Goal: Information Seeking & Learning: Learn about a topic

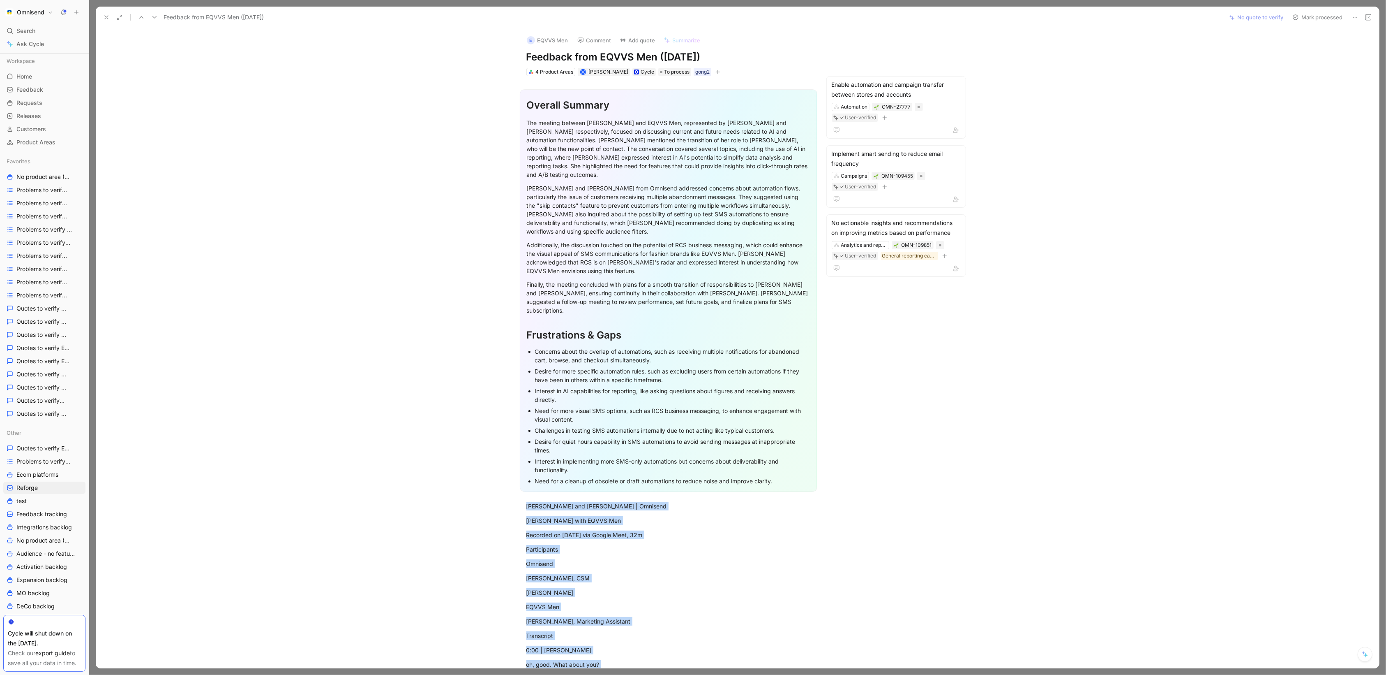
scroll to position [5336, 0]
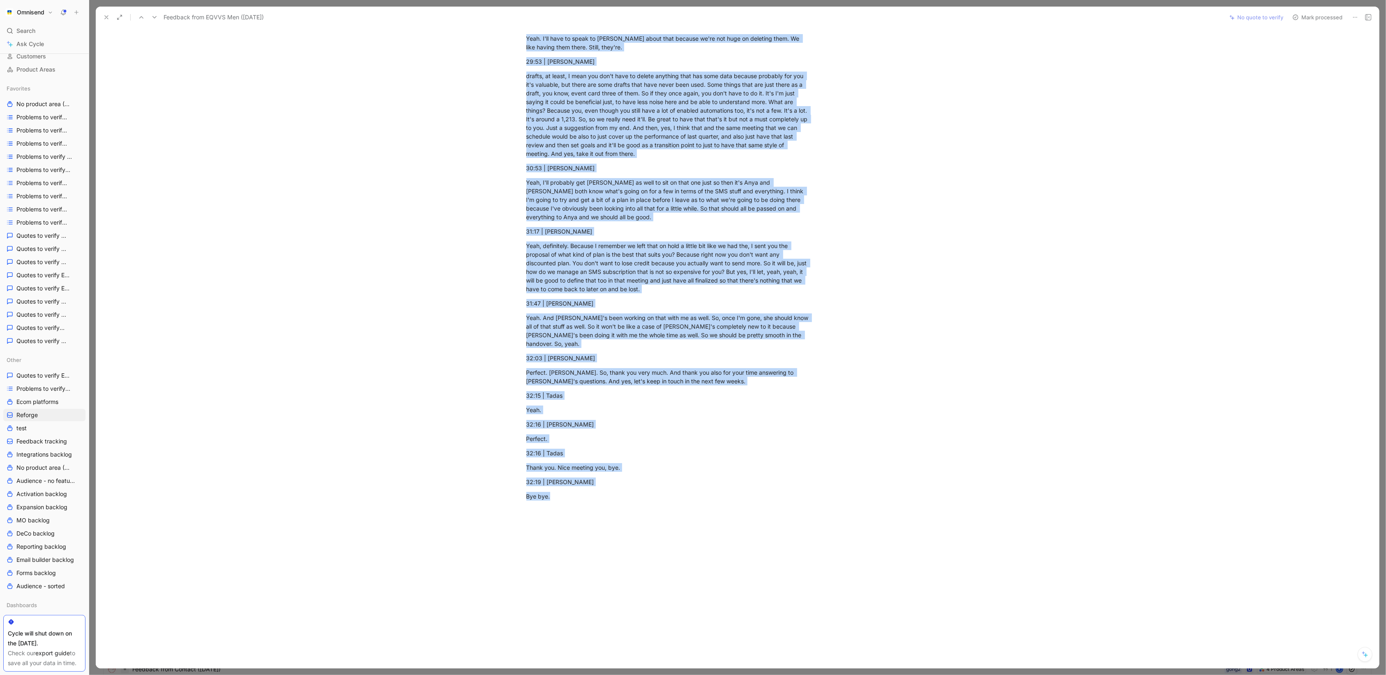
click at [106, 20] on icon at bounding box center [106, 17] width 7 height 7
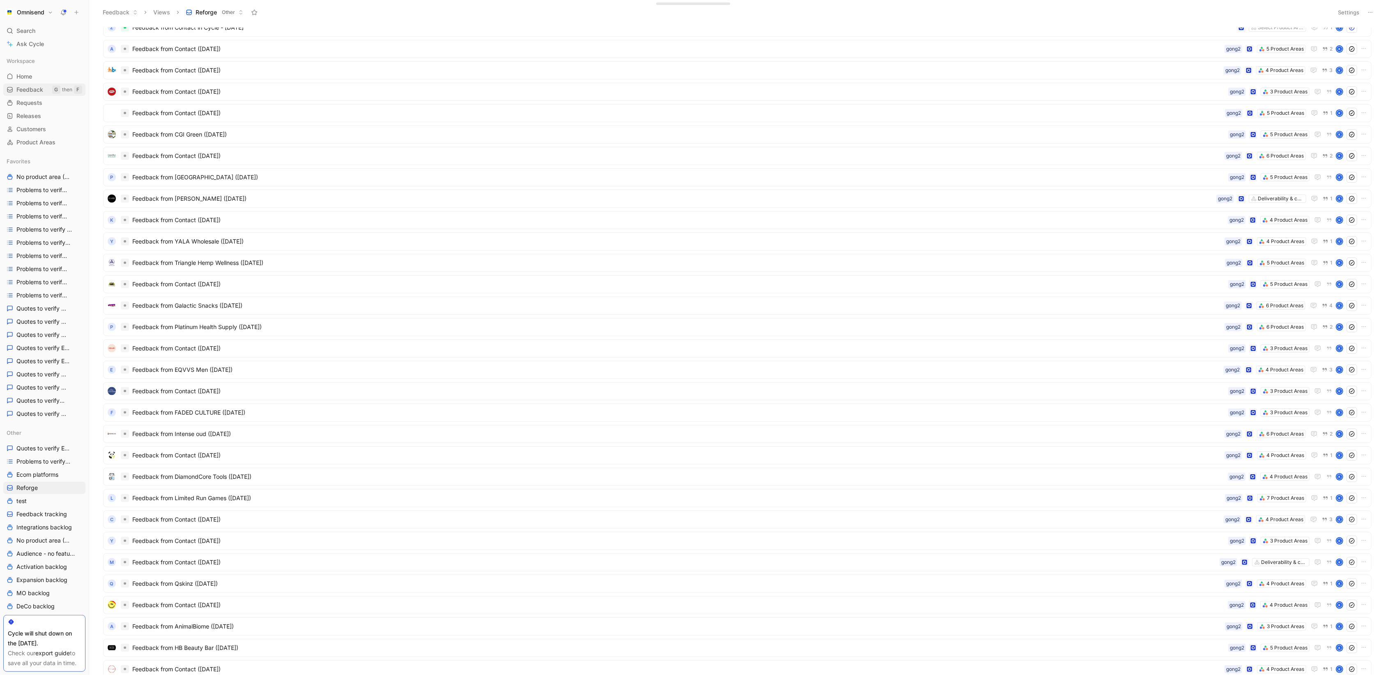
click at [36, 83] on div "Workspace Home G then H Feedback G then F Requests G then R Releases G then L C…" at bounding box center [44, 102] width 82 height 94
click at [26, 85] on link "Feedback G then F" at bounding box center [44, 89] width 82 height 12
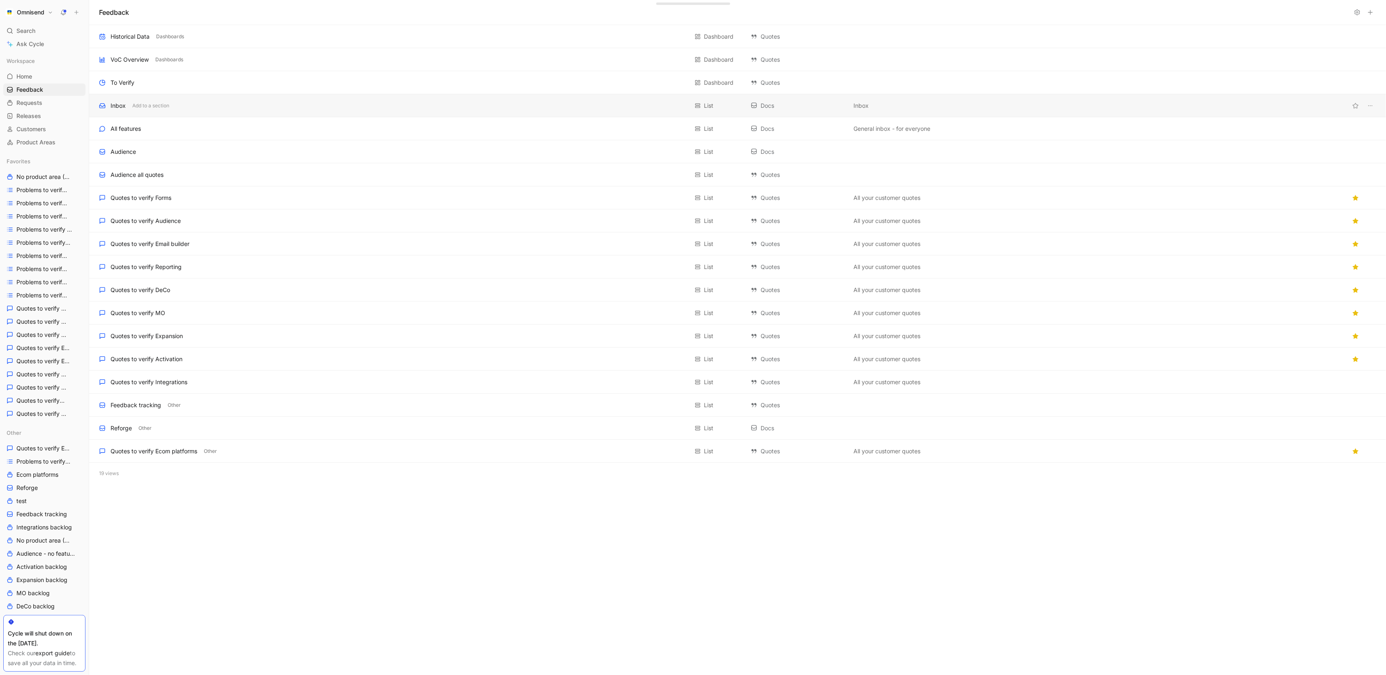
click at [252, 102] on div "Inbox Add to a section" at bounding box center [393, 106] width 589 height 10
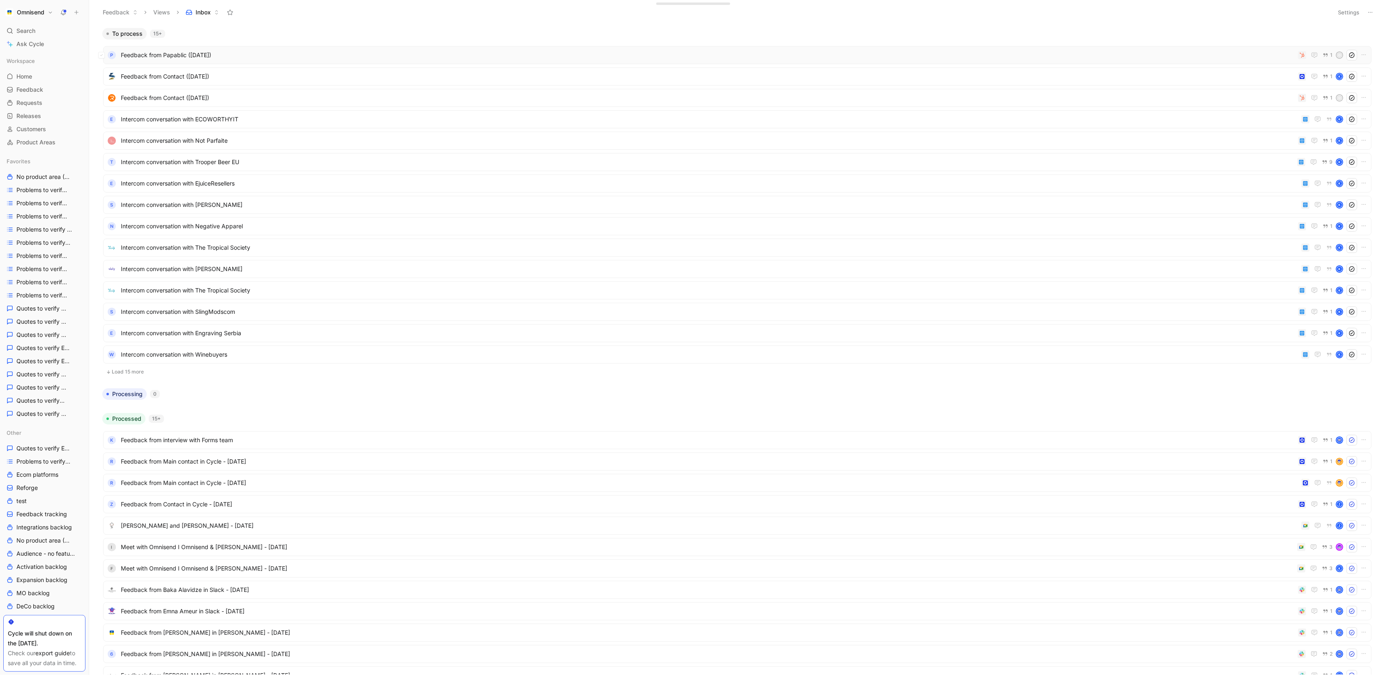
click at [1231, 55] on span "Feedback from Papablic ([DATE])" at bounding box center [708, 55] width 1174 height 10
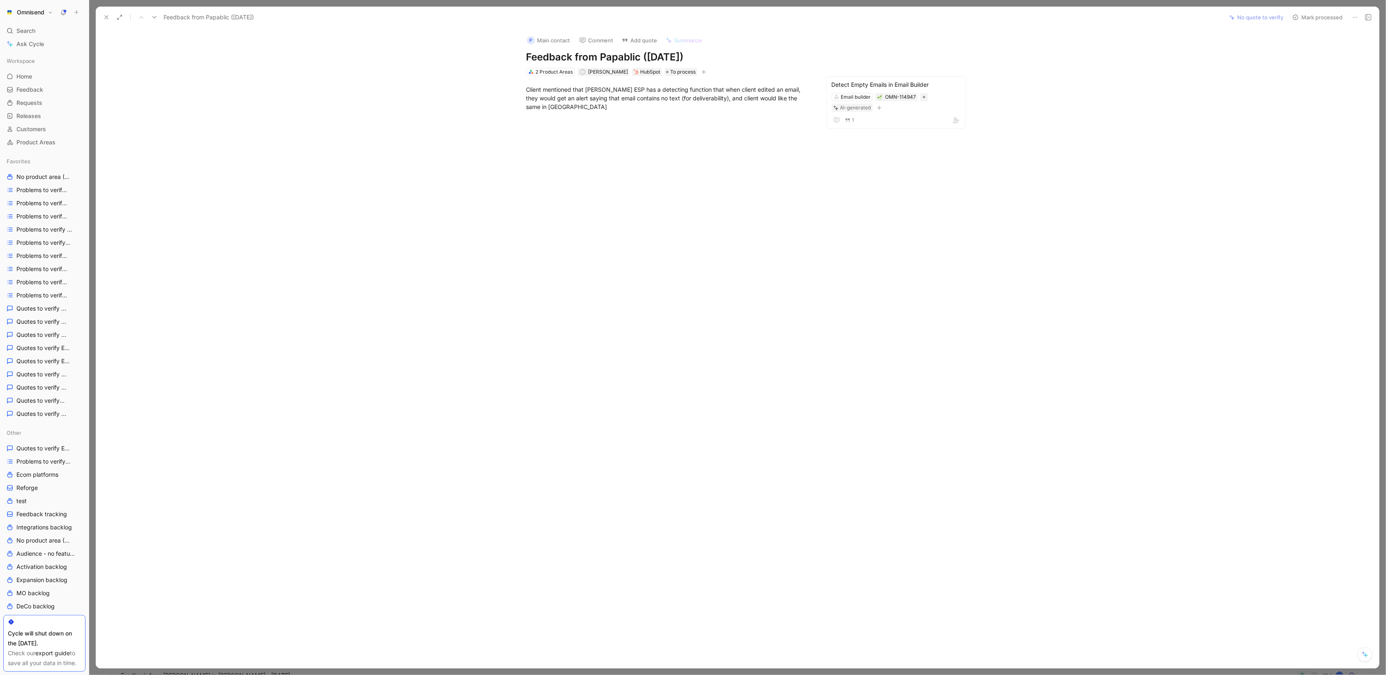
click at [105, 19] on icon at bounding box center [106, 17] width 7 height 7
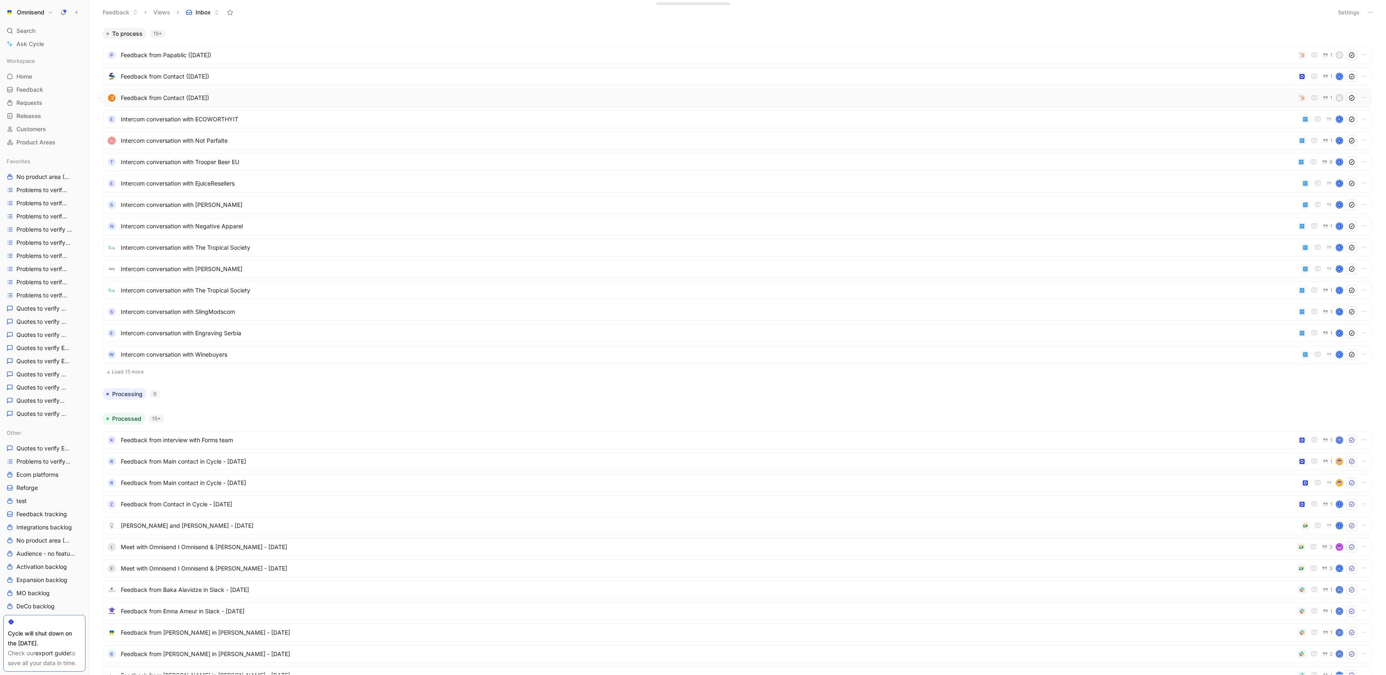
click at [793, 95] on span "Feedback from Contact ([DATE])" at bounding box center [708, 98] width 1174 height 10
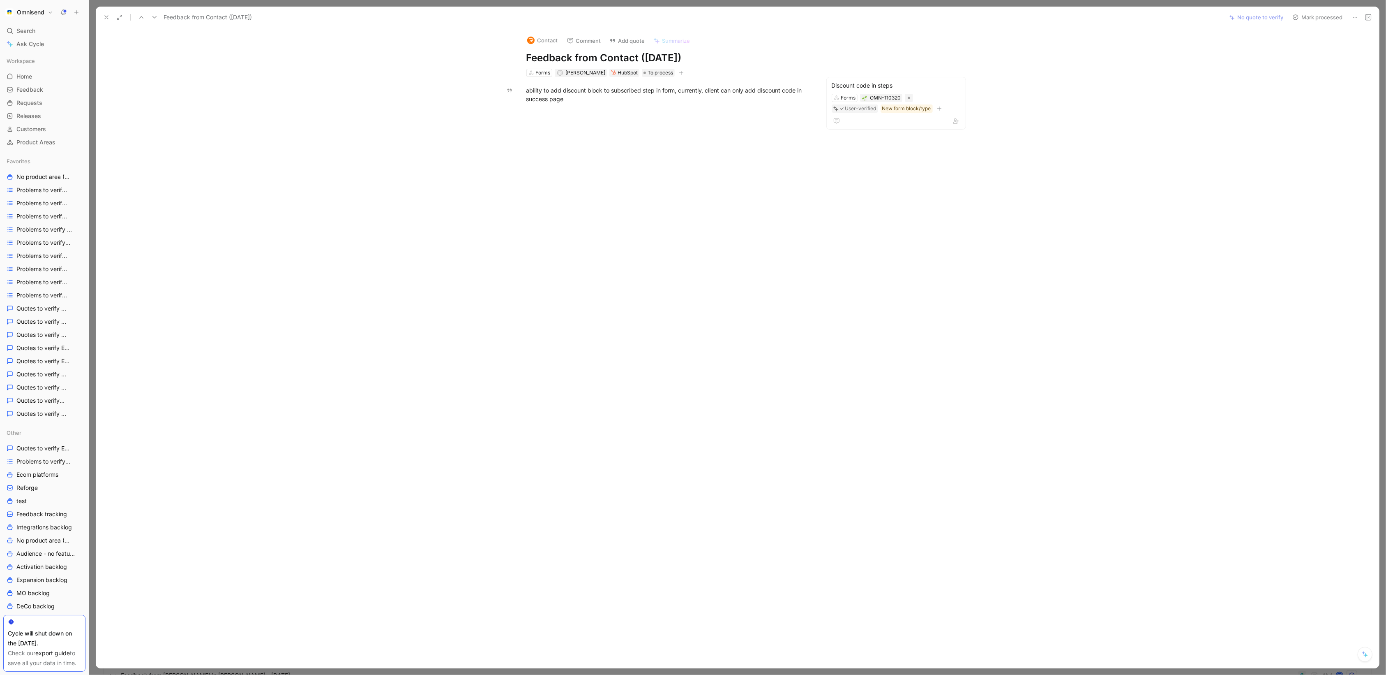
click at [108, 16] on icon at bounding box center [106, 17] width 7 height 7
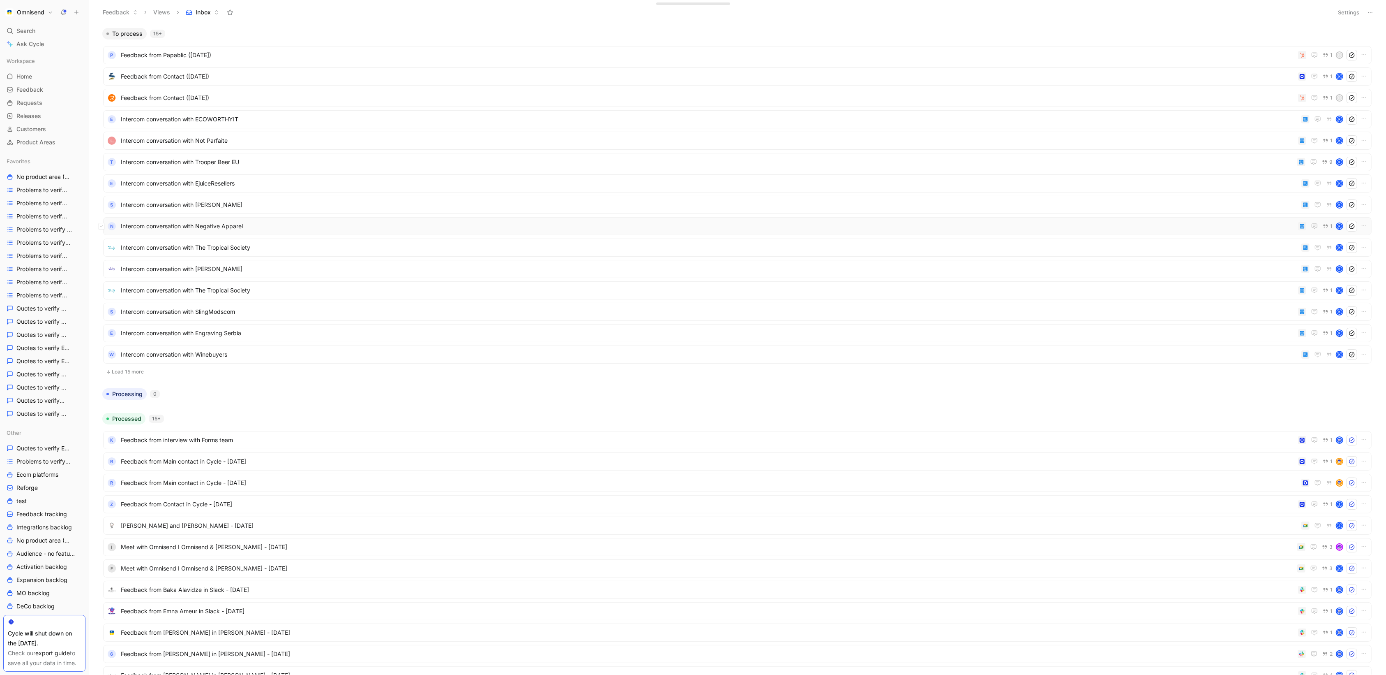
scroll to position [7, 0]
click at [142, 363] on button "Load 15 more" at bounding box center [737, 364] width 1269 height 10
click at [790, 251] on ul "P Feedback from Papablic ([DATE]) 1 D Feedback from Contact ([DATE]) 1 K Feedba…" at bounding box center [737, 199] width 1269 height 320
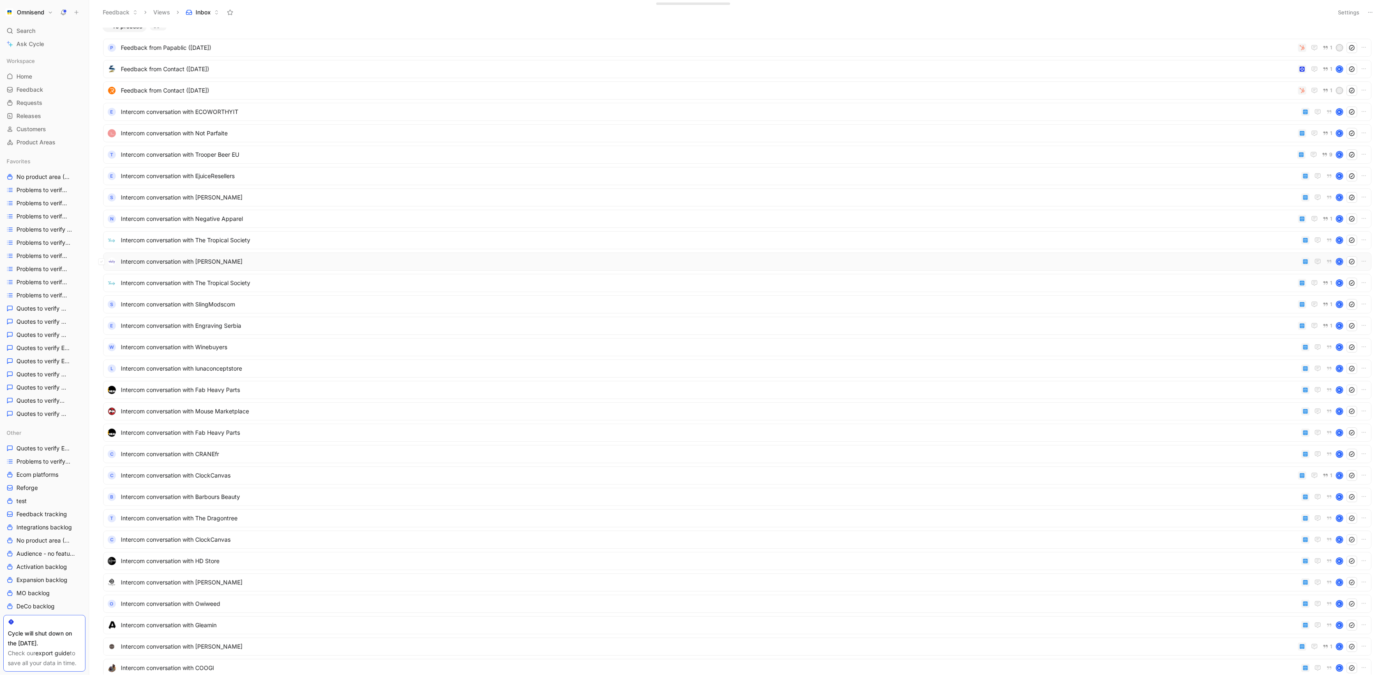
click at [790, 256] on div "Intercom conversation with [PERSON_NAME]" at bounding box center [737, 261] width 1263 height 11
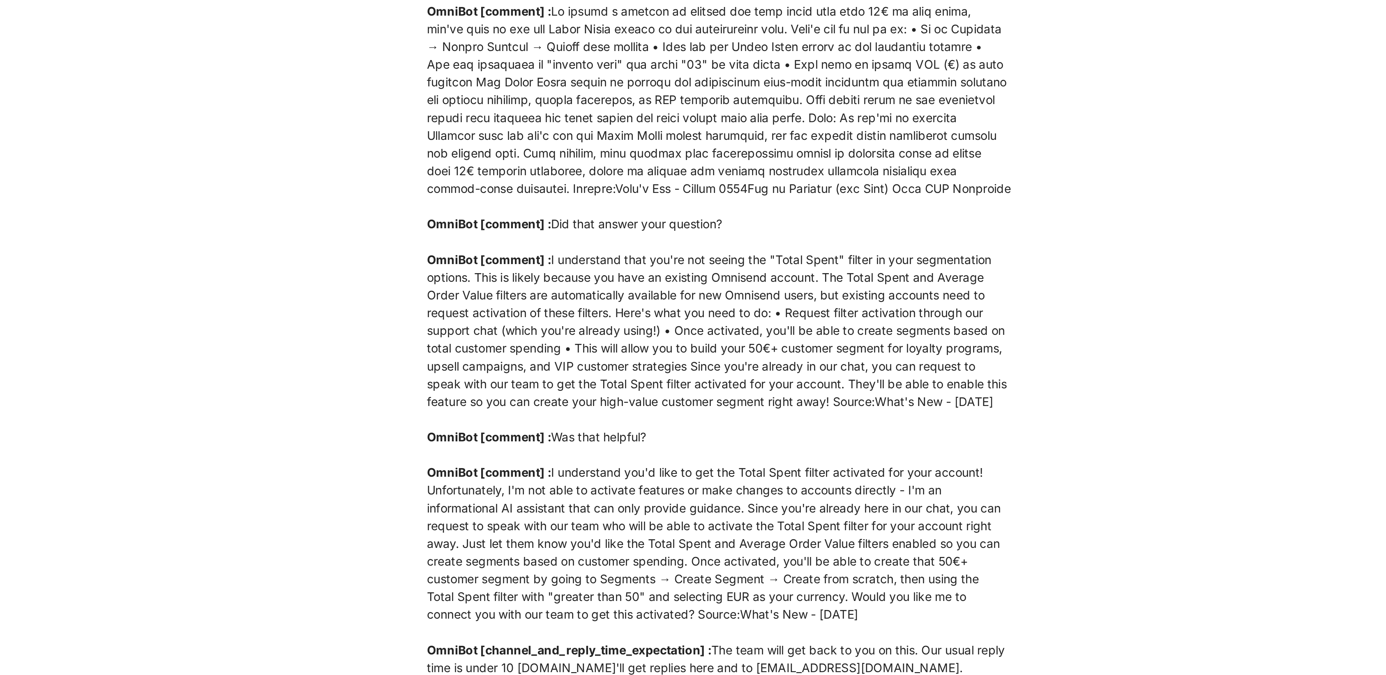
scroll to position [106, 0]
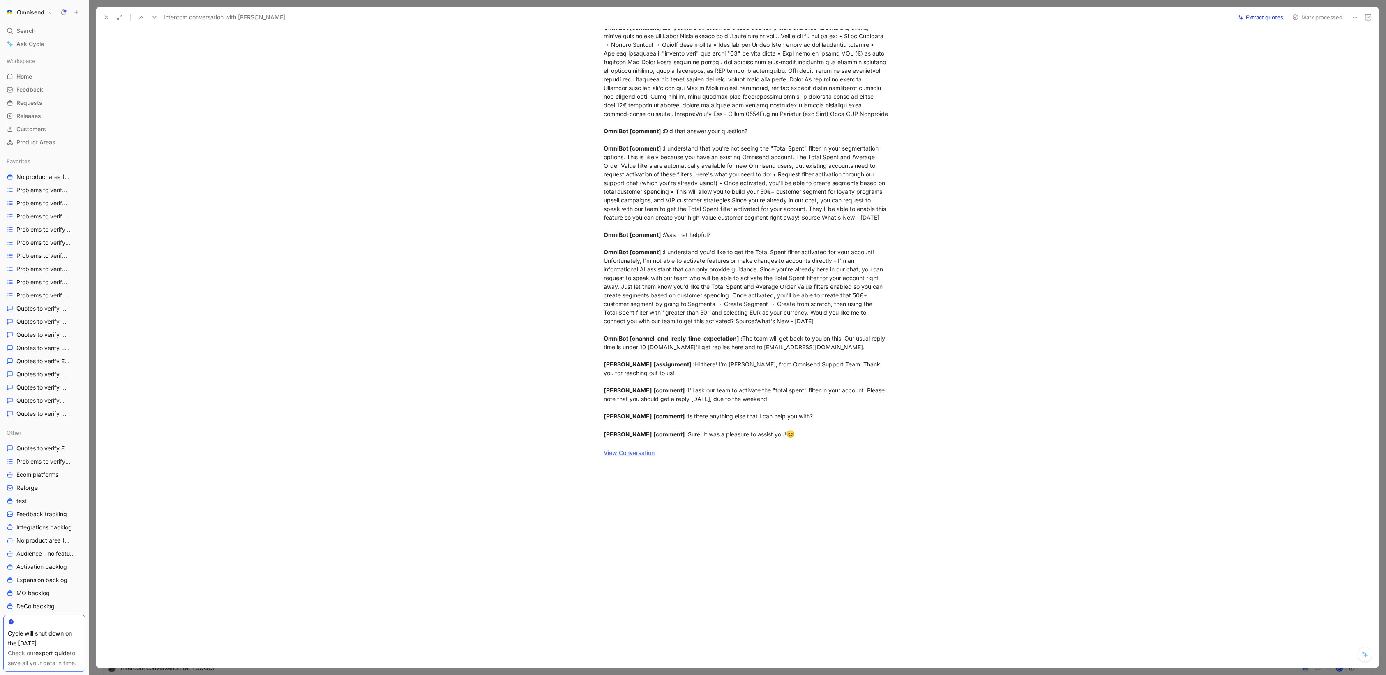
click at [774, 226] on div "customer_initiated [ conversation] : I want to create a segment of clients who …" at bounding box center [746, 227] width 284 height 460
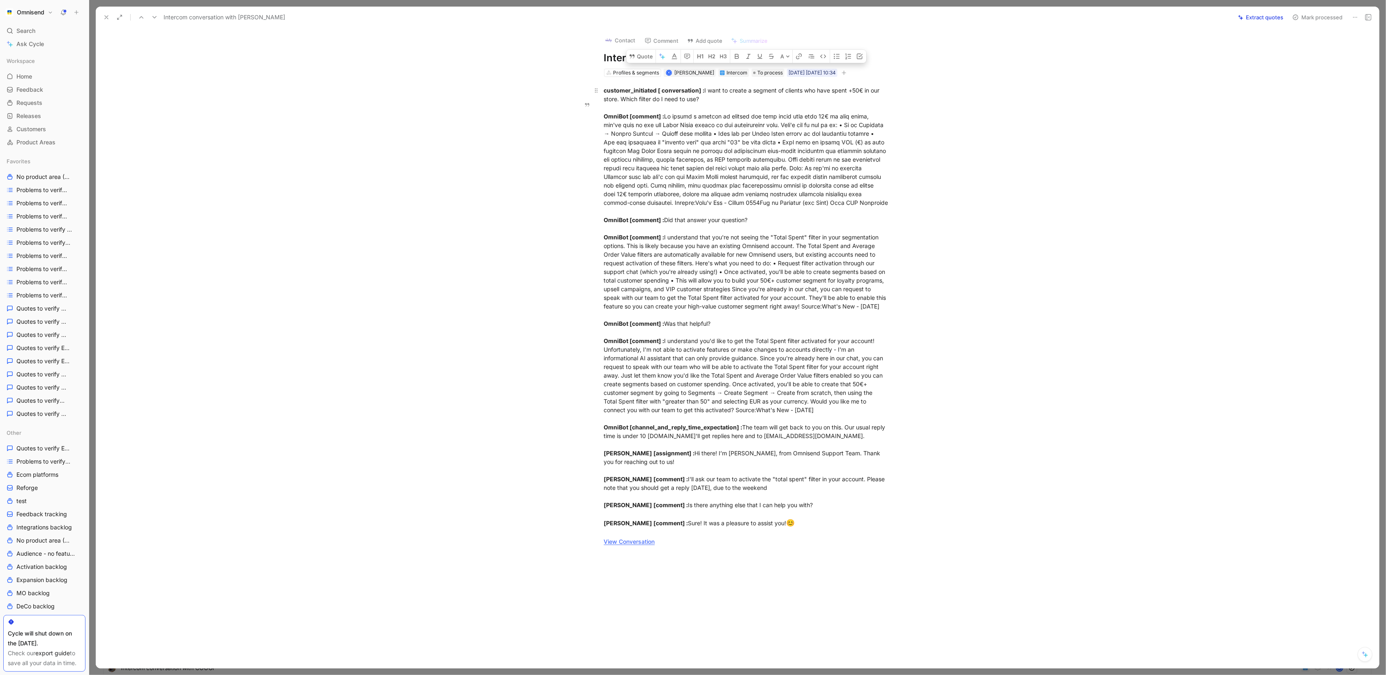
click at [721, 342] on div "customer_initiated [ conversation] : I want to create a segment of clients who …" at bounding box center [746, 316] width 284 height 460
drag, startPoint x: 605, startPoint y: 90, endPoint x: 788, endPoint y: 543, distance: 488.3
click at [788, 543] on div "customer_initiated [ conversation] : I want to create a segment of clients who …" at bounding box center [746, 316] width 284 height 460
copy div "loremips_dolorsita [ consectetura] : E sedd ei tempor i utlabor et dolorem ali …"
click at [110, 23] on button at bounding box center [107, 18] width 12 height 12
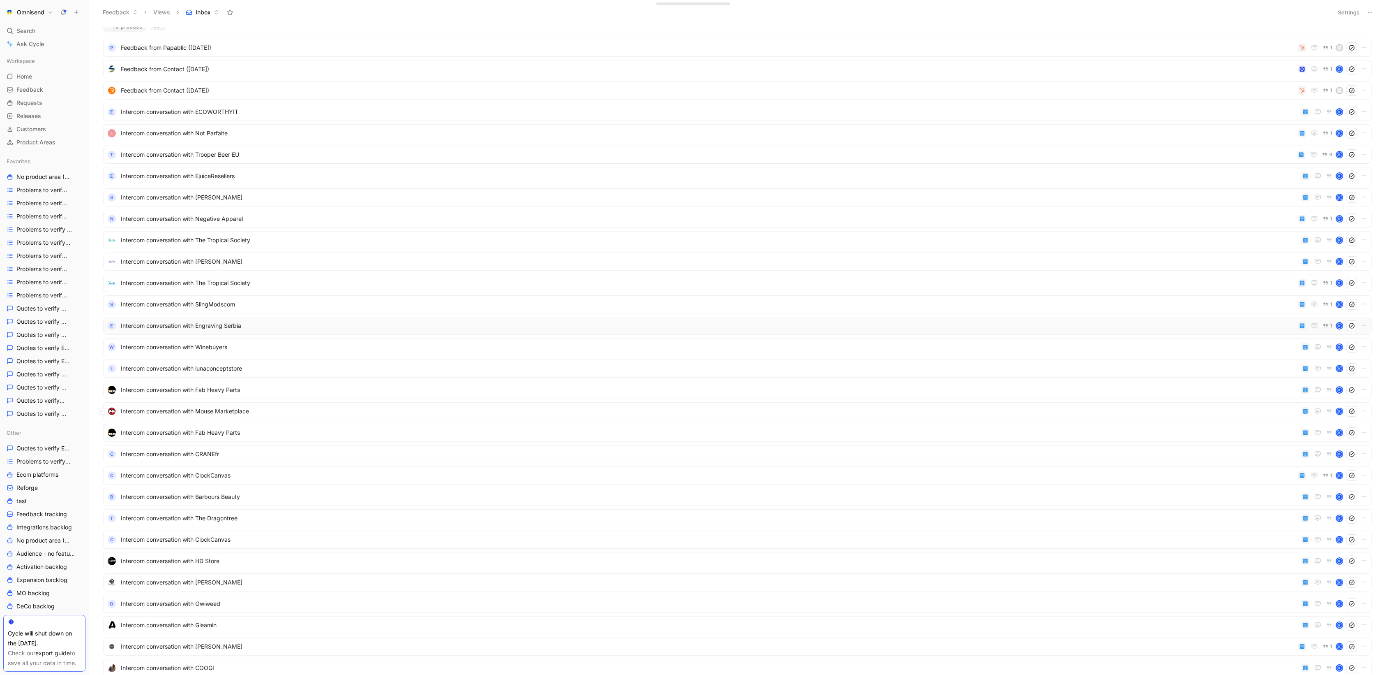
scroll to position [190, 0]
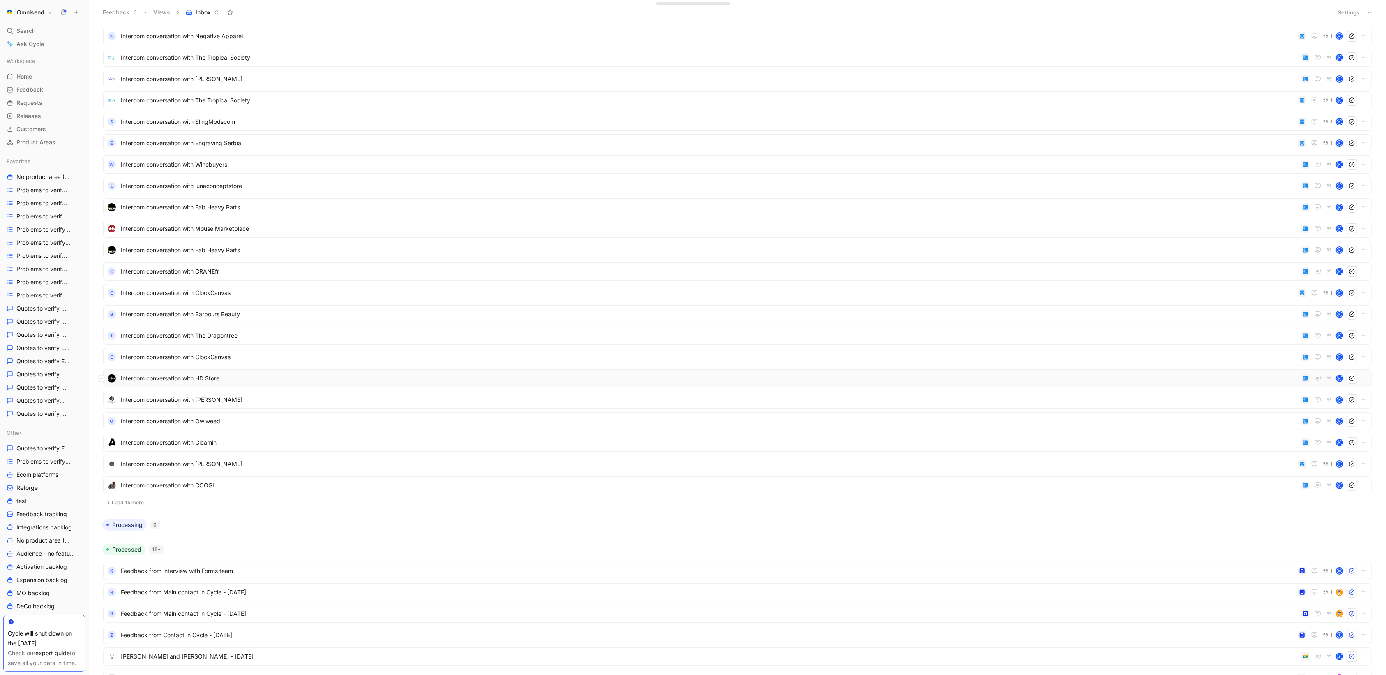
click at [604, 385] on div "Intercom conversation with HD Store K" at bounding box center [737, 378] width 1269 height 18
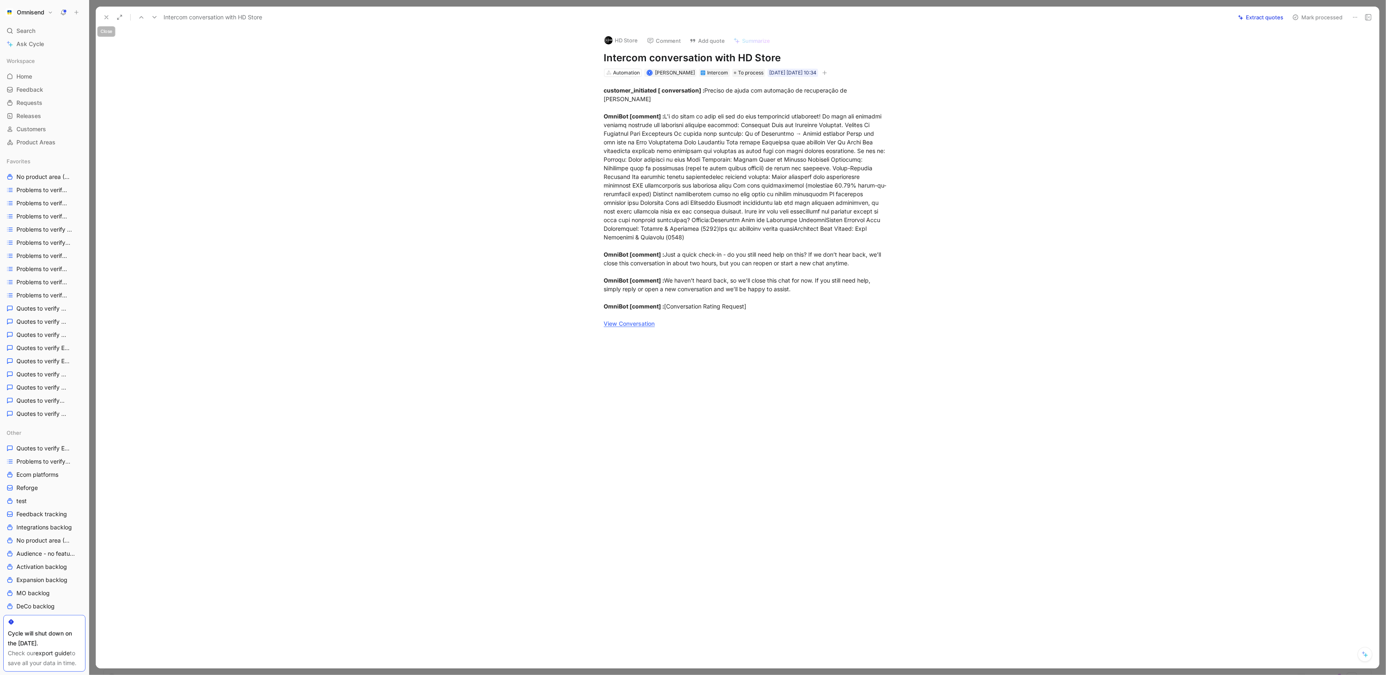
click at [109, 12] on button at bounding box center [107, 18] width 12 height 12
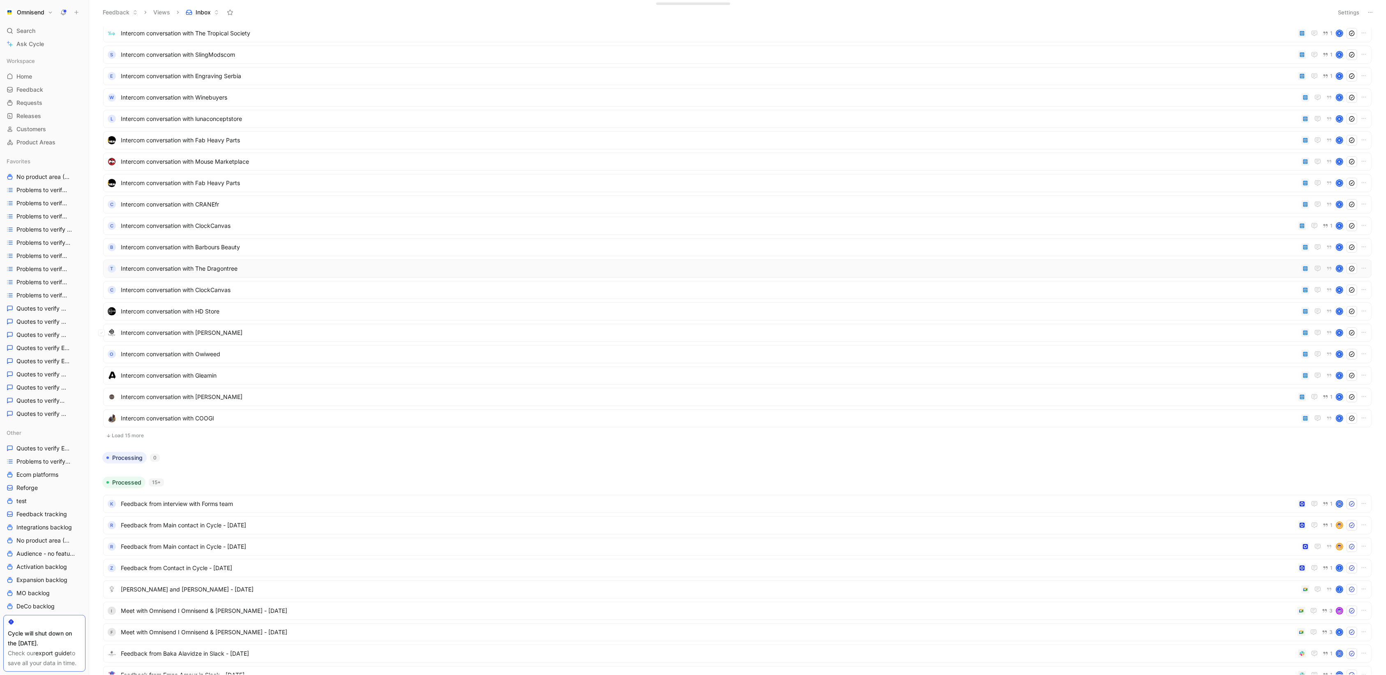
scroll to position [431, 0]
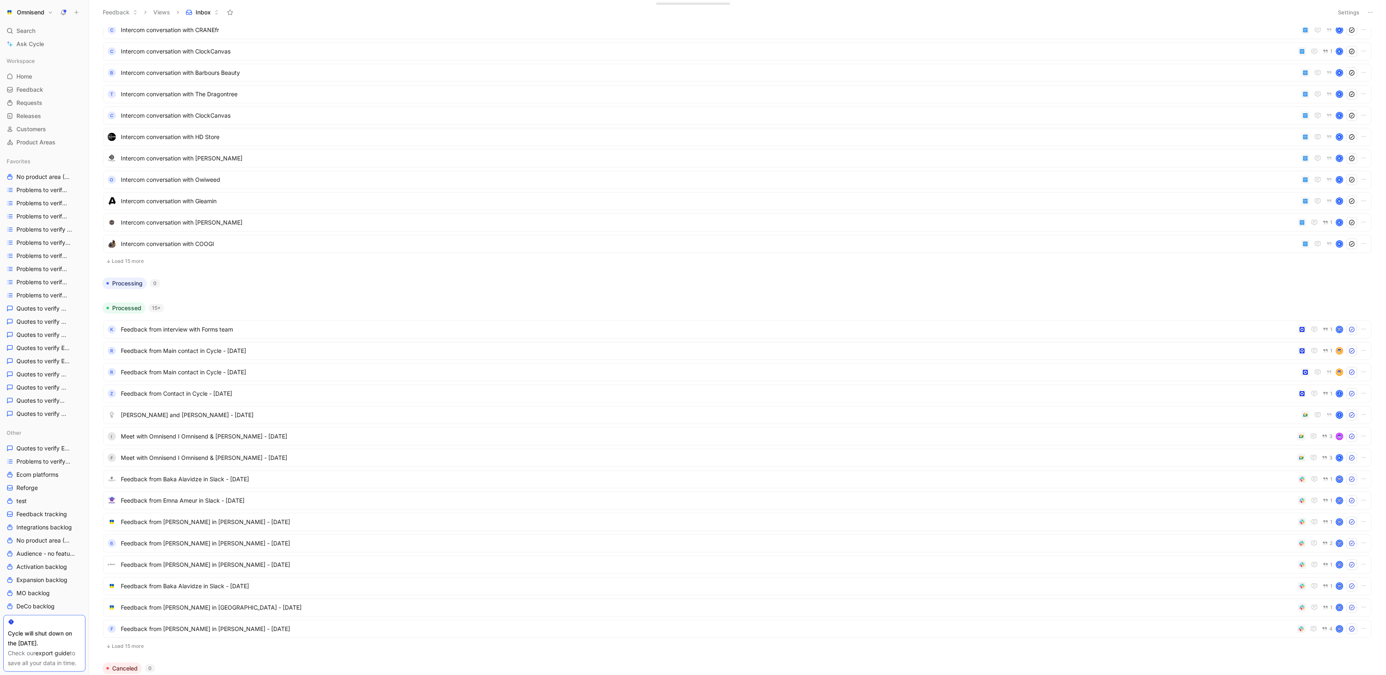
click at [142, 262] on button "Load 15 more" at bounding box center [737, 261] width 1269 height 10
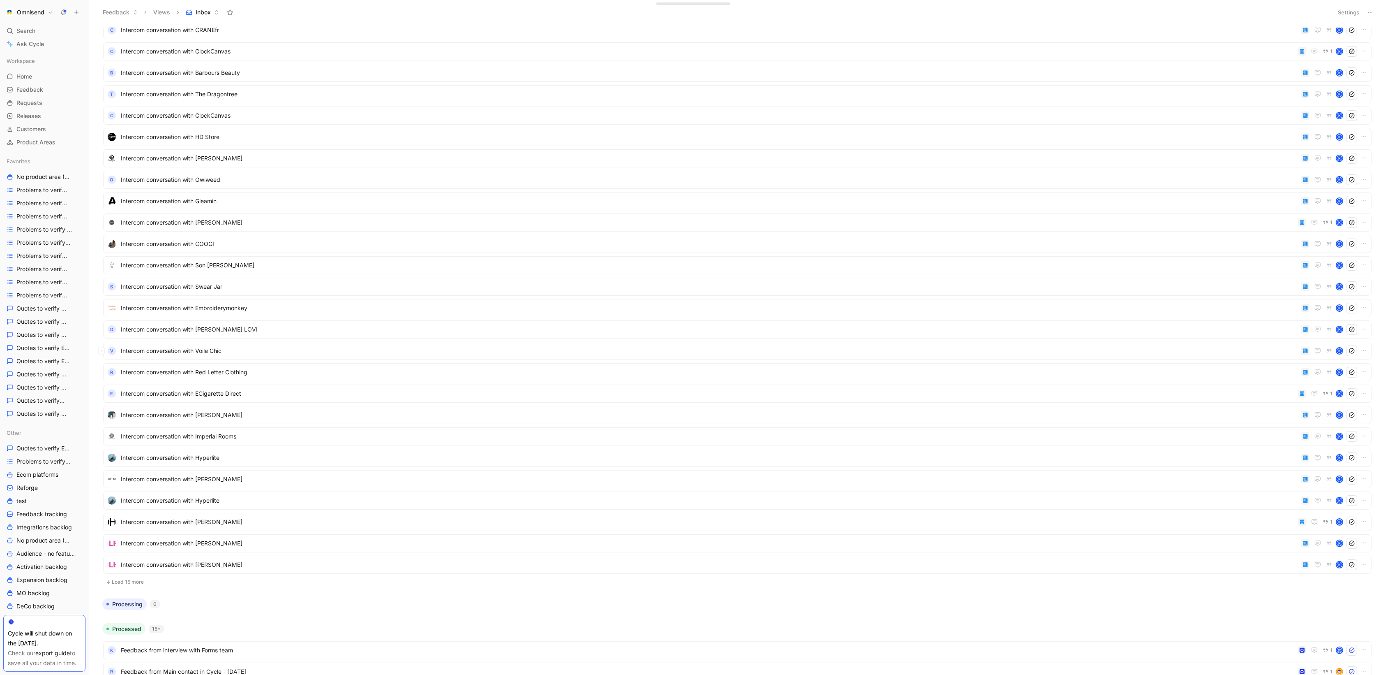
scroll to position [459, 0]
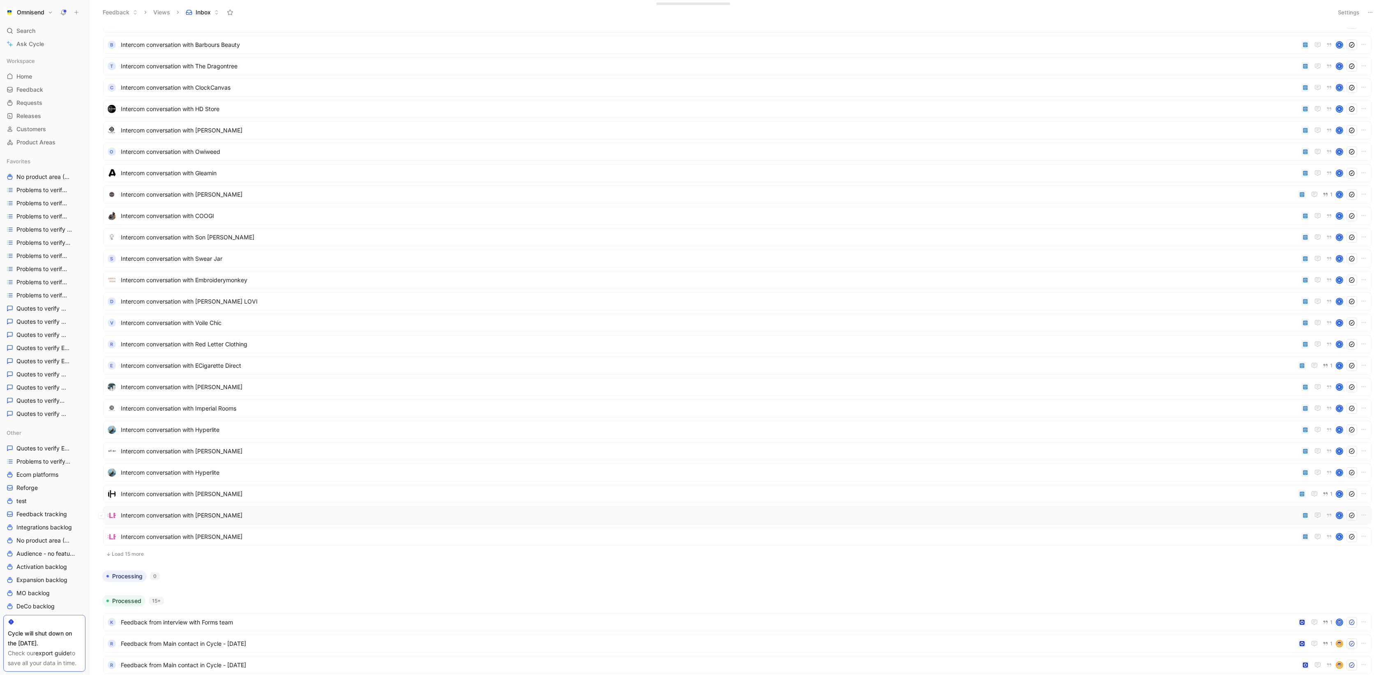
click at [212, 518] on span "Intercom conversation with [PERSON_NAME]" at bounding box center [710, 515] width 1178 height 10
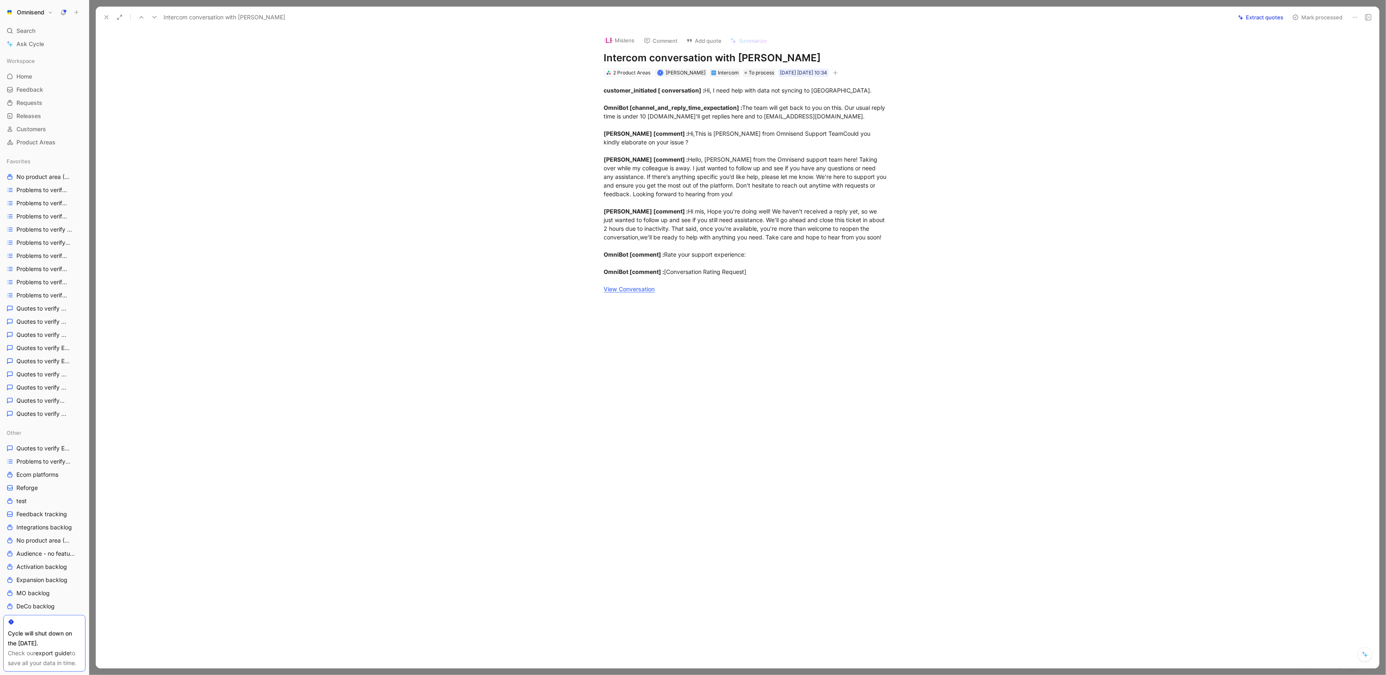
click at [103, 17] on icon at bounding box center [106, 17] width 7 height 7
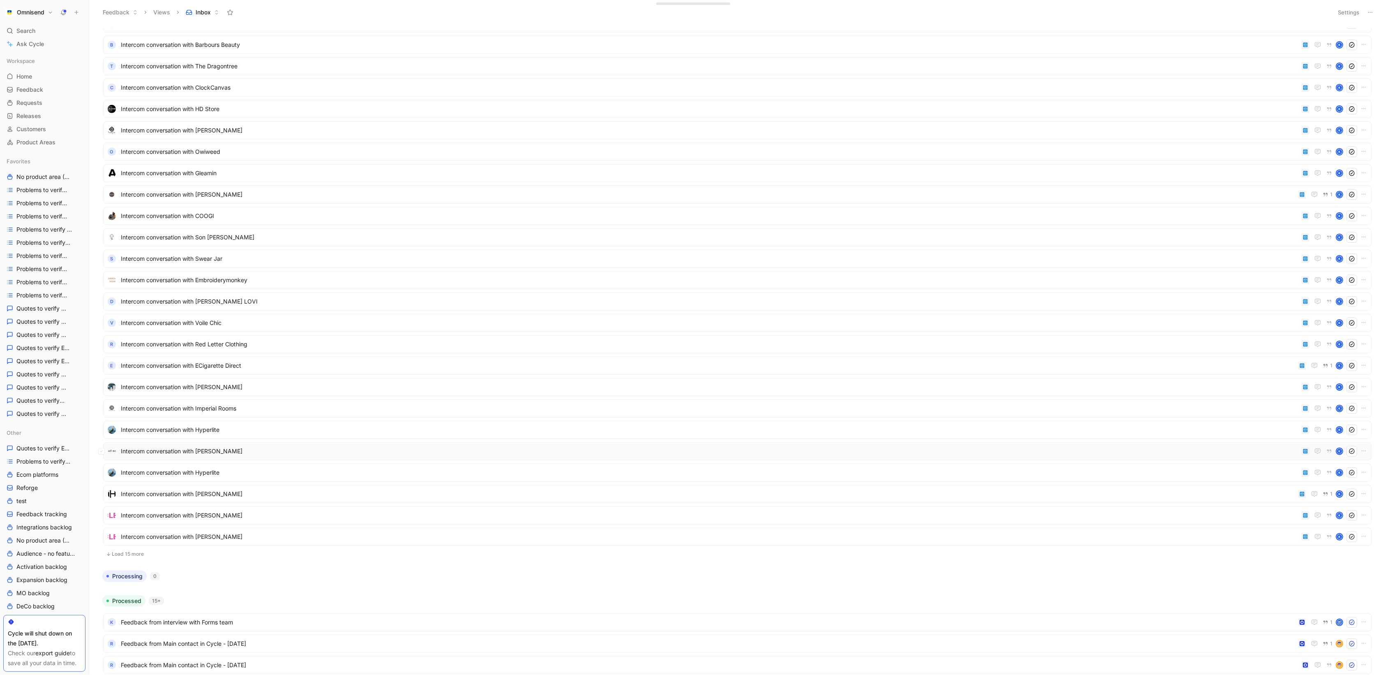
click at [229, 457] on div "Intercom conversation with [PERSON_NAME]" at bounding box center [737, 451] width 1269 height 18
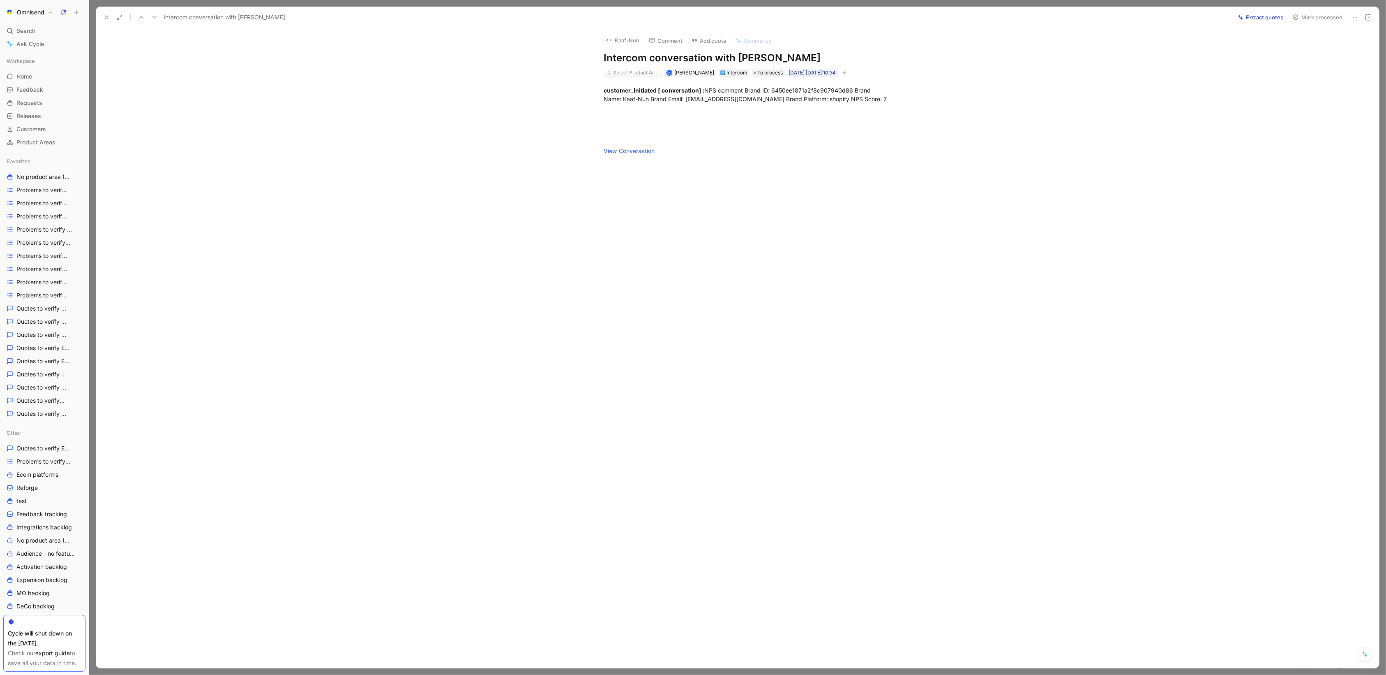
click at [108, 20] on icon at bounding box center [106, 17] width 7 height 7
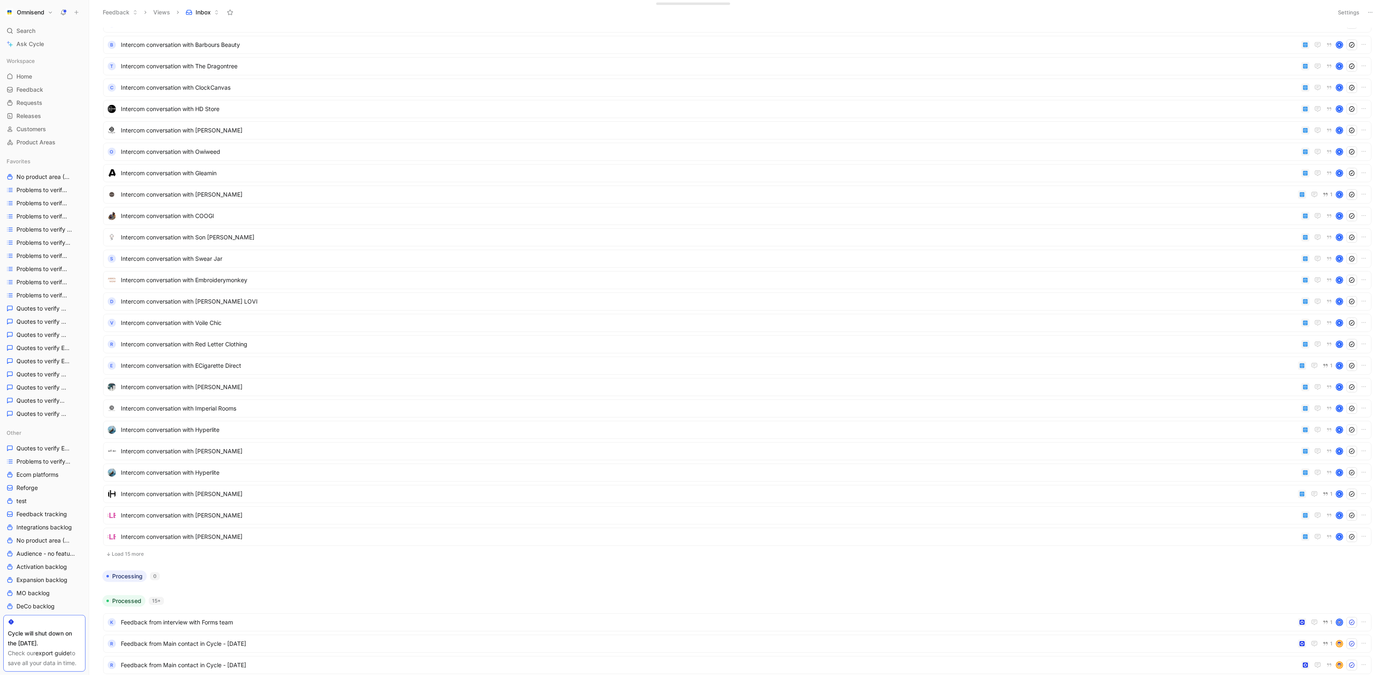
click at [138, 554] on button "Load 15 more" at bounding box center [737, 554] width 1269 height 10
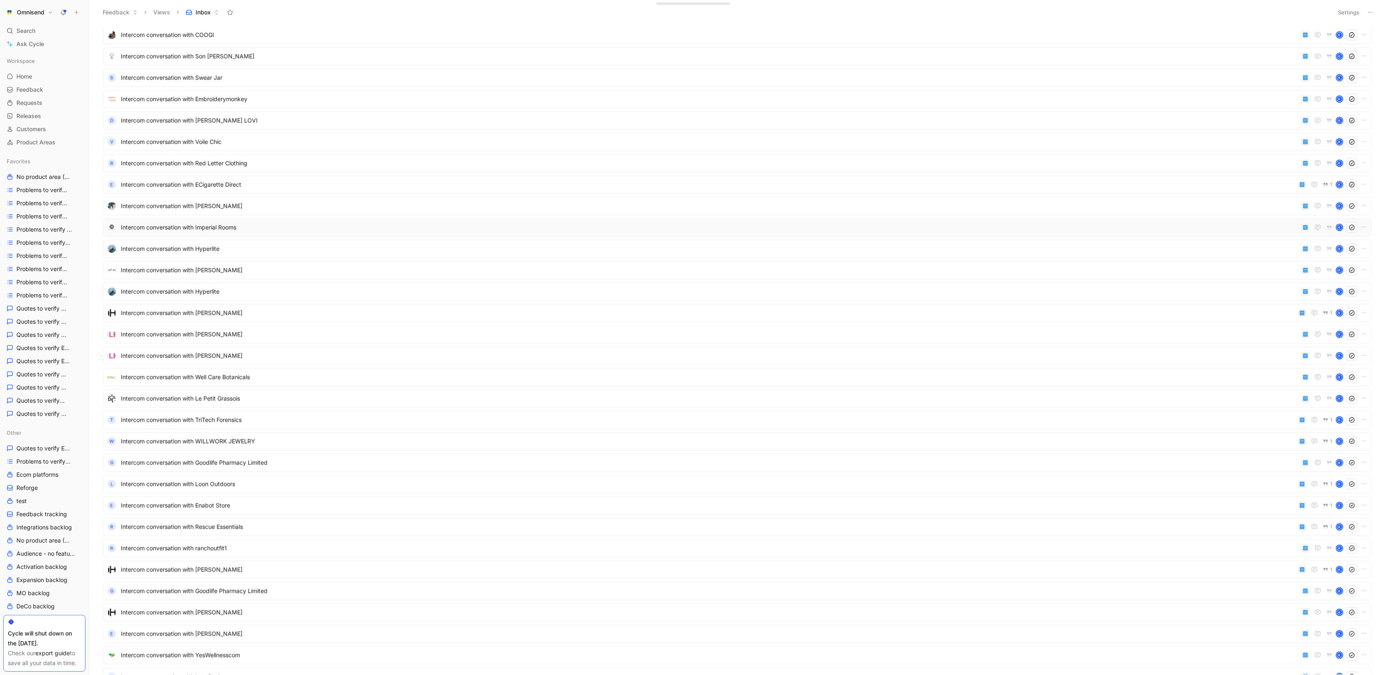
scroll to position [668, 0]
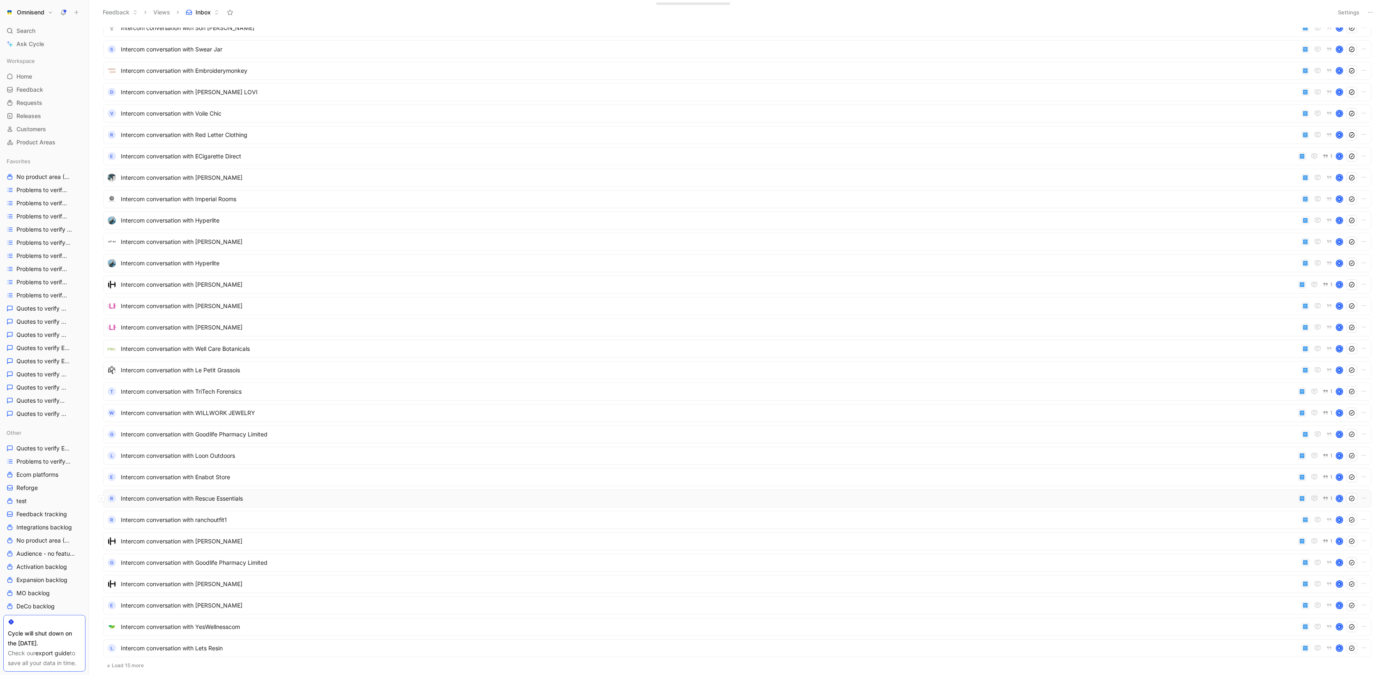
click at [310, 499] on span "Intercom conversation with Rescue Essentials" at bounding box center [708, 498] width 1174 height 10
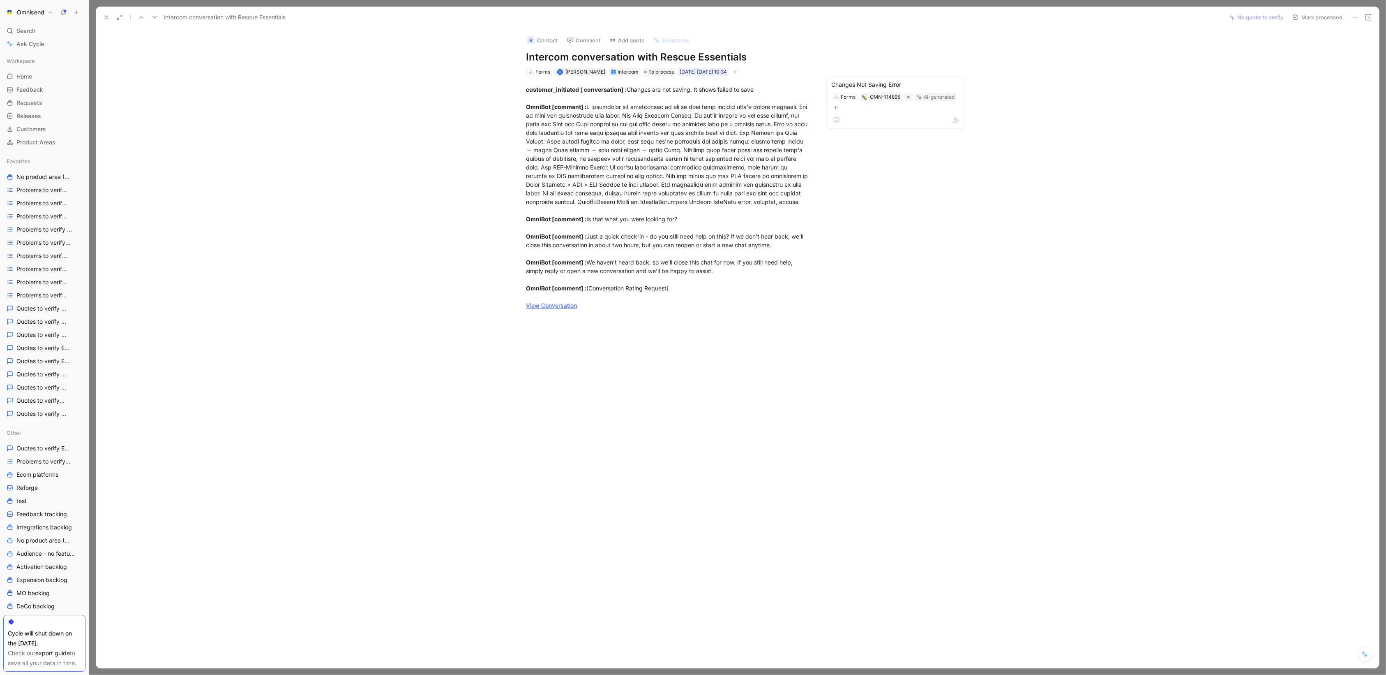
click at [106, 18] on icon at bounding box center [106, 17] width 7 height 7
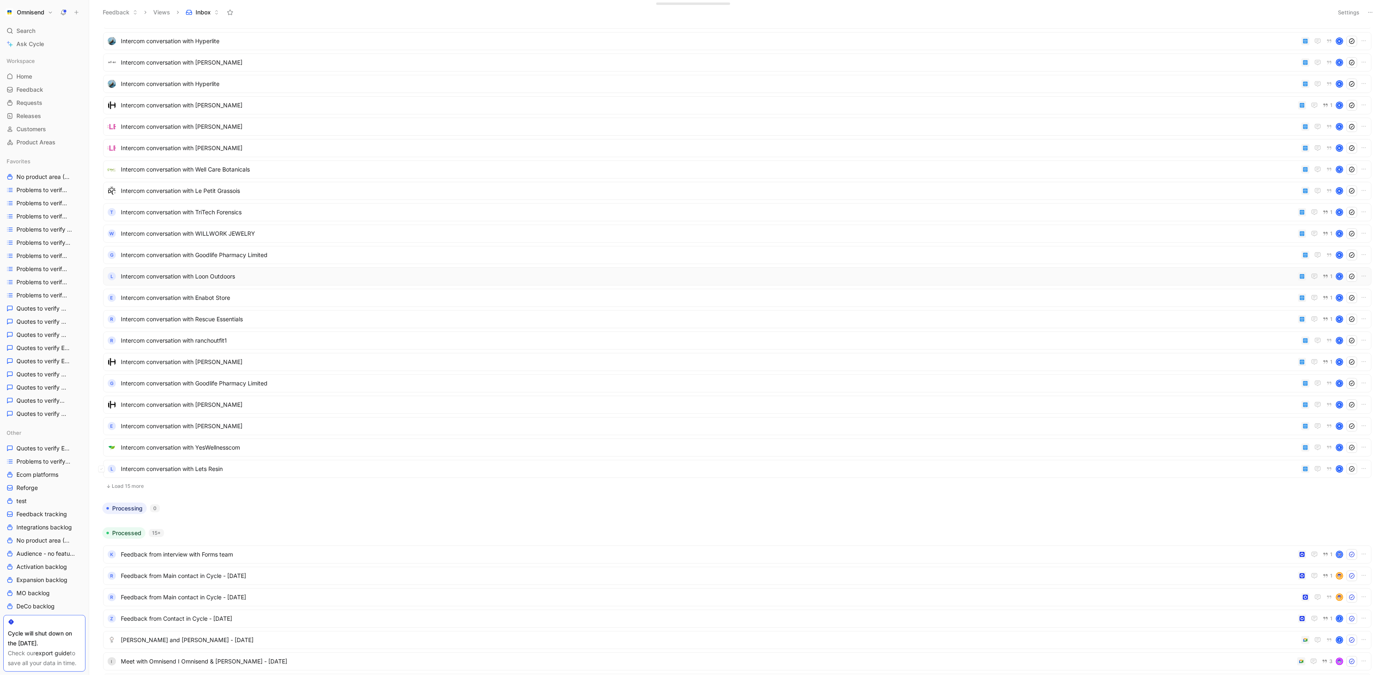
scroll to position [877, 0]
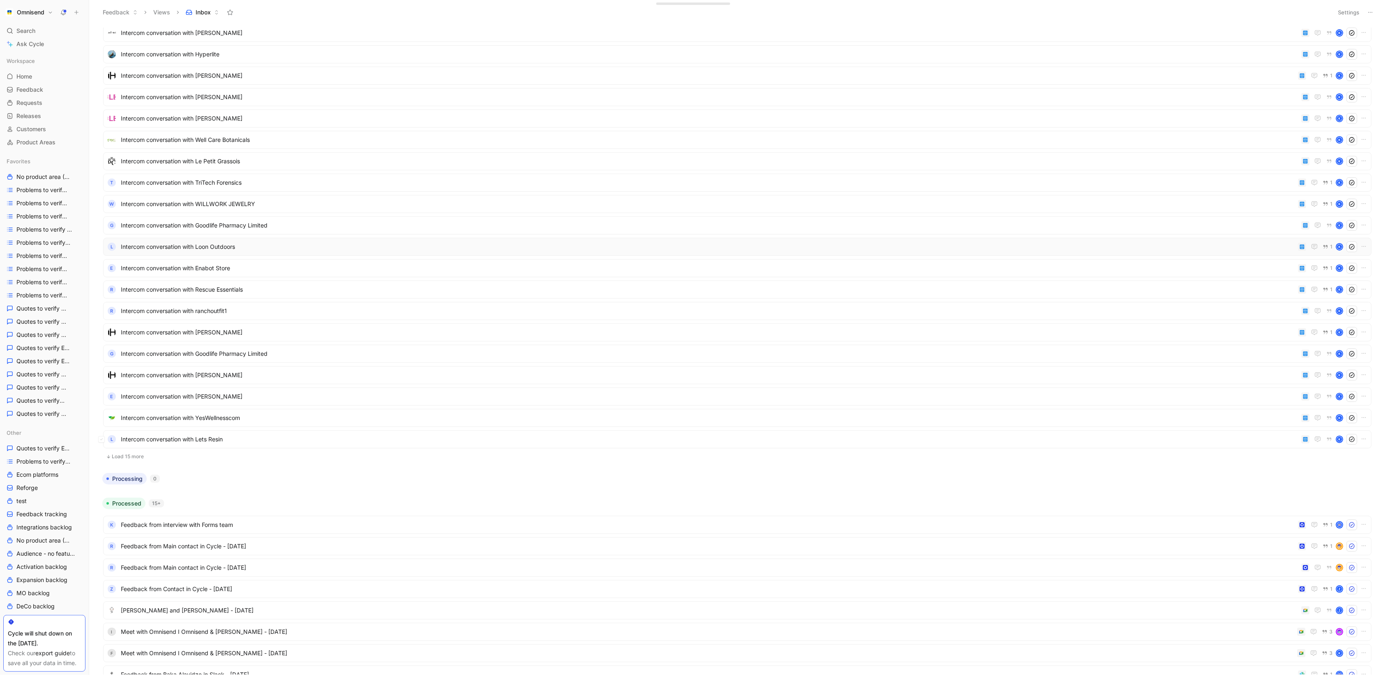
click at [640, 447] on div "L Intercom conversation with Lets Resin K" at bounding box center [737, 439] width 1269 height 18
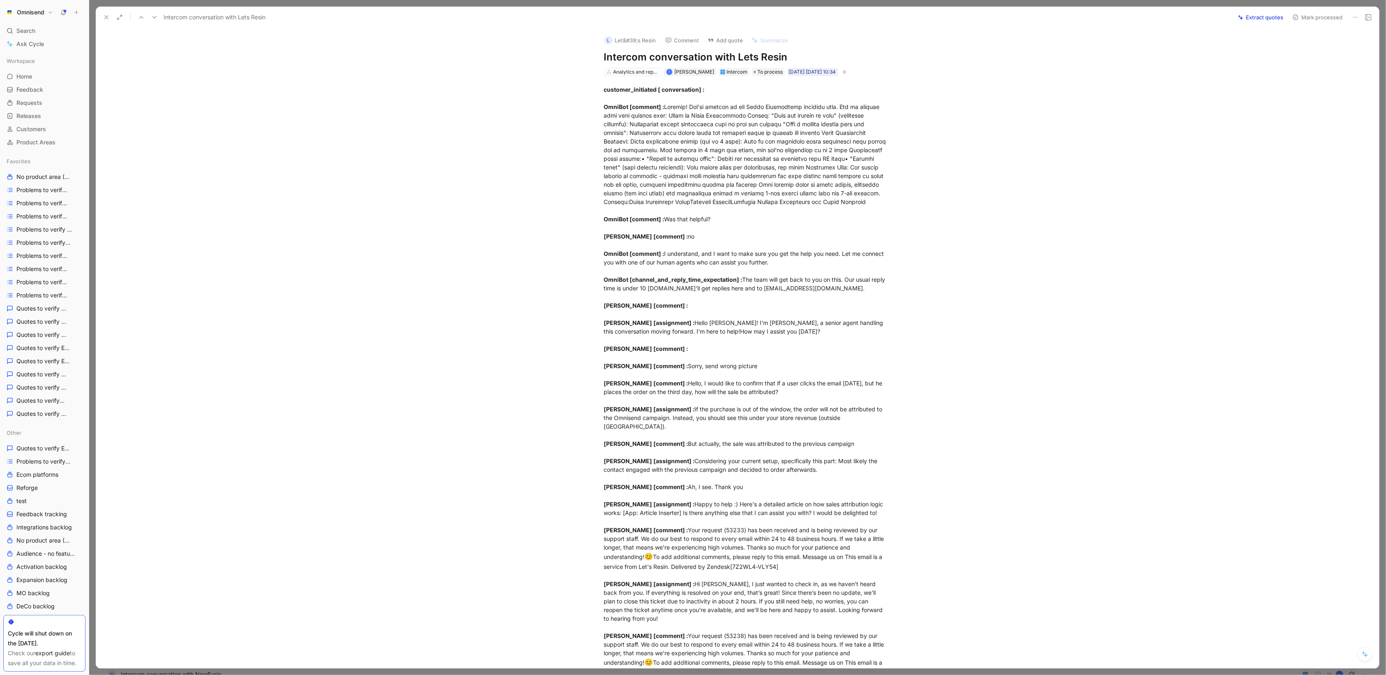
click at [104, 20] on icon at bounding box center [106, 17] width 7 height 7
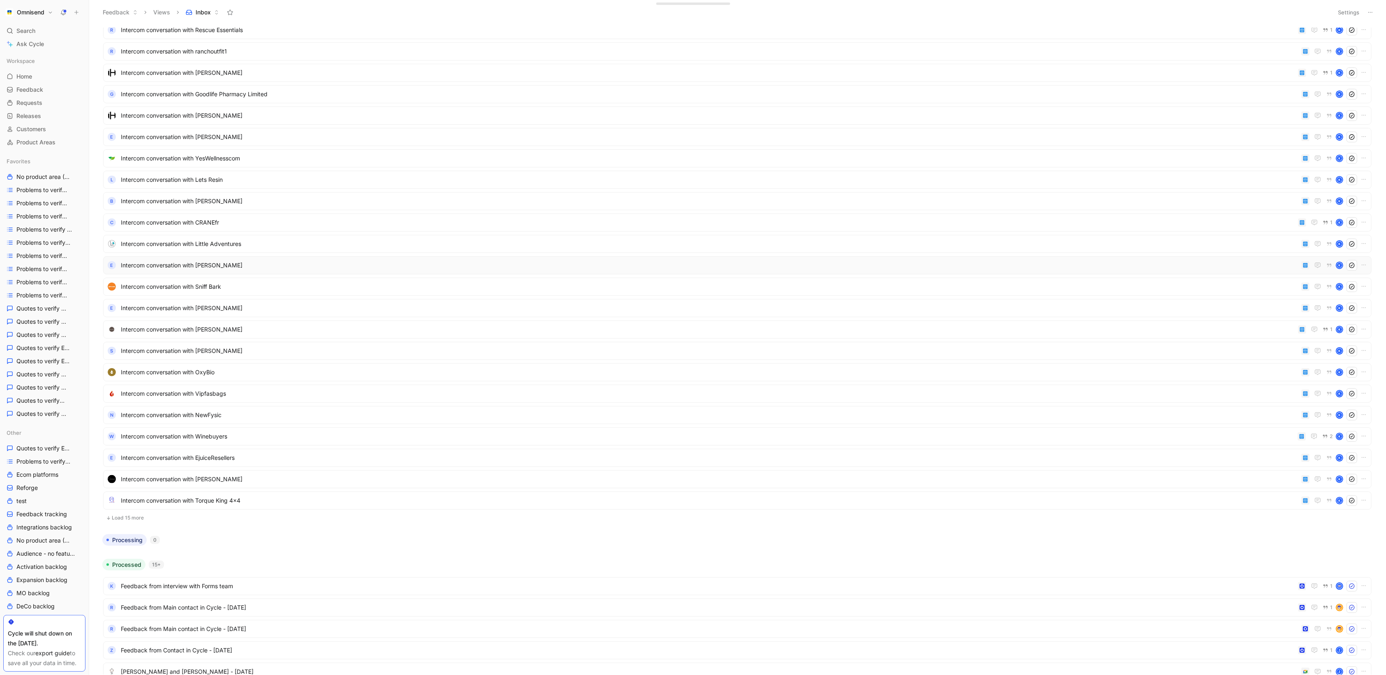
scroll to position [1167, 0]
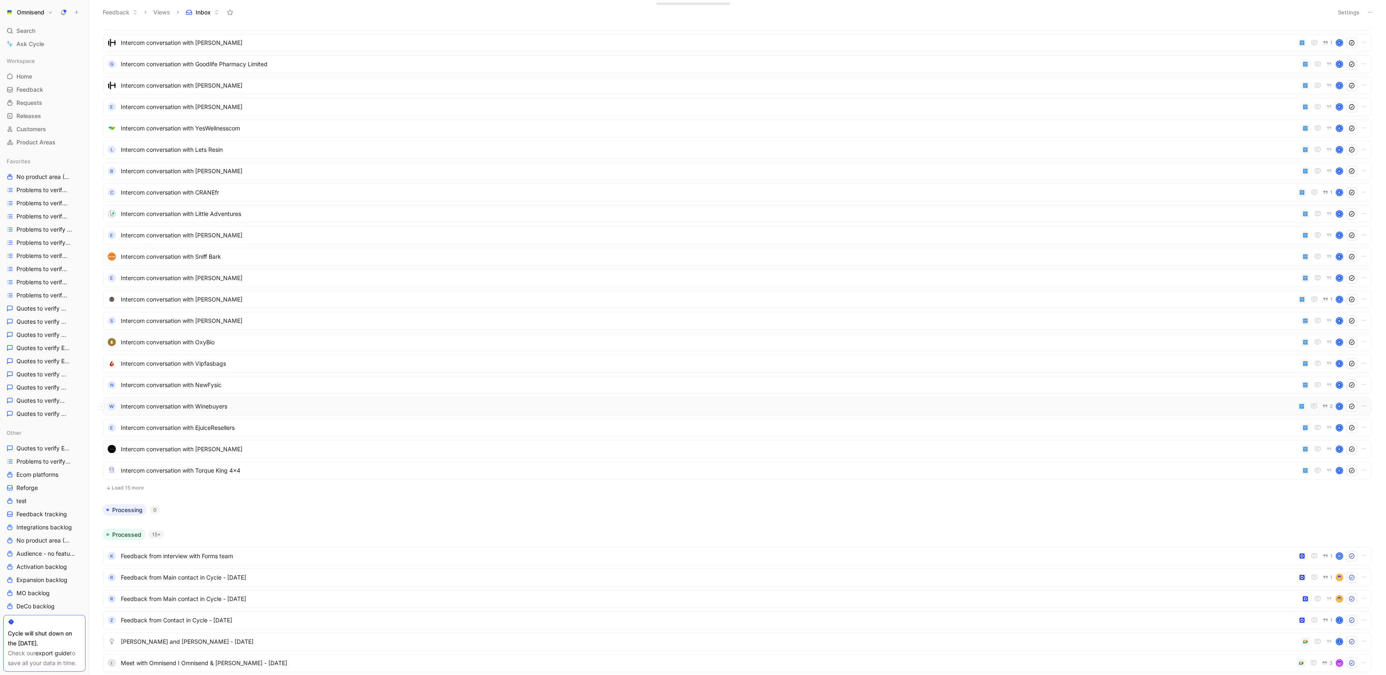
click at [201, 401] on span "Intercom conversation with Winebuyers" at bounding box center [708, 406] width 1174 height 10
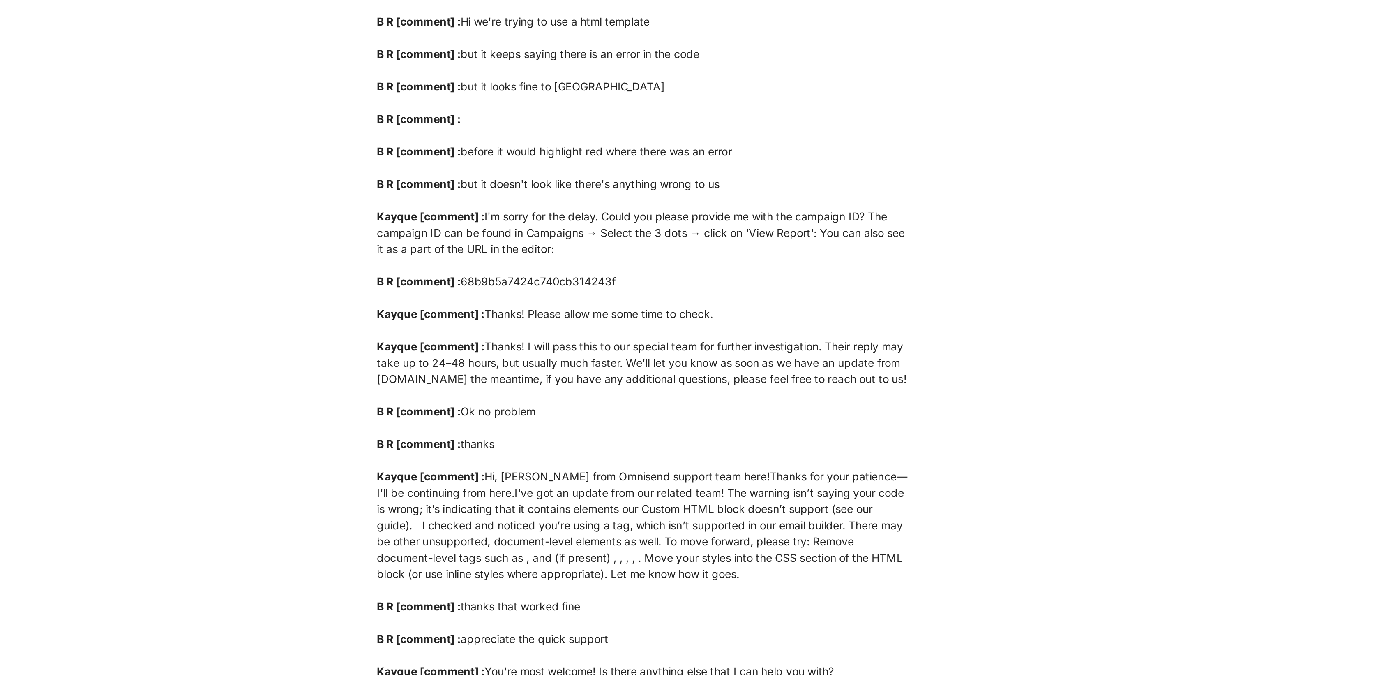
scroll to position [161, 0]
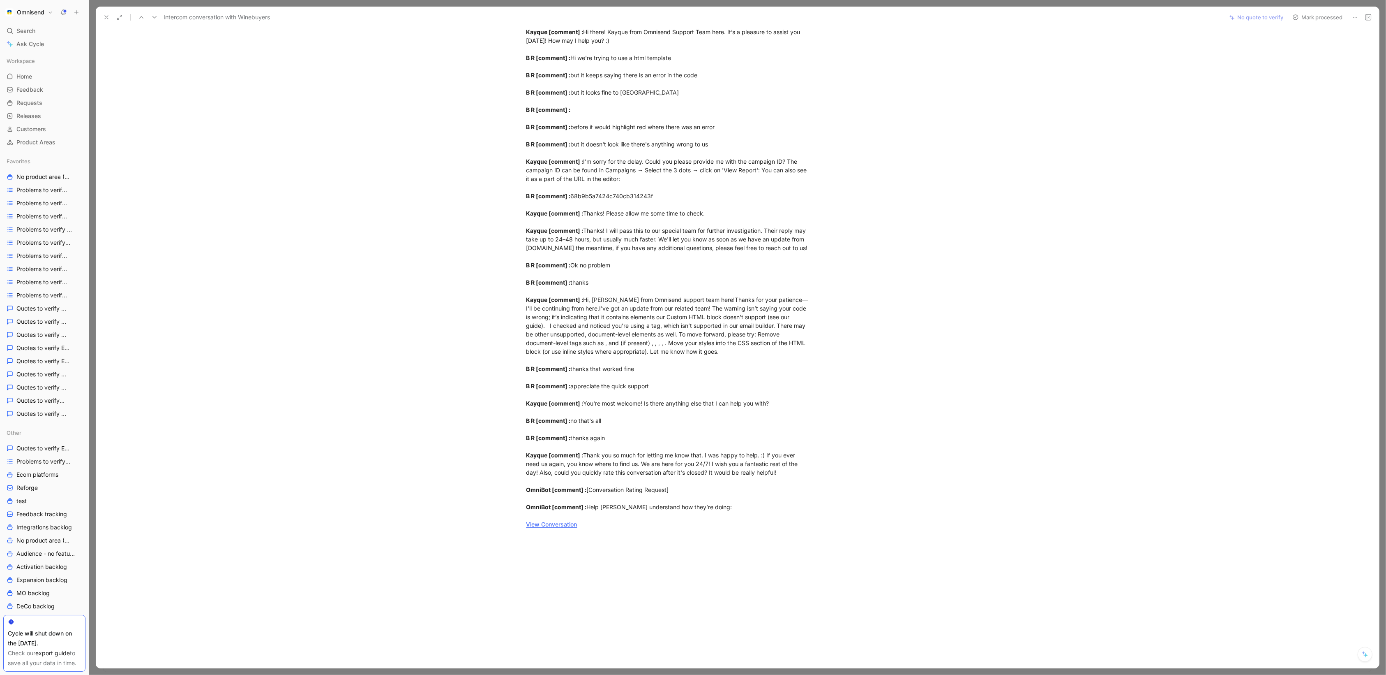
click at [105, 18] on use at bounding box center [106, 17] width 3 height 3
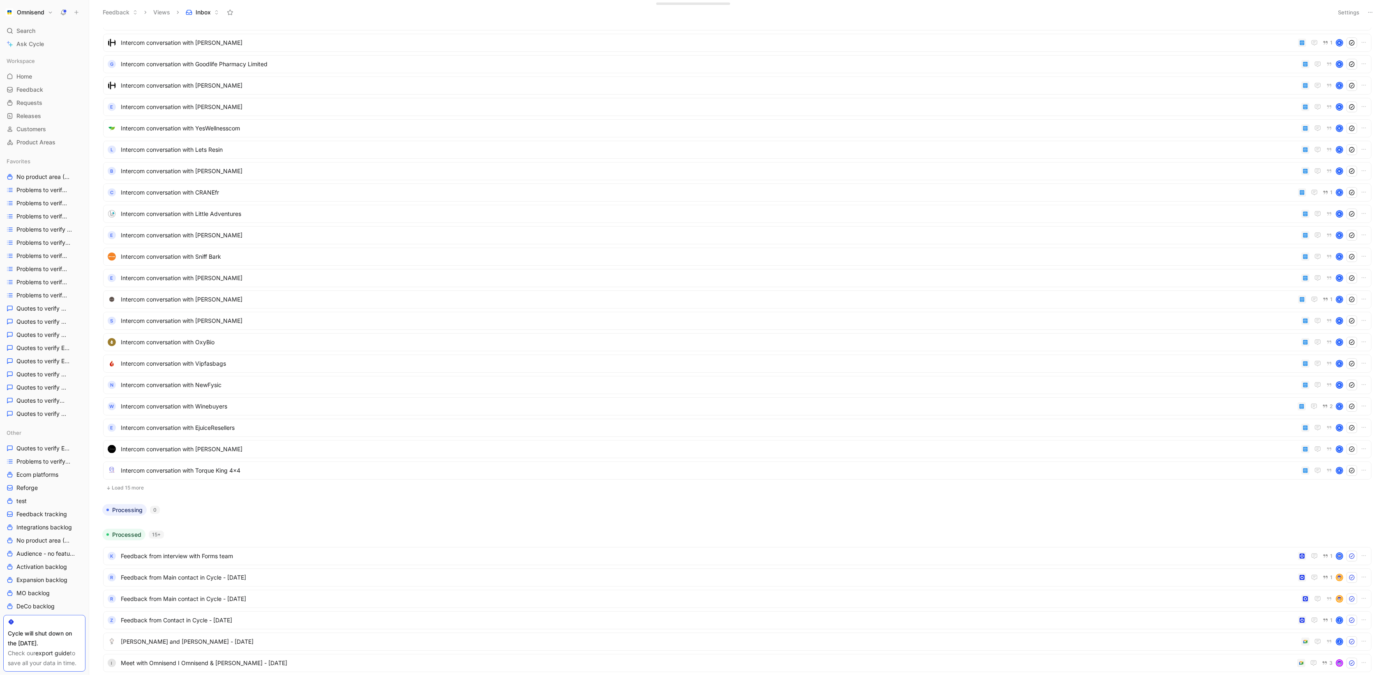
click at [144, 487] on button "Load 15 more" at bounding box center [737, 488] width 1269 height 10
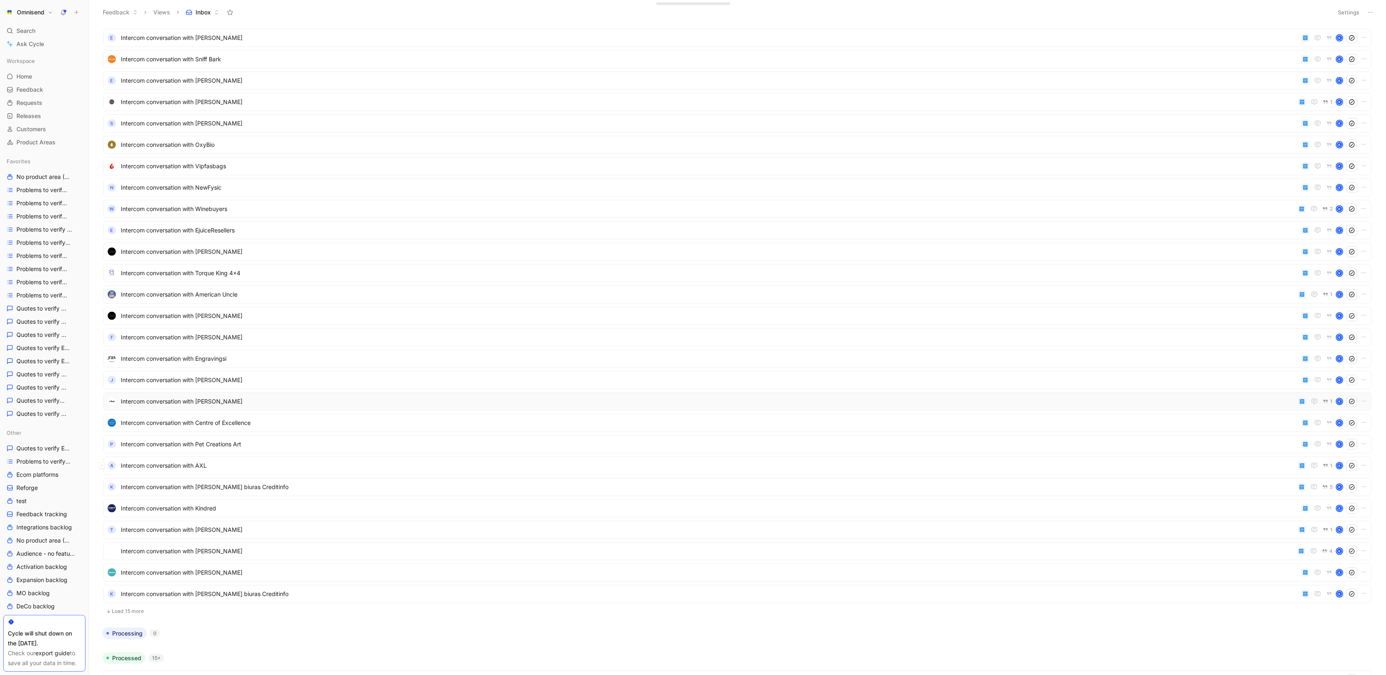
scroll to position [1365, 0]
click at [747, 483] on span "Intercom conversation with [PERSON_NAME] biuras Creditinfo" at bounding box center [708, 486] width 1174 height 10
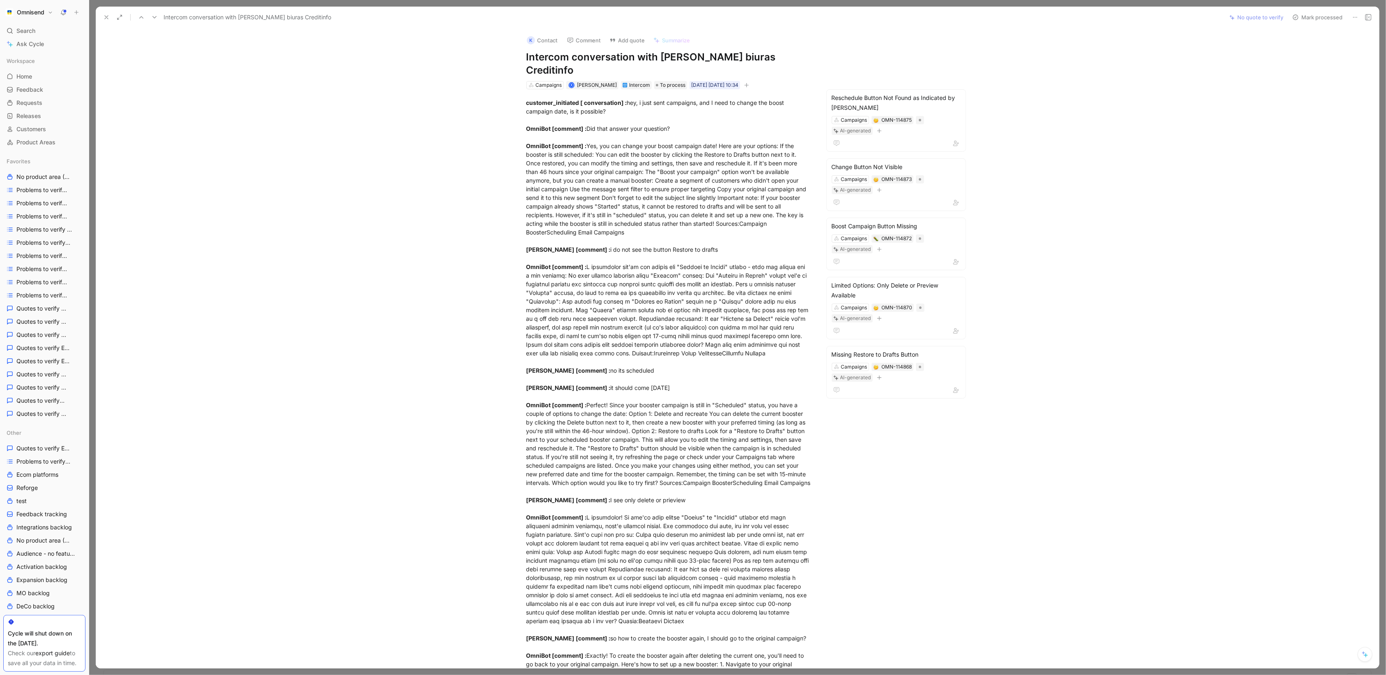
click at [106, 16] on use at bounding box center [106, 17] width 3 height 3
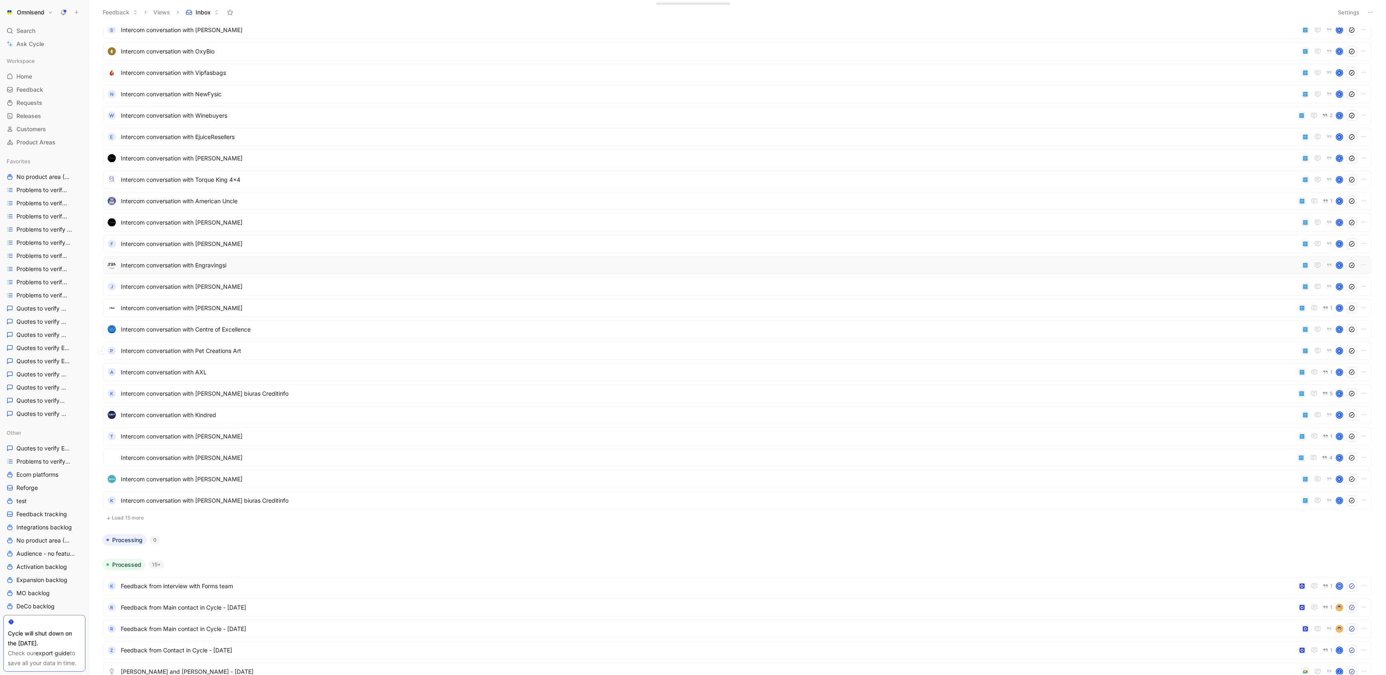
scroll to position [1466, 0]
click at [564, 444] on span "Intercom conversation with [PERSON_NAME]" at bounding box center [708, 449] width 1174 height 10
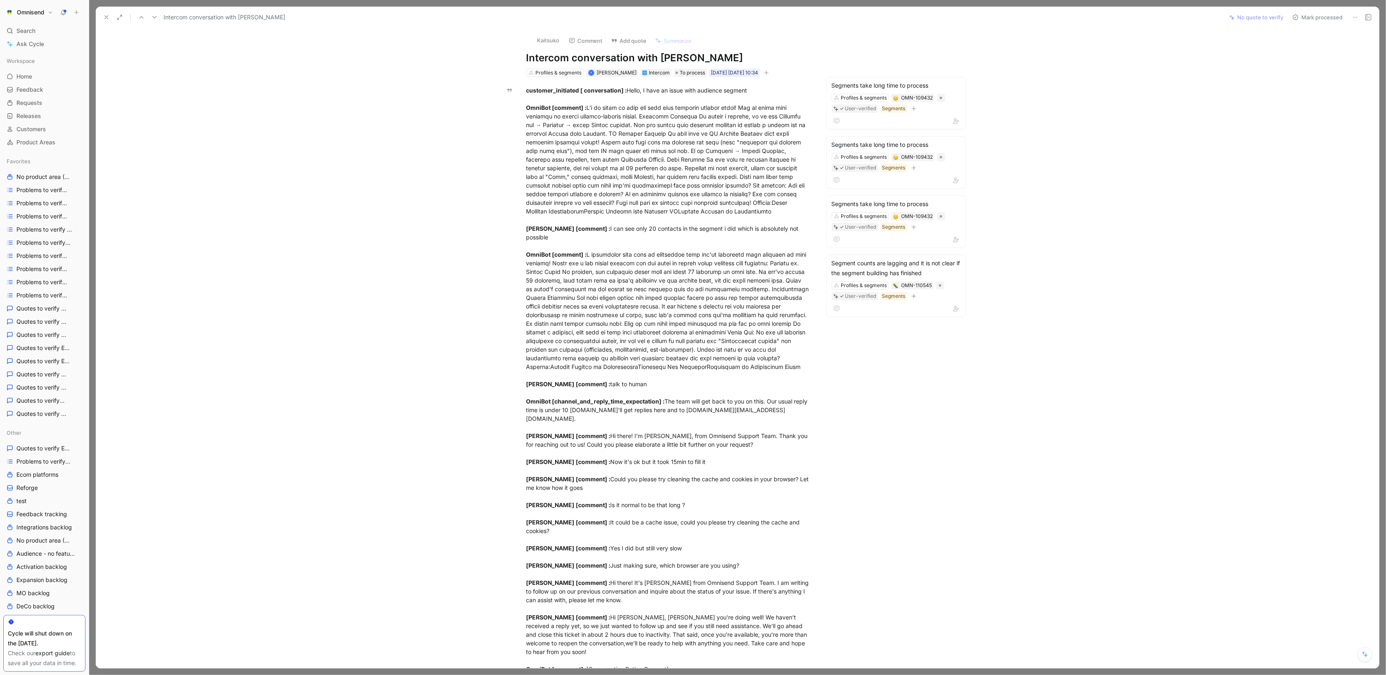
scroll to position [242, 0]
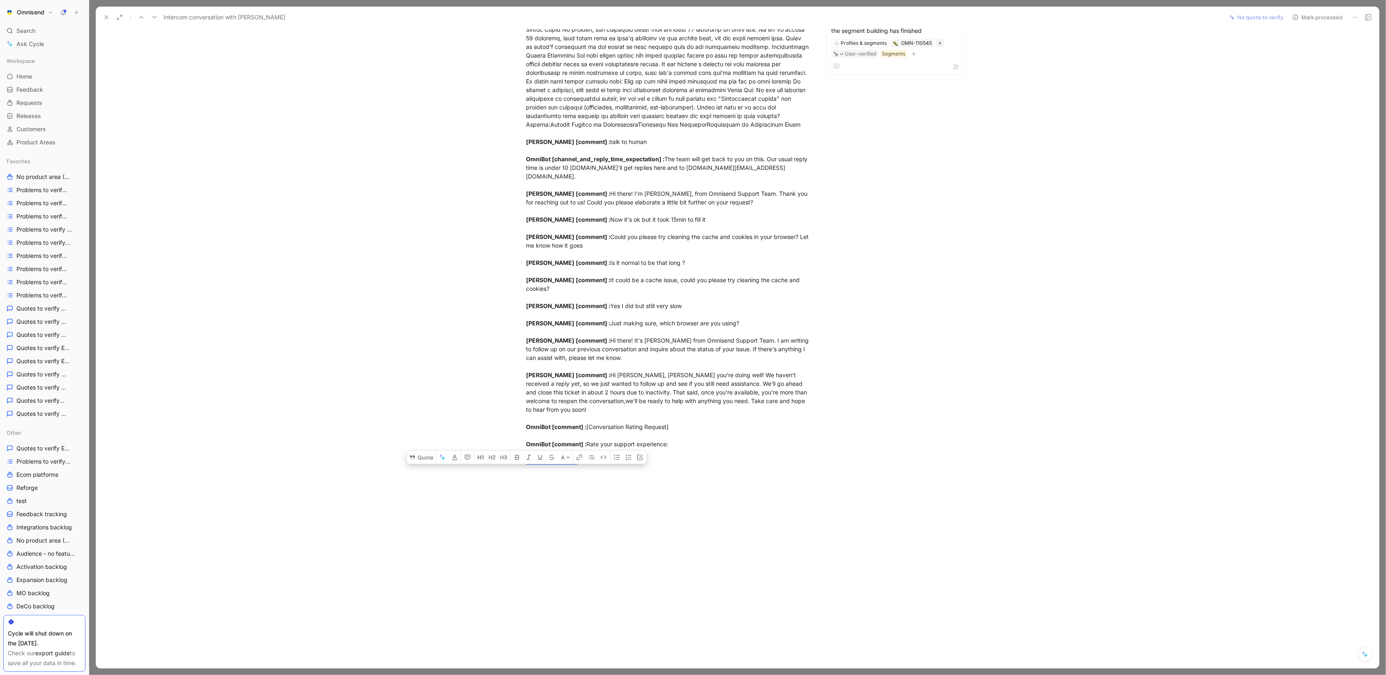
drag, startPoint x: 527, startPoint y: 91, endPoint x: 760, endPoint y: 439, distance: 418.9
click at [760, 439] on div "customer_initiated [ conversation] : Hello, I have an issue with audience segme…" at bounding box center [669, 155] width 284 height 622
copy div "loremips_dolorsita [ consectetura] : Elits, D eius te incid utla etdolore magna…"
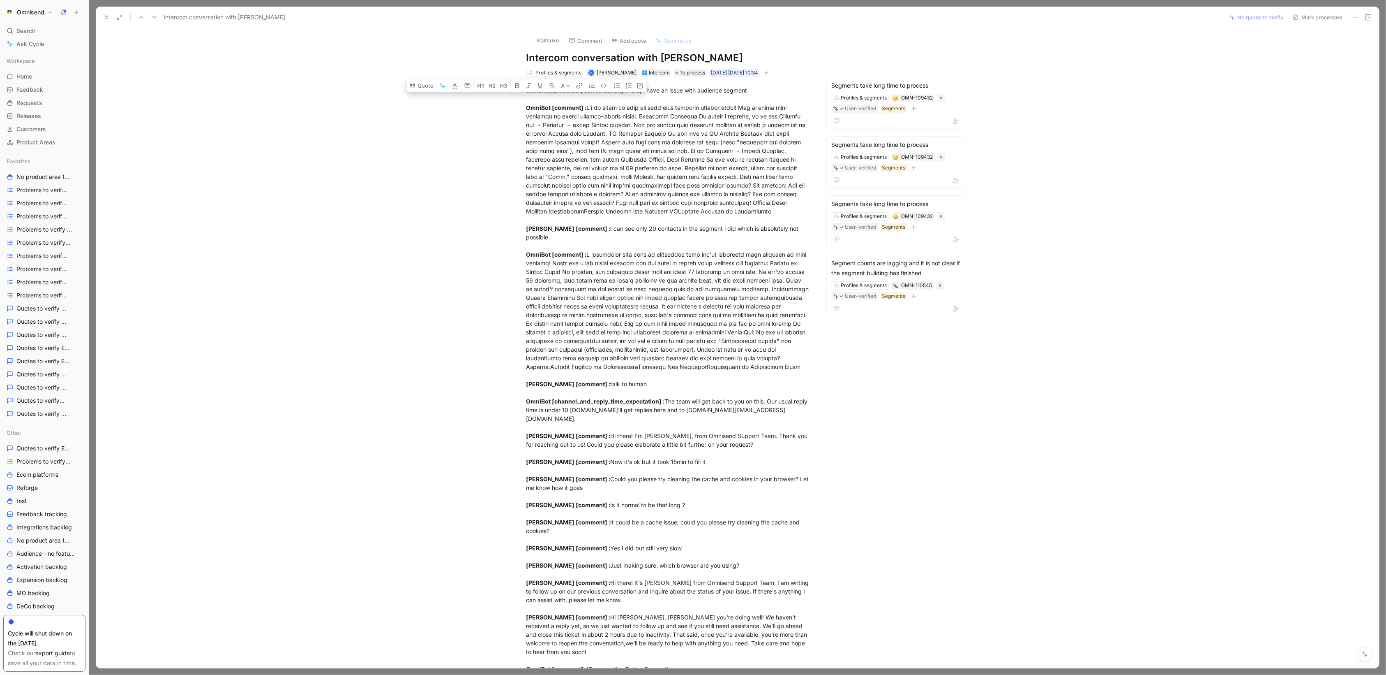
click at [106, 15] on icon at bounding box center [106, 17] width 7 height 7
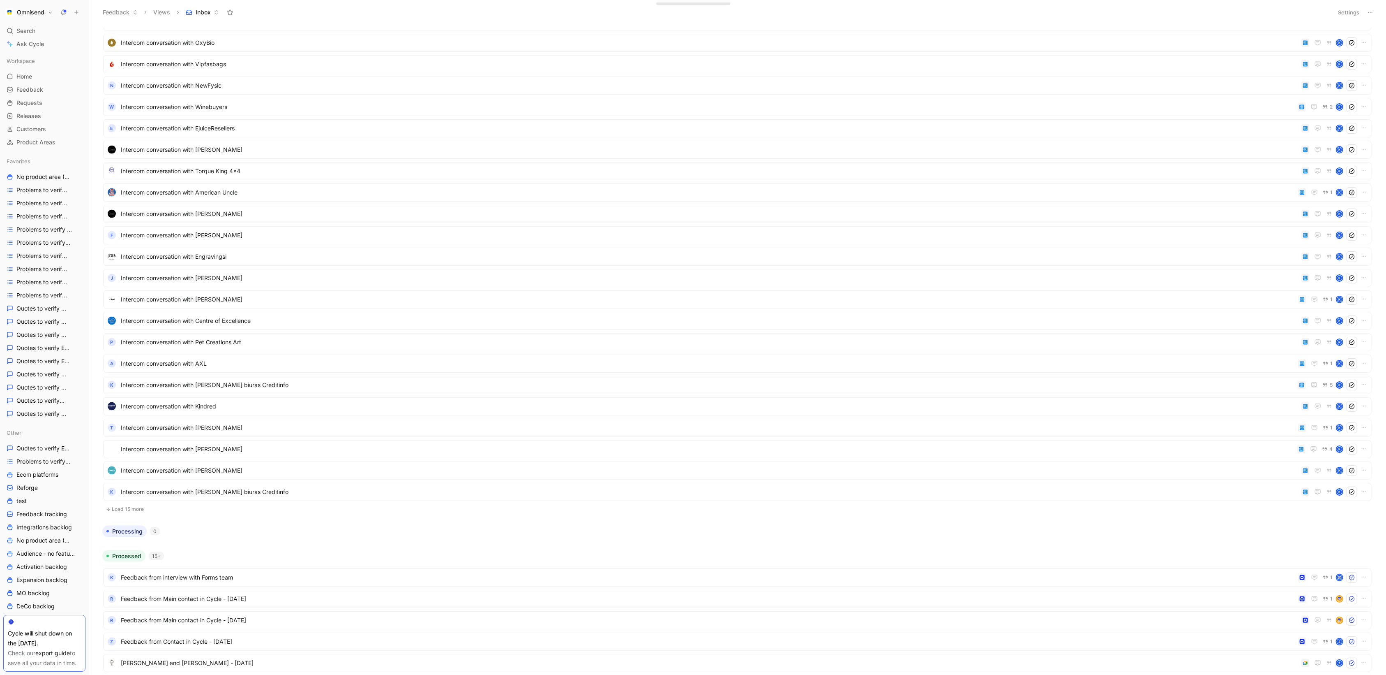
click at [141, 506] on button "Load 15 more" at bounding box center [737, 509] width 1269 height 10
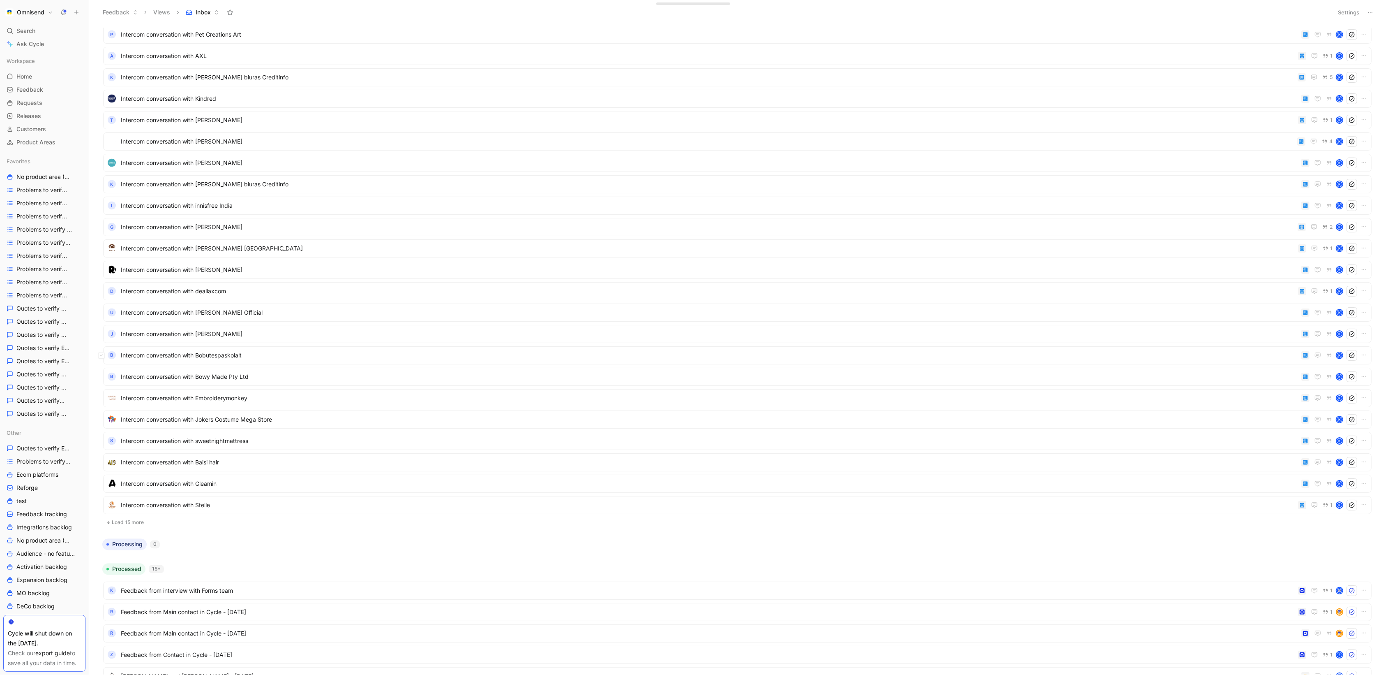
scroll to position [1792, 0]
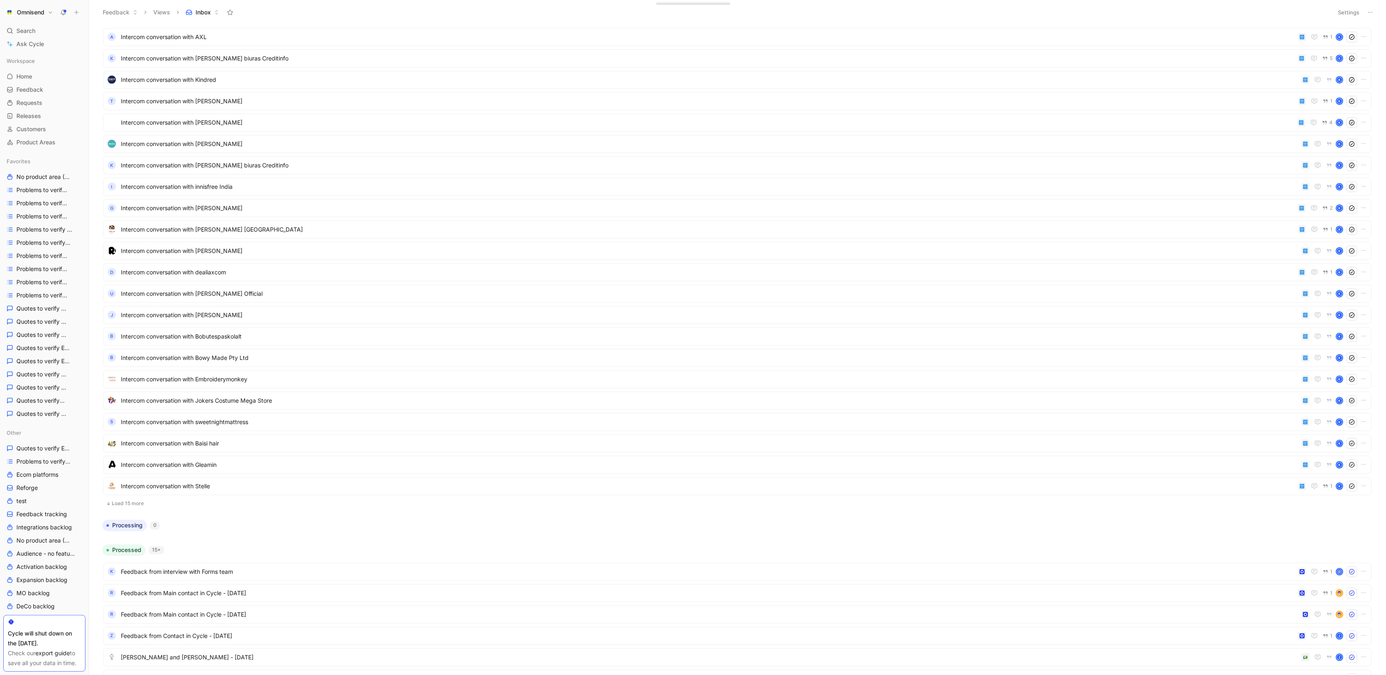
click at [128, 504] on button "Load 15 more" at bounding box center [737, 503] width 1269 height 10
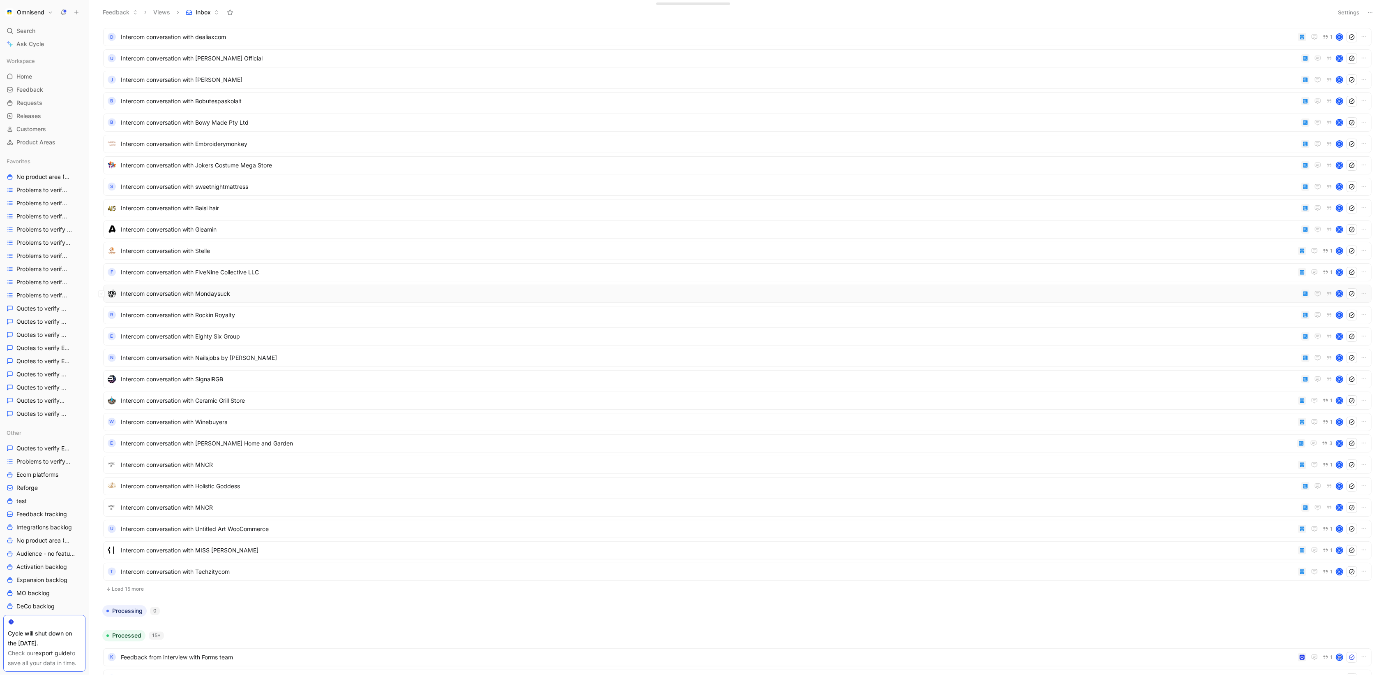
scroll to position [1878, 0]
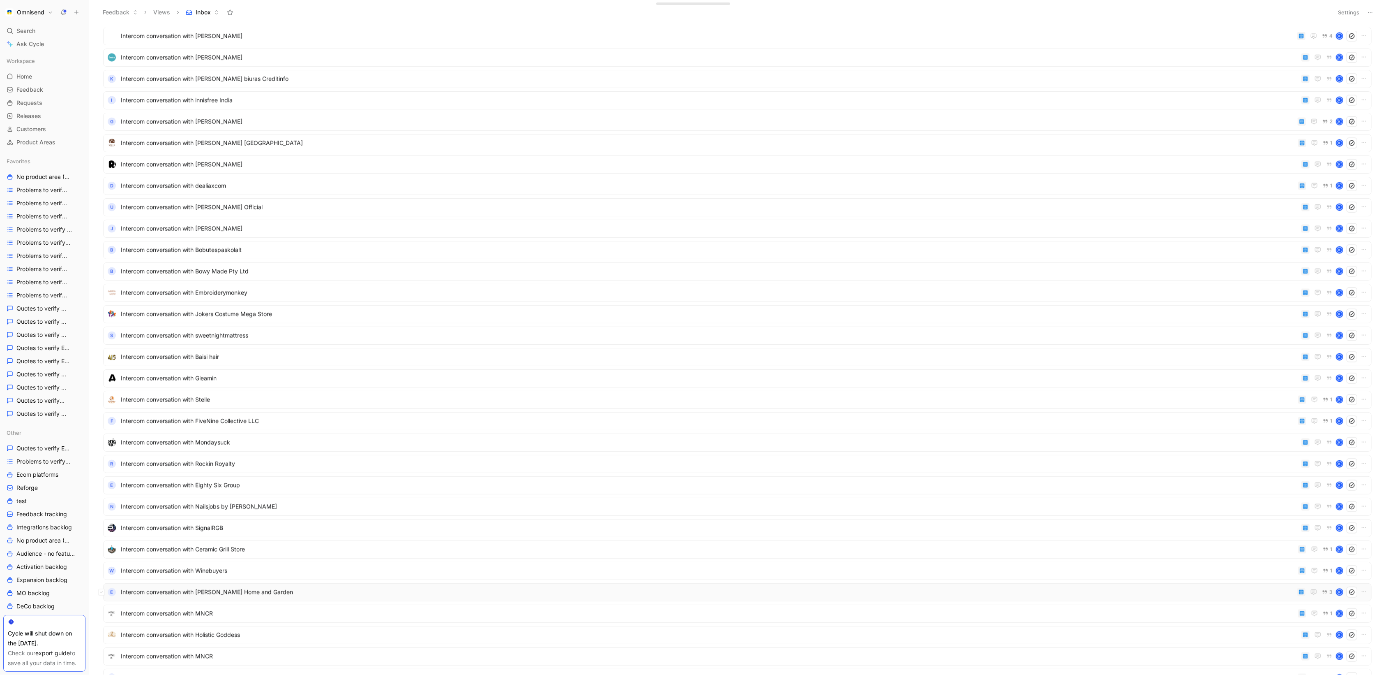
click at [649, 585] on div "E Intercom conversation with [PERSON_NAME] Home and Garden 3 K" at bounding box center [737, 592] width 1269 height 18
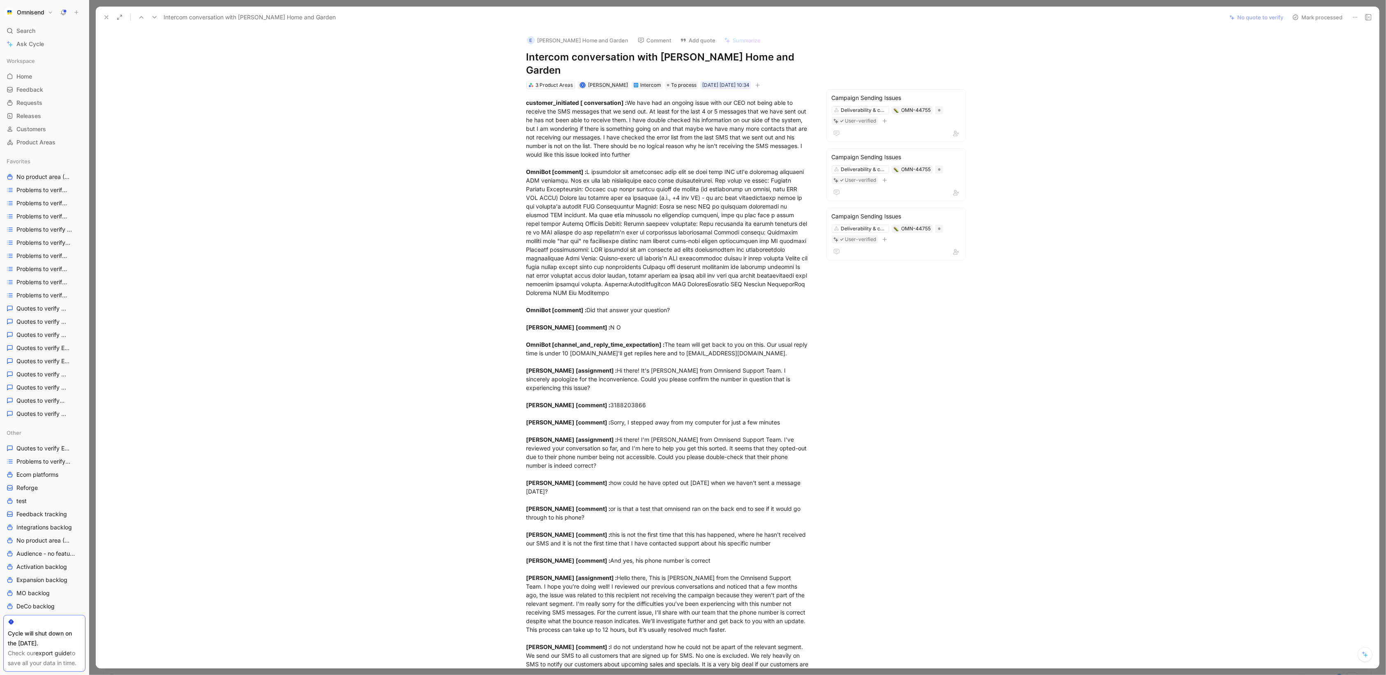
click at [105, 14] on icon at bounding box center [106, 17] width 7 height 7
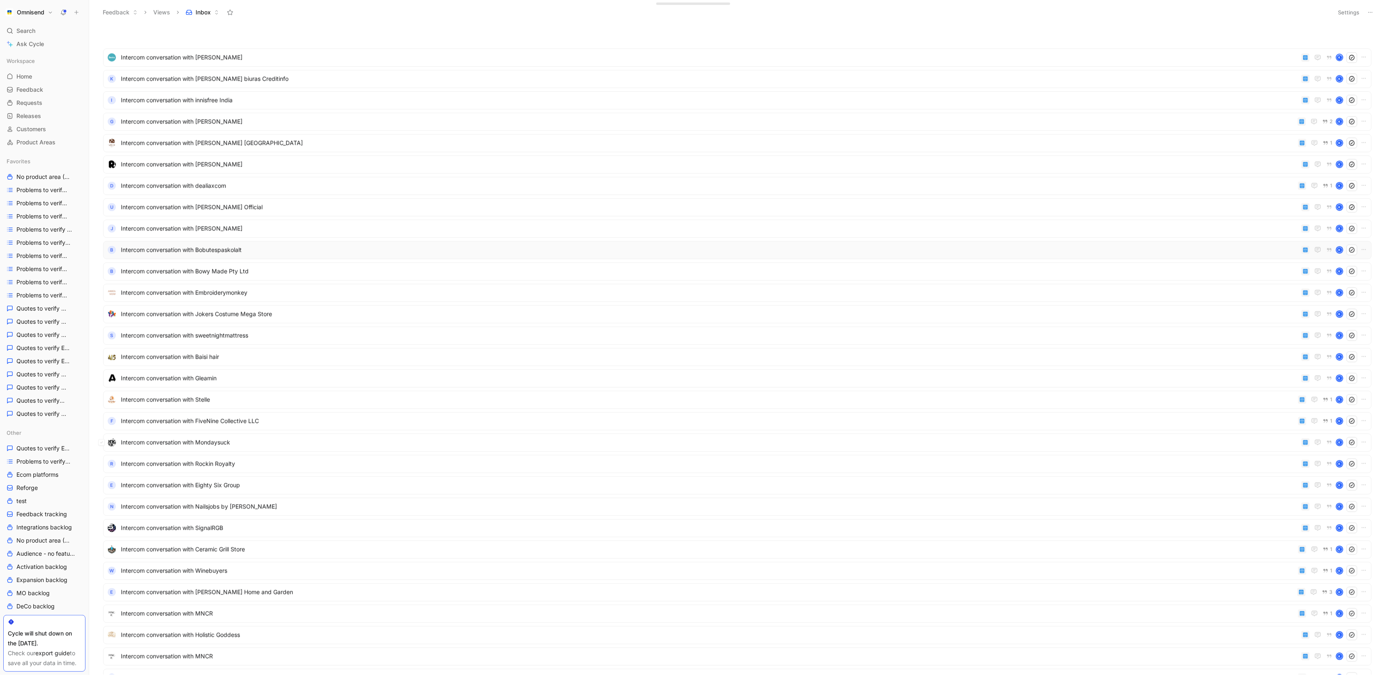
scroll to position [2147, 0]
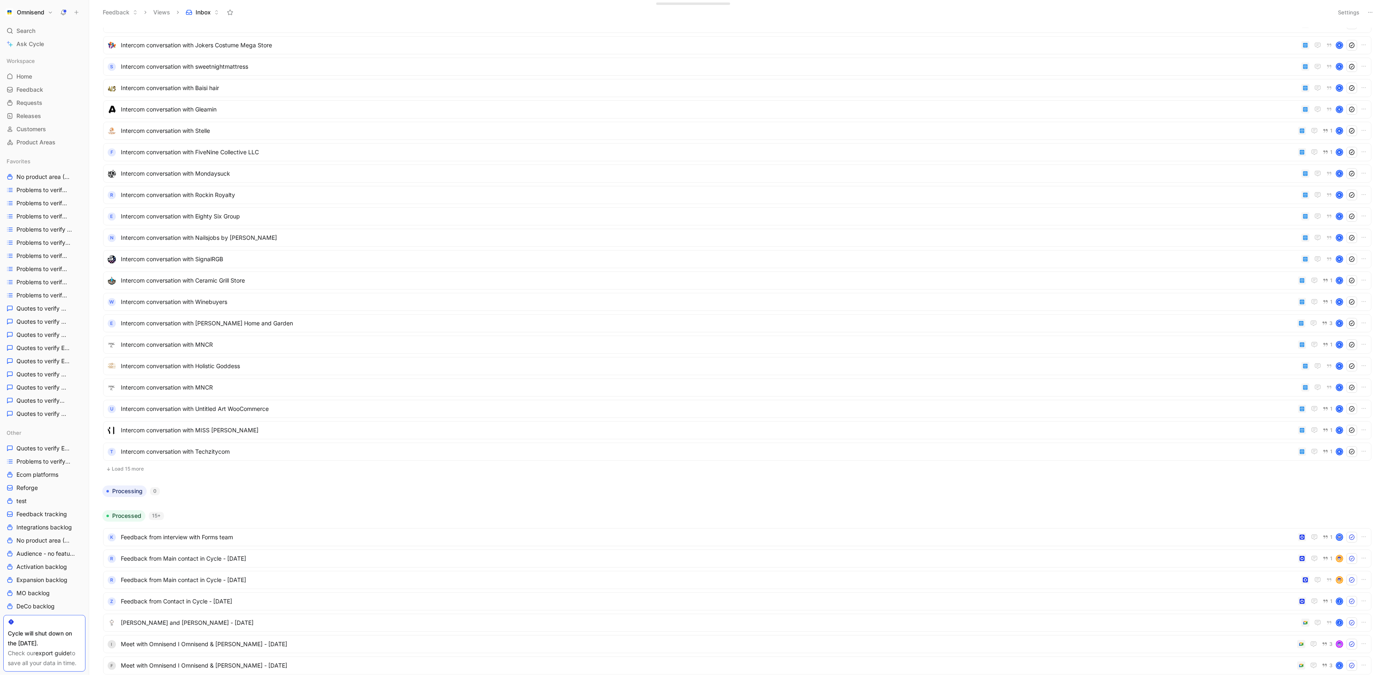
click at [143, 464] on button "Load 15 more" at bounding box center [737, 469] width 1269 height 10
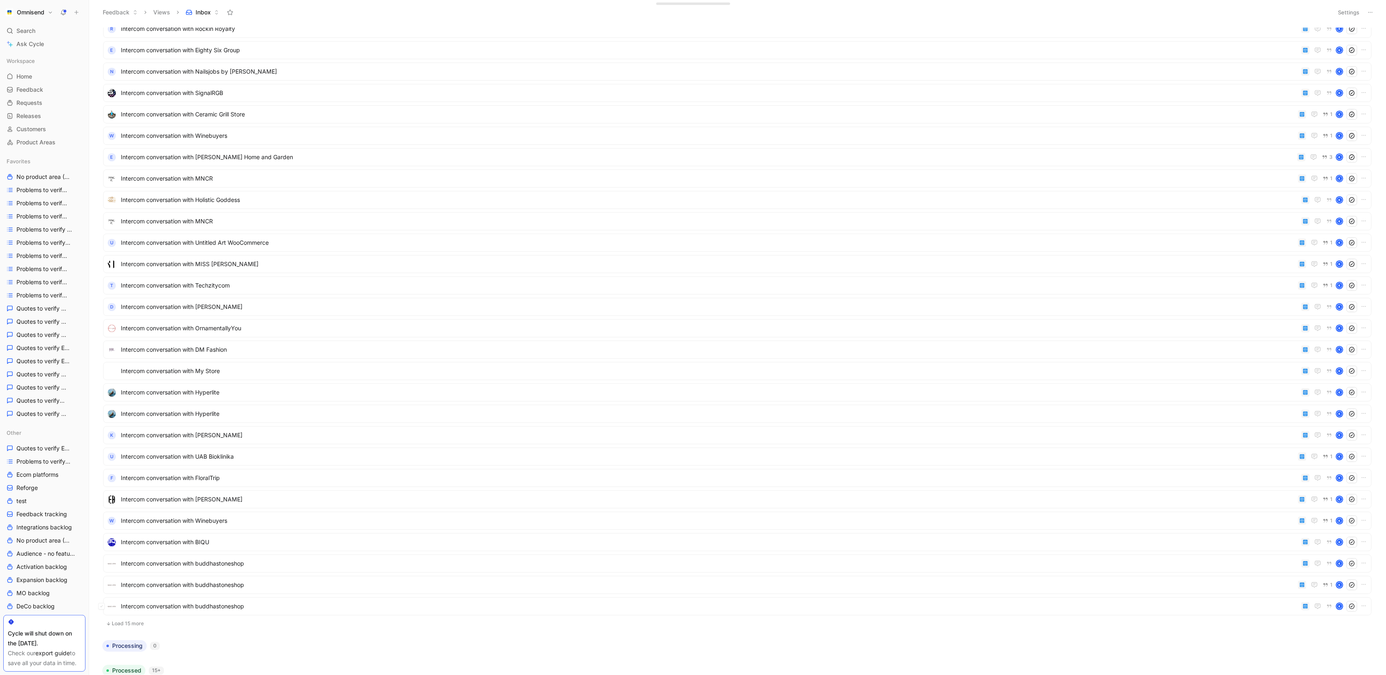
scroll to position [2536, 0]
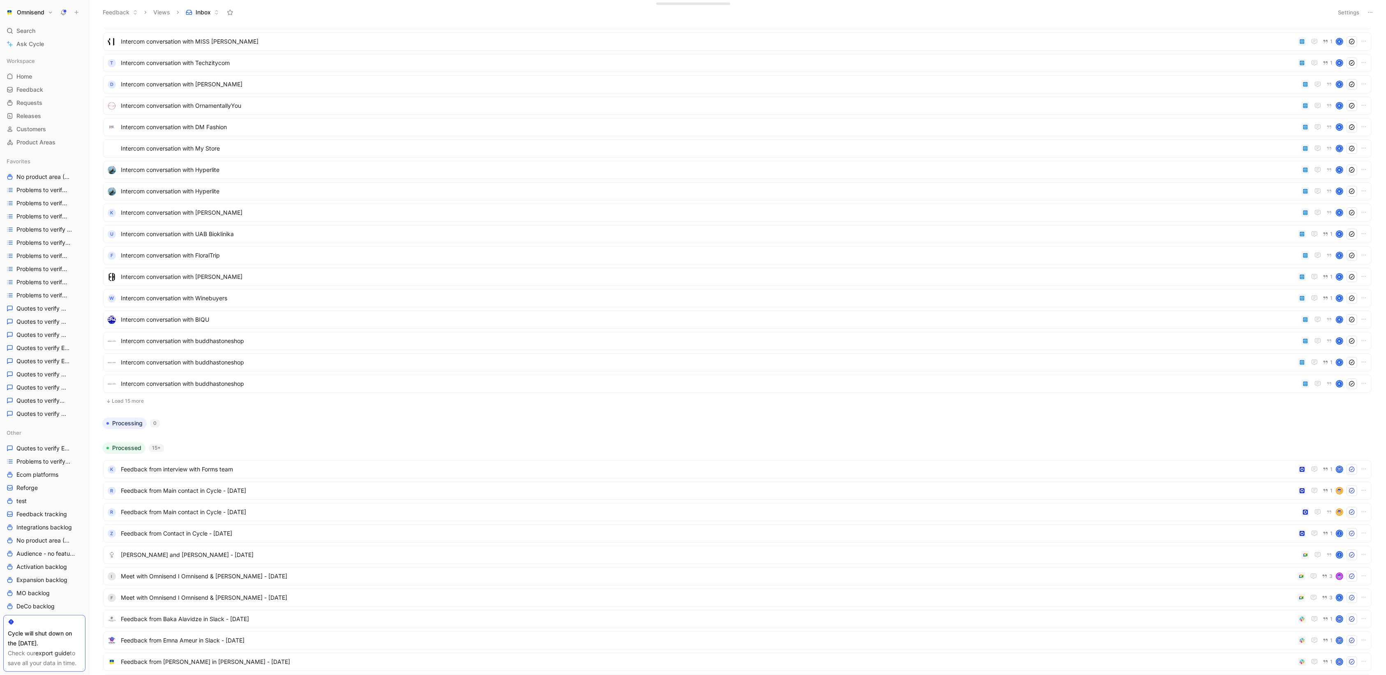
click at [115, 402] on button "Load 15 more" at bounding box center [737, 401] width 1269 height 10
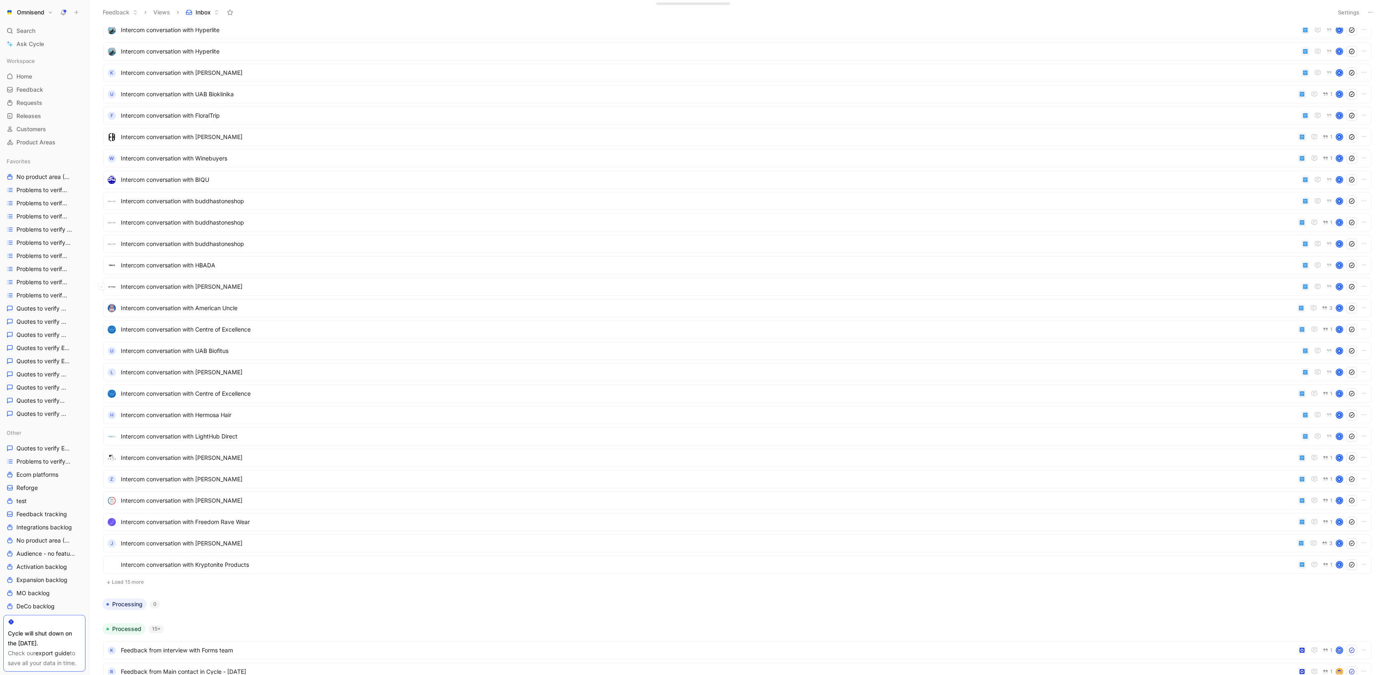
scroll to position [2671, 0]
click at [627, 317] on span "Intercom conversation with American Uncle" at bounding box center [708, 312] width 1174 height 10
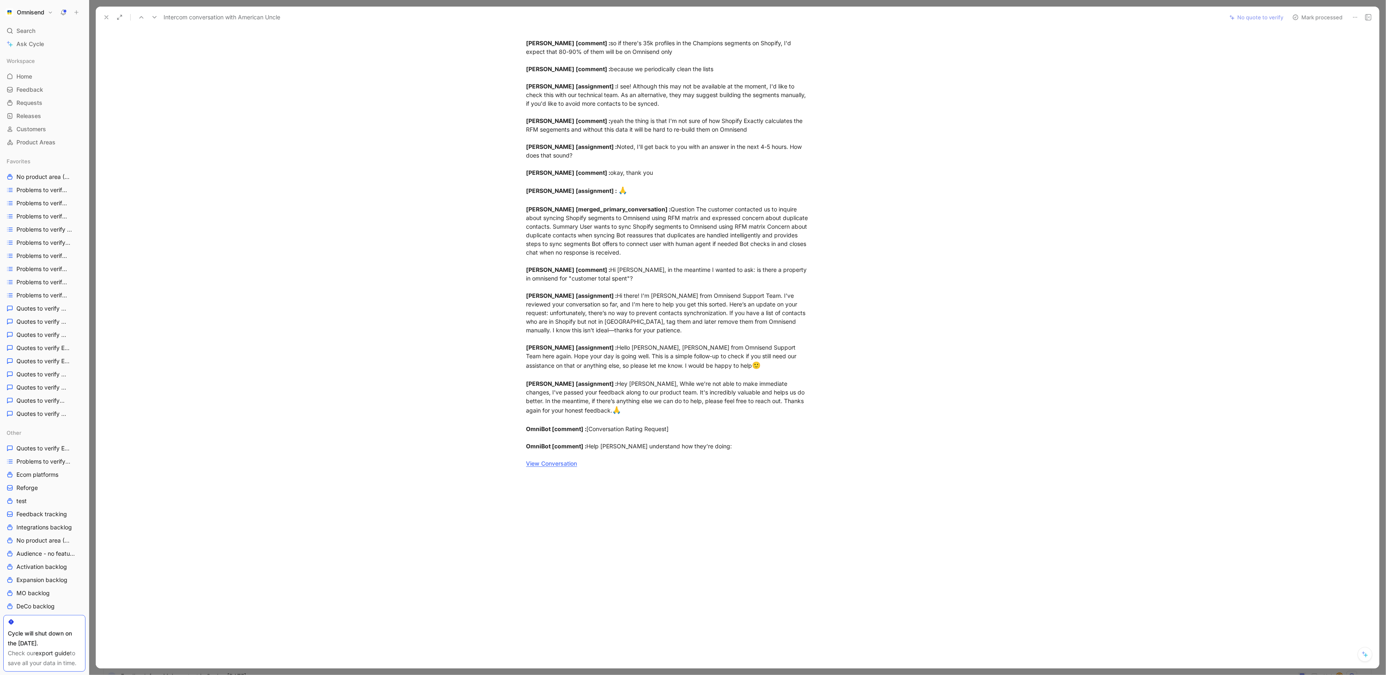
scroll to position [317, 0]
drag, startPoint x: 526, startPoint y: 91, endPoint x: 720, endPoint y: 437, distance: 396.9
click at [720, 437] on div "customer_initiated [ conversation] : Talk to support OmniBot [comment] : Would …" at bounding box center [669, 117] width 284 height 696
copy div "loremips_dolorsita [ consectetura] : Elit se doeiusm TempOri [utlabor] : Etdol …"
click at [106, 17] on use at bounding box center [106, 17] width 3 height 3
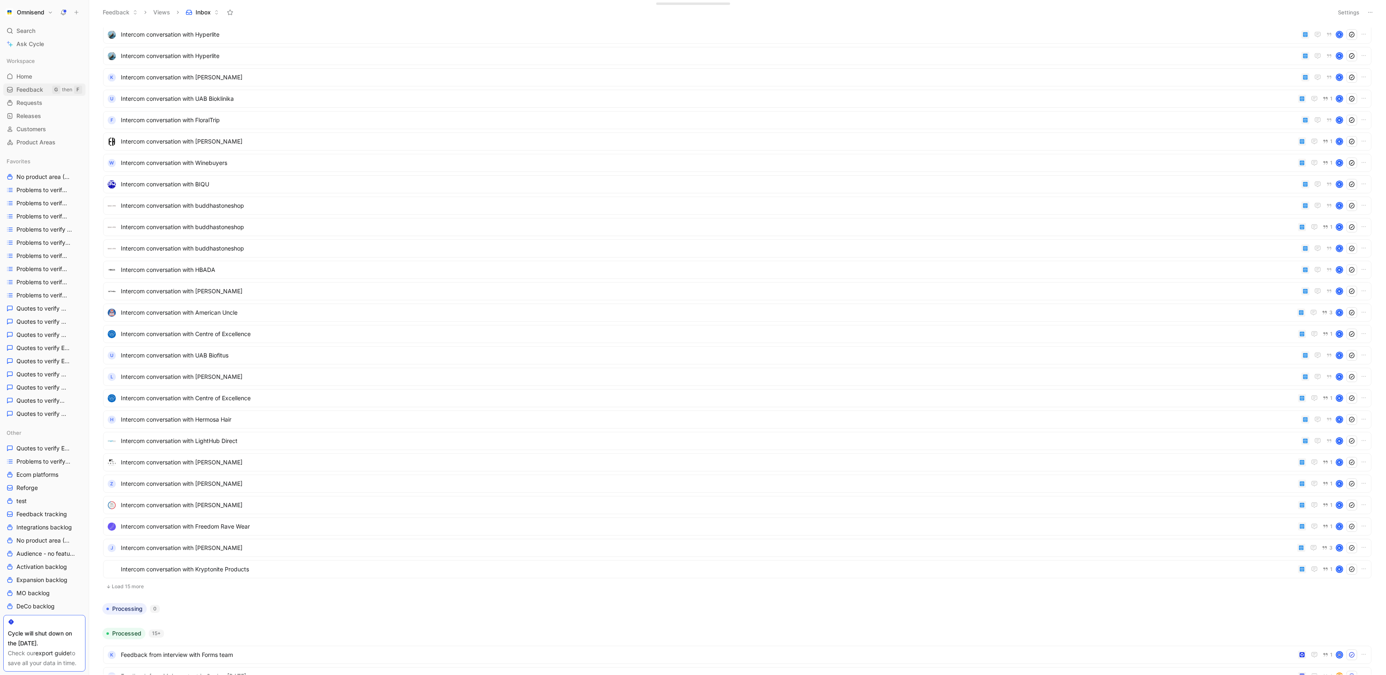
click at [42, 92] on span "Feedback" at bounding box center [29, 89] width 27 height 8
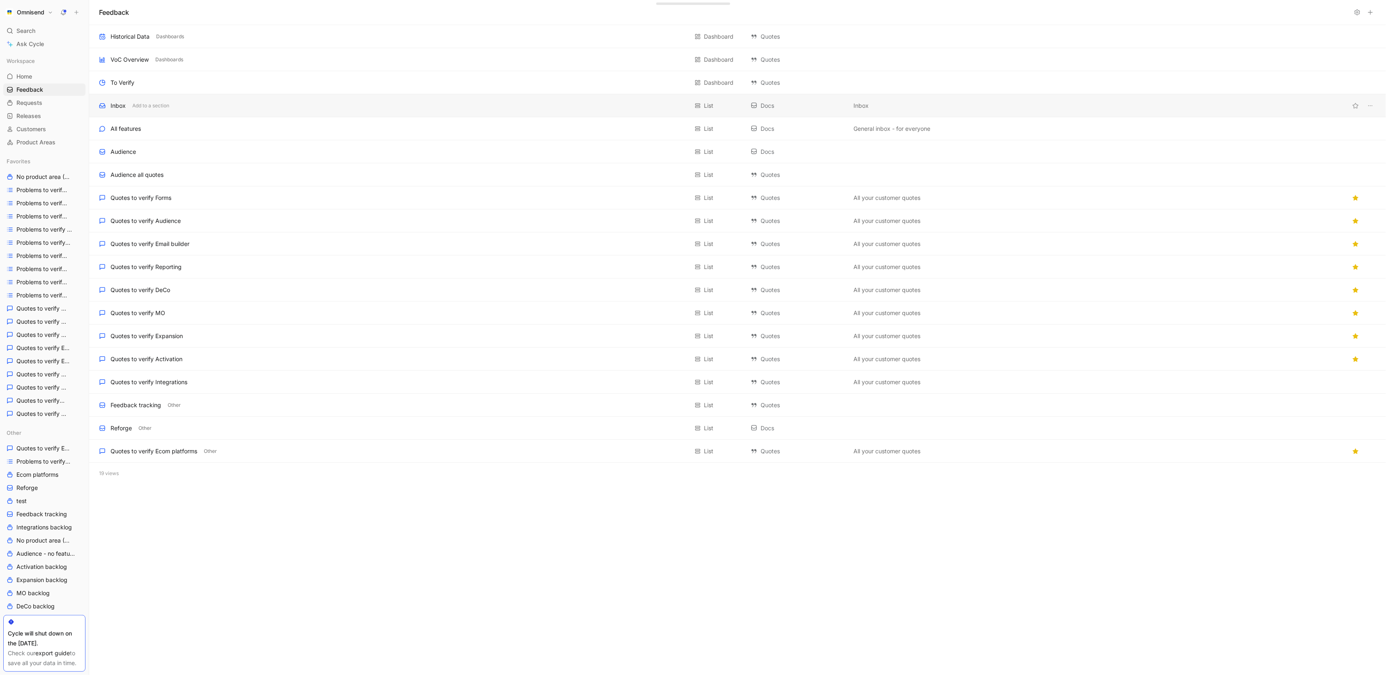
click at [210, 105] on div "Inbox Add to a section" at bounding box center [393, 106] width 589 height 10
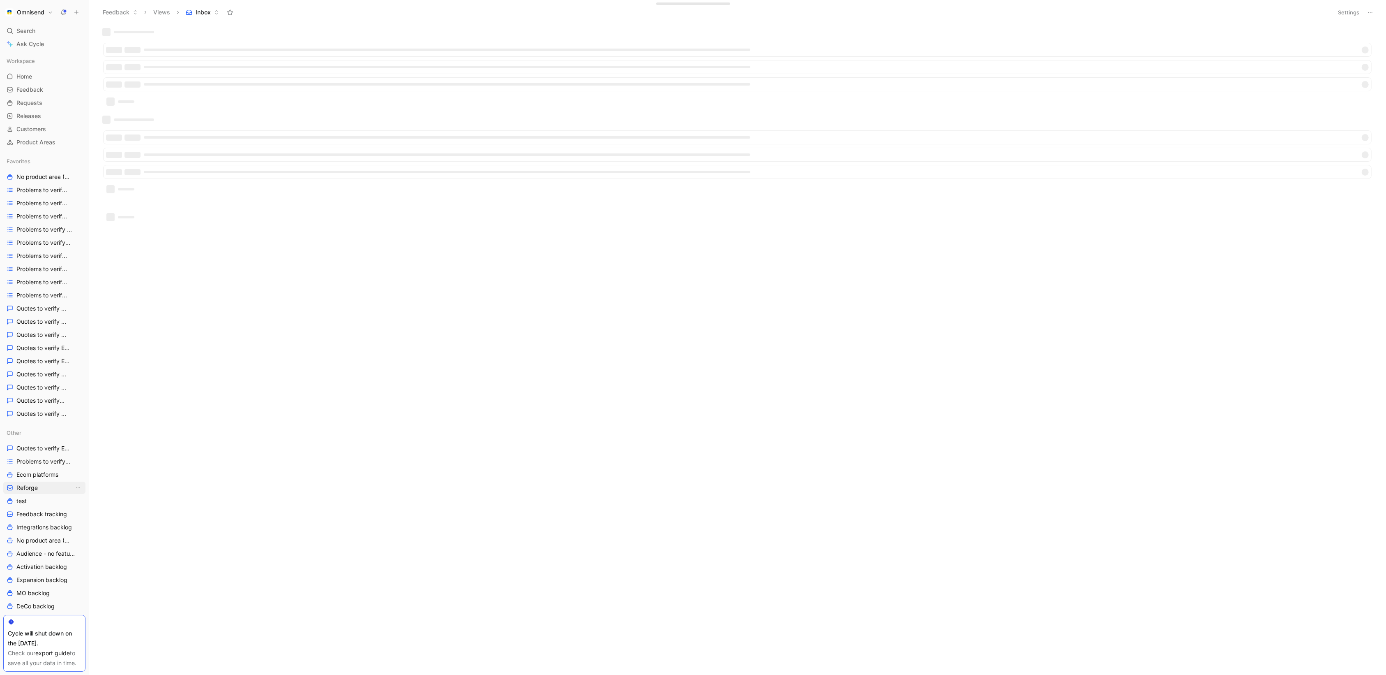
click at [48, 483] on link "Reforge" at bounding box center [44, 487] width 82 height 12
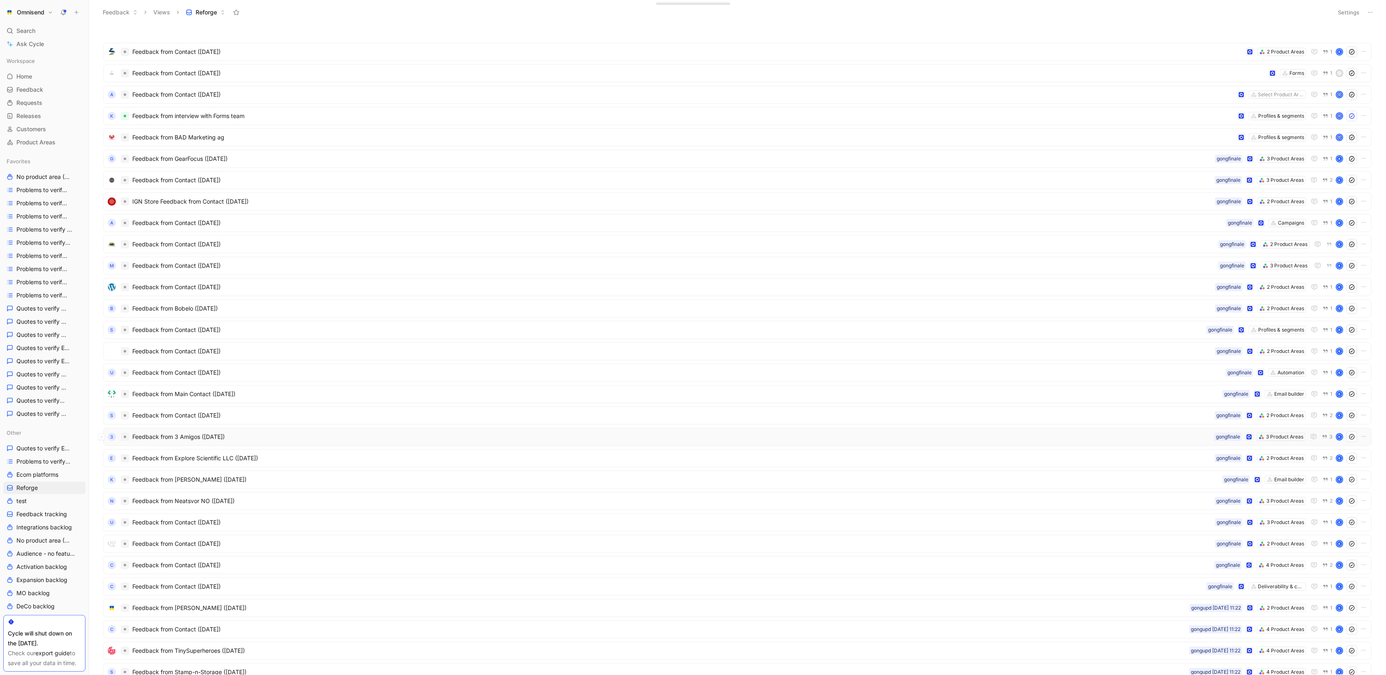
click at [1034, 430] on div "3 Feedback from 3 Amigos ([DATE]) 3 Product Areas gongfinale 3 K" at bounding box center [737, 436] width 1269 height 18
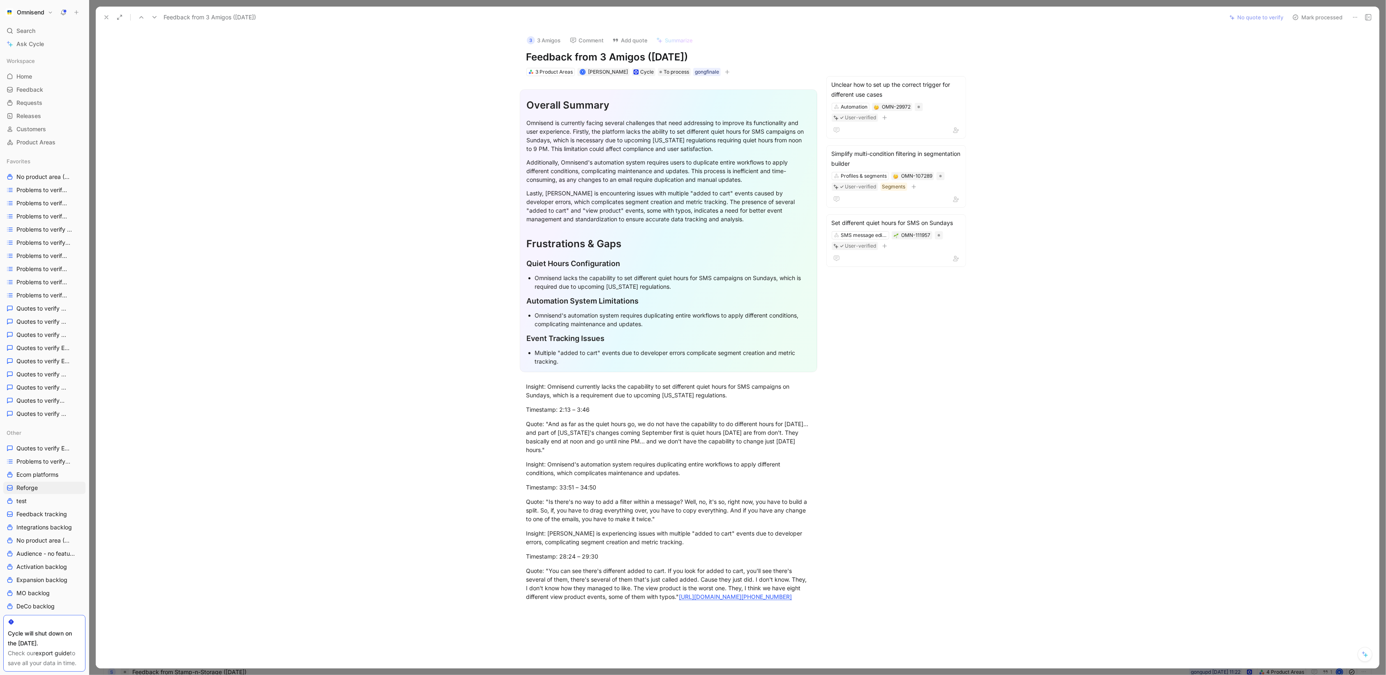
scroll to position [152, 0]
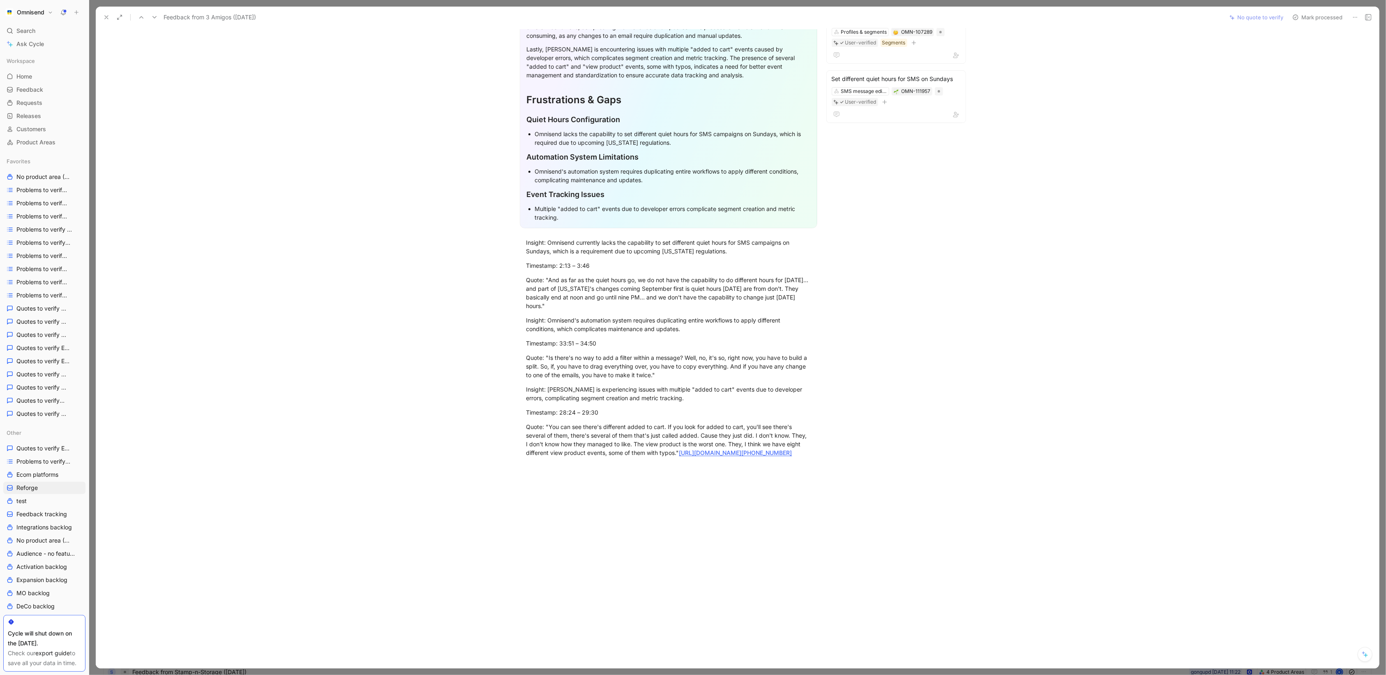
click at [109, 15] on icon at bounding box center [106, 17] width 7 height 7
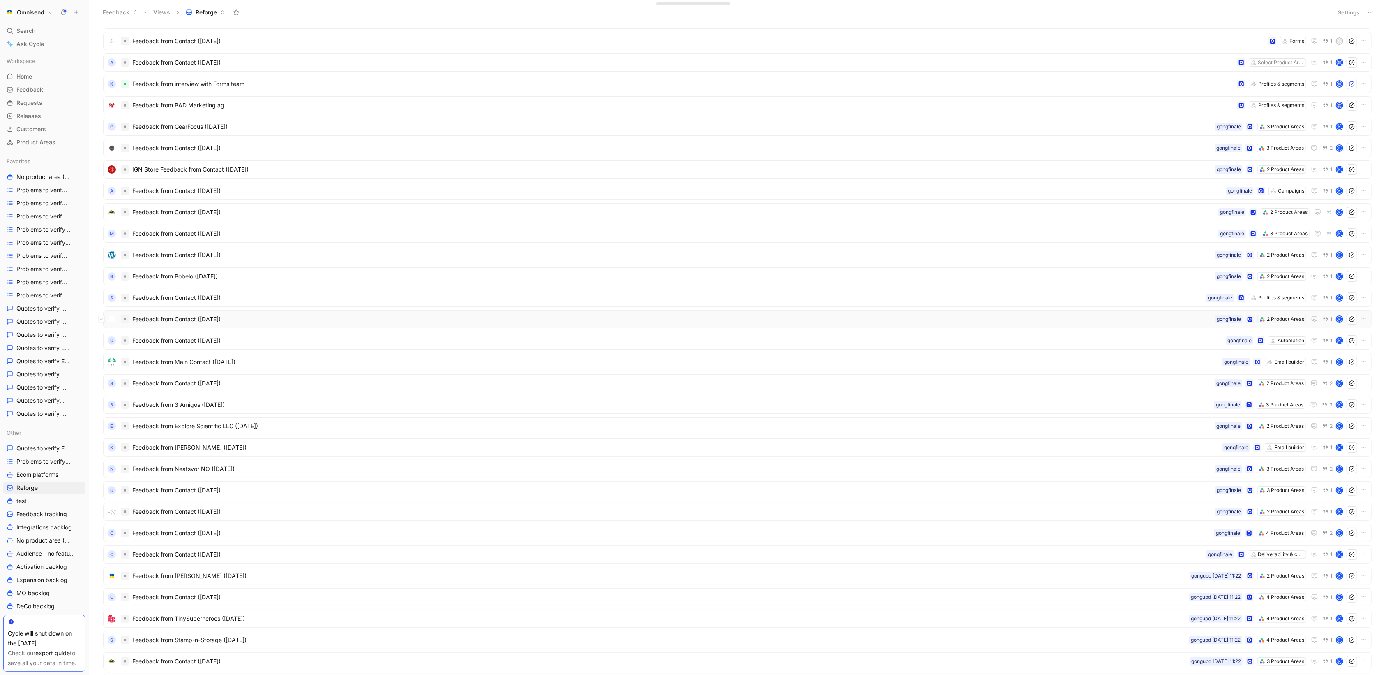
scroll to position [81, 0]
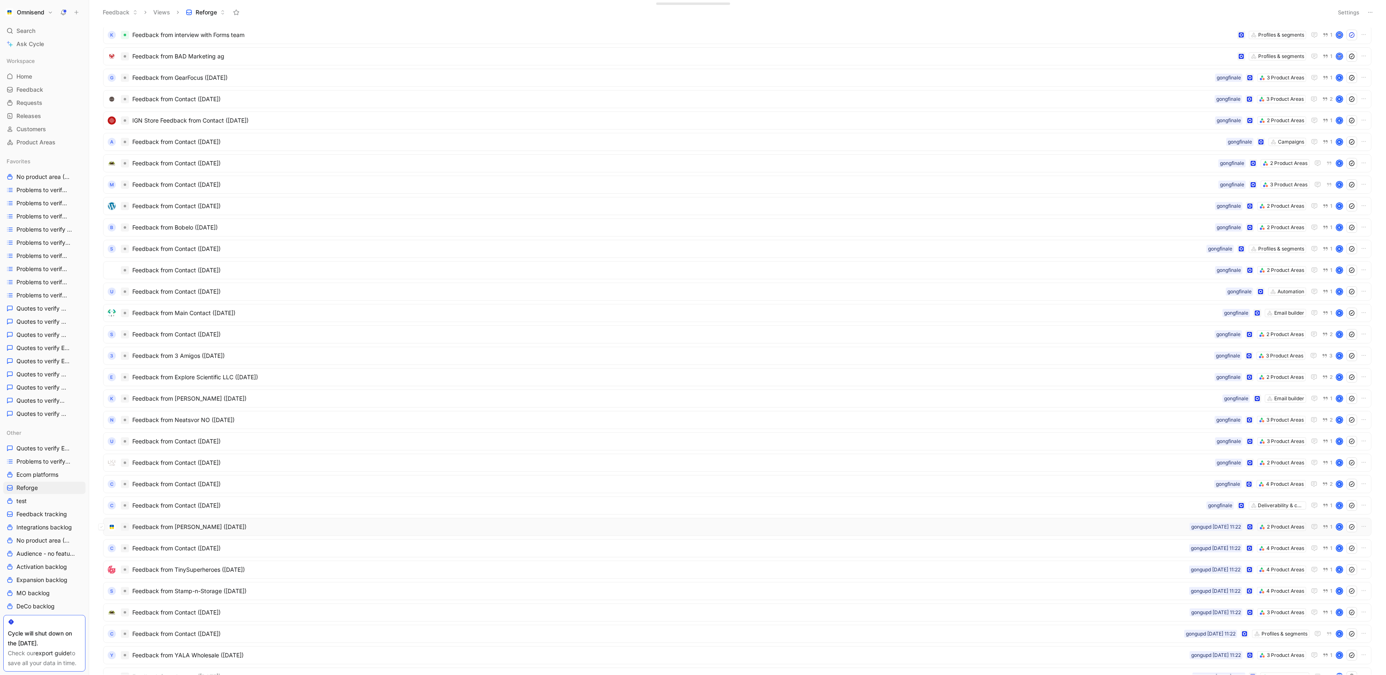
click at [832, 526] on span "Feedback from [PERSON_NAME] ([DATE])" at bounding box center [659, 527] width 1054 height 10
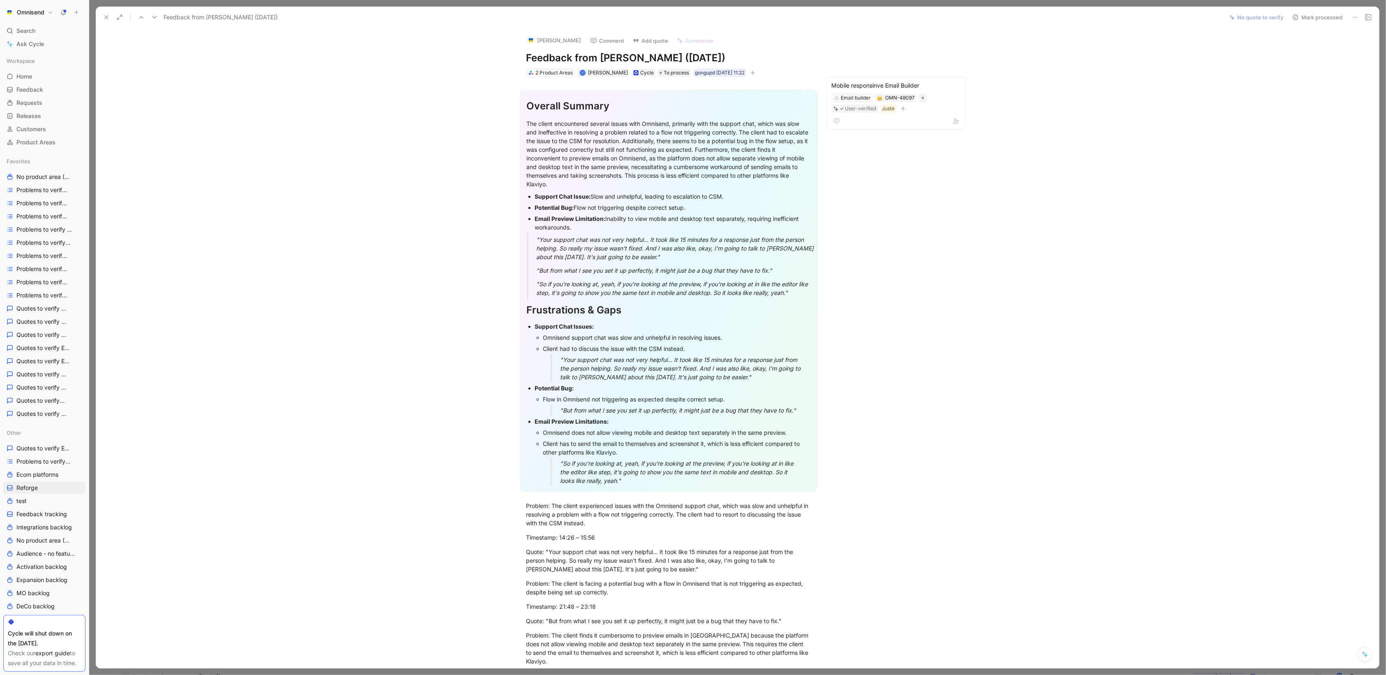
scroll to position [260, 0]
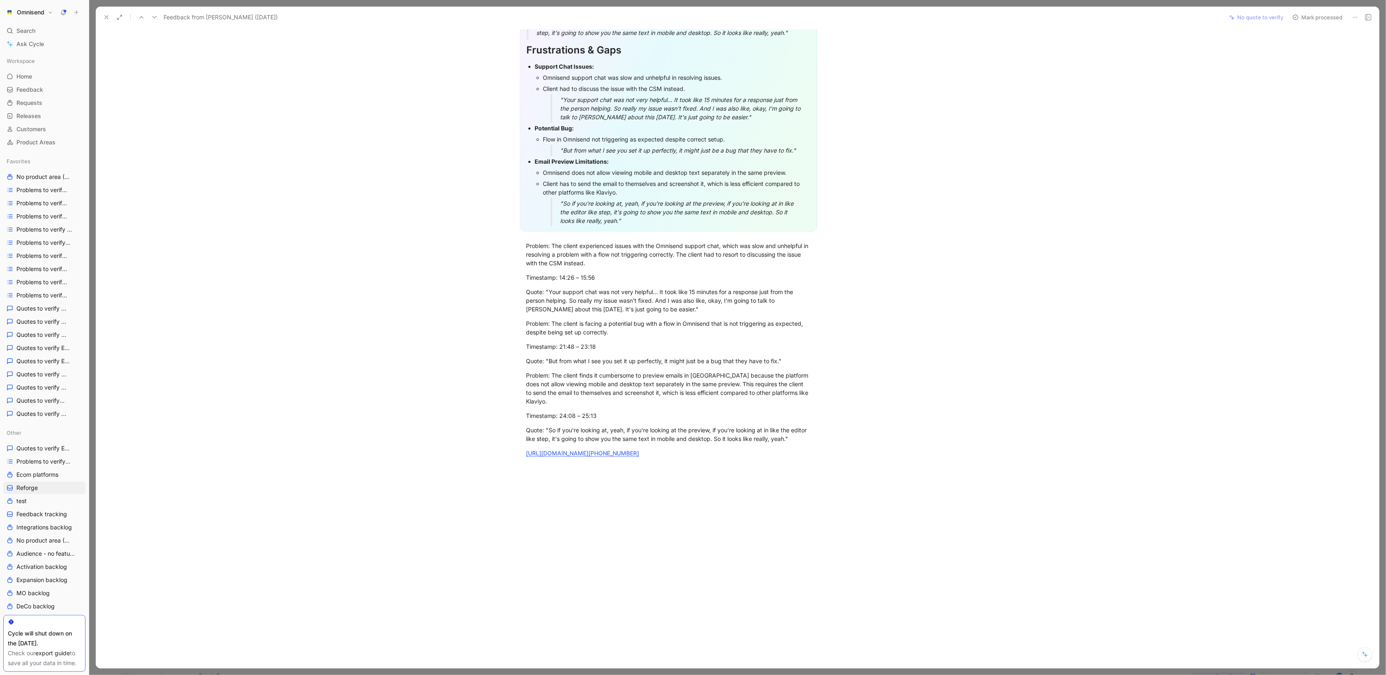
click at [108, 18] on icon at bounding box center [106, 17] width 7 height 7
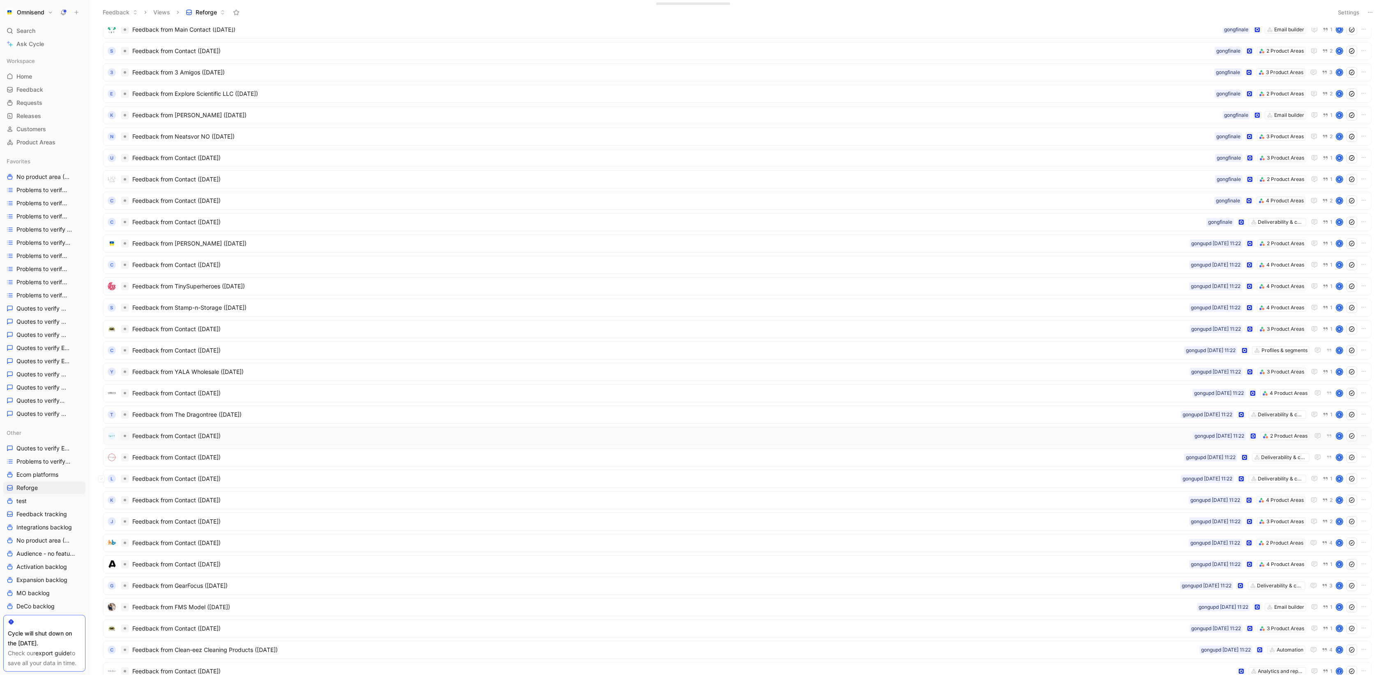
scroll to position [476, 0]
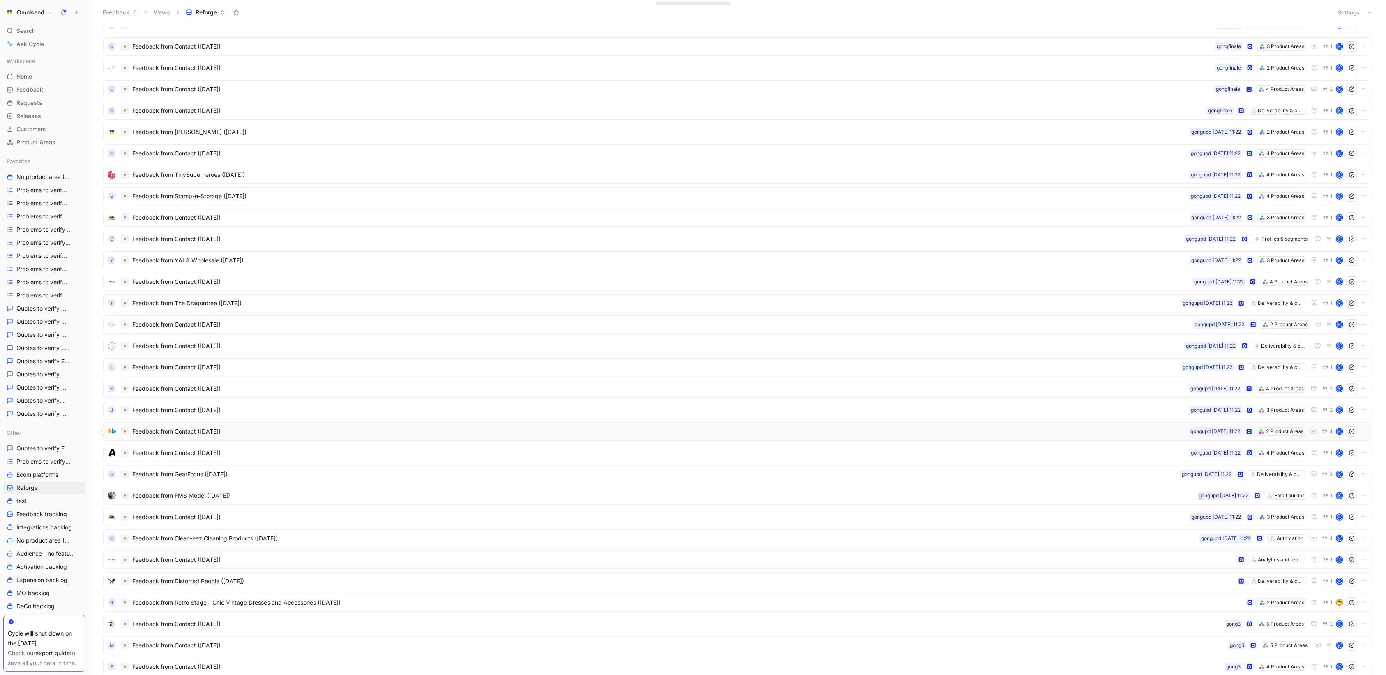
click at [741, 432] on span "Feedback from Contact ([DATE])" at bounding box center [659, 431] width 1054 height 10
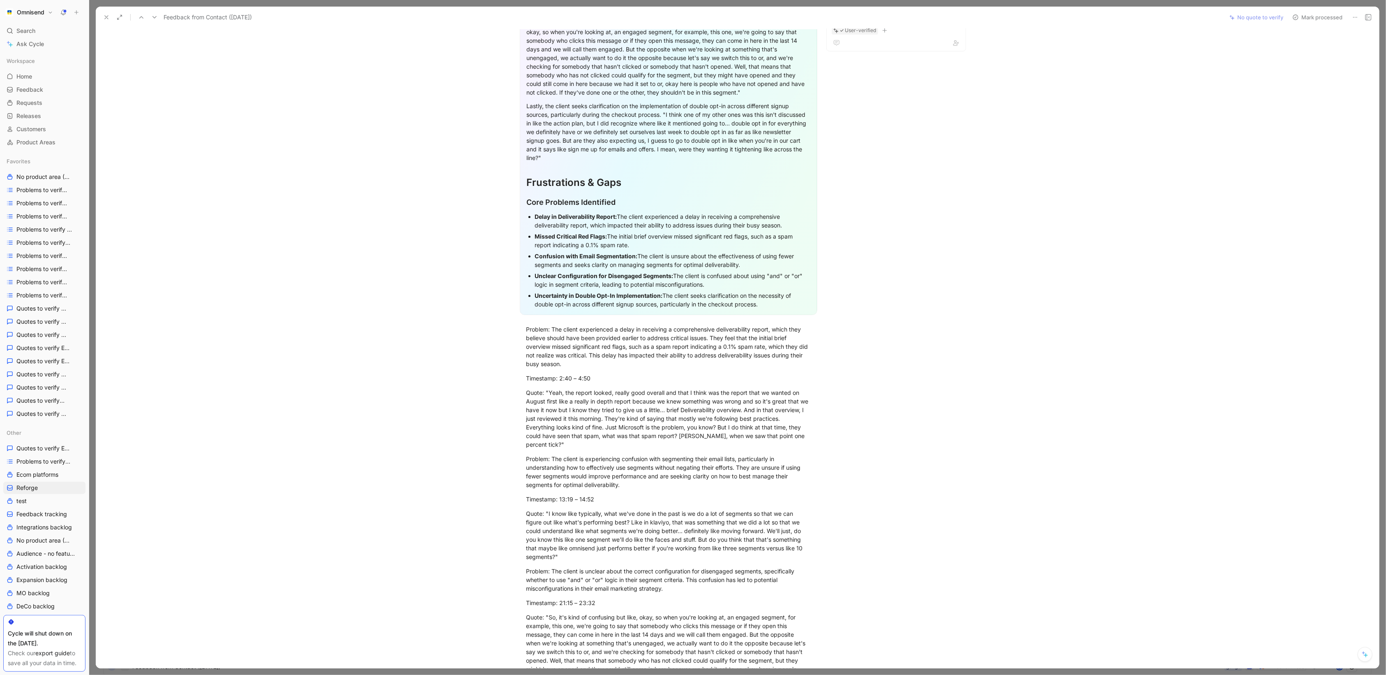
scroll to position [599, 0]
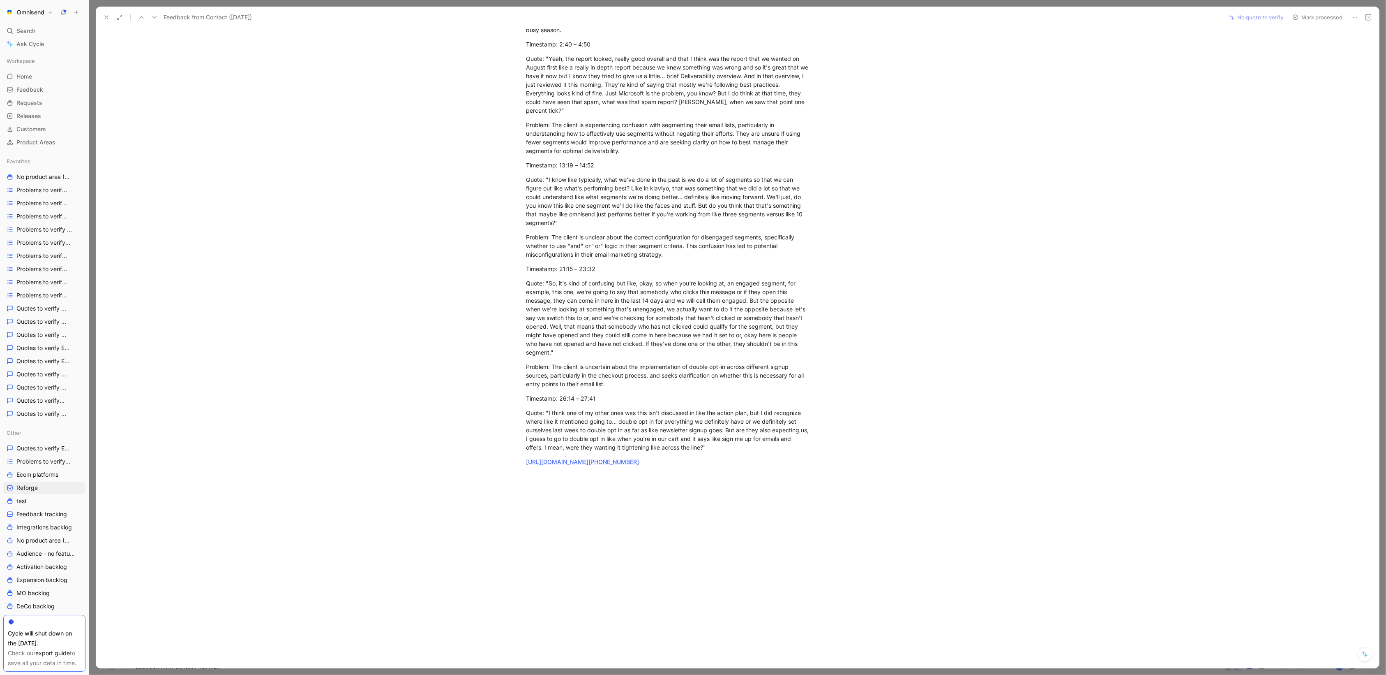
click at [105, 16] on icon at bounding box center [106, 17] width 7 height 7
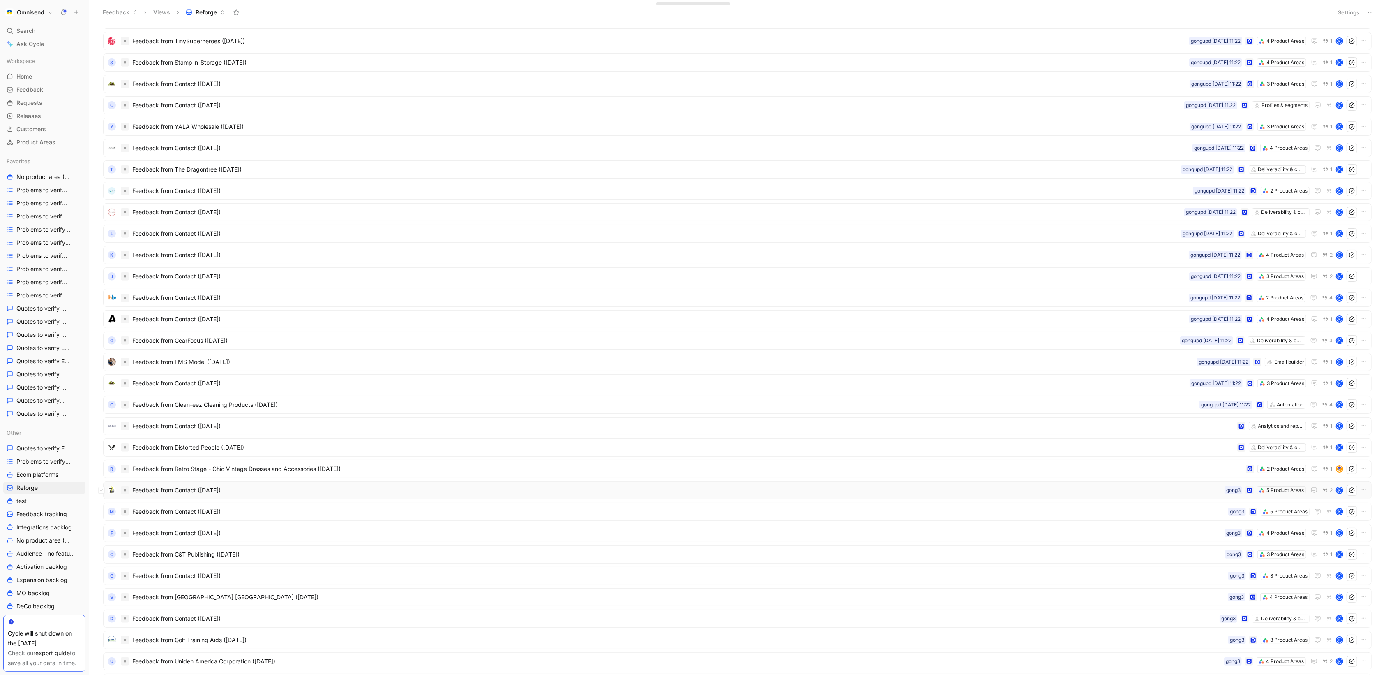
scroll to position [631, 0]
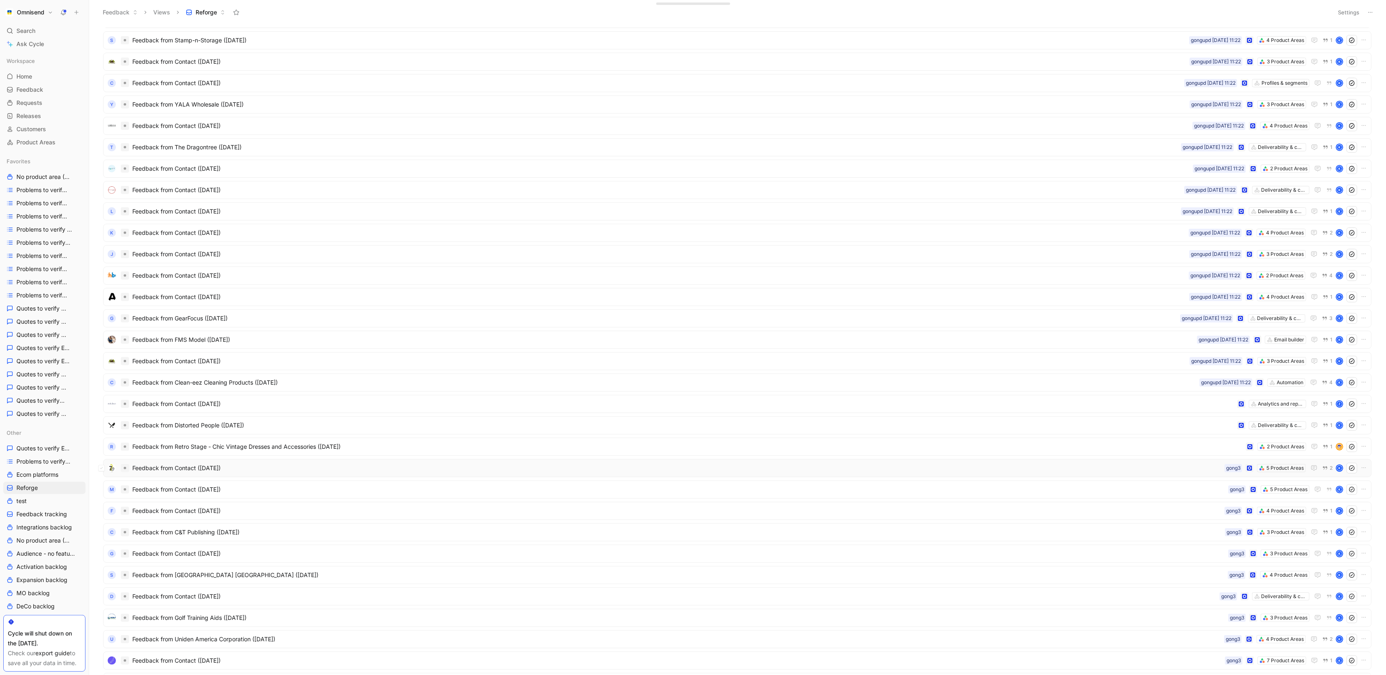
click at [751, 476] on div "Feedback from Contact ([DATE]) 5 Product Areas gong3 2 K" at bounding box center [737, 468] width 1269 height 18
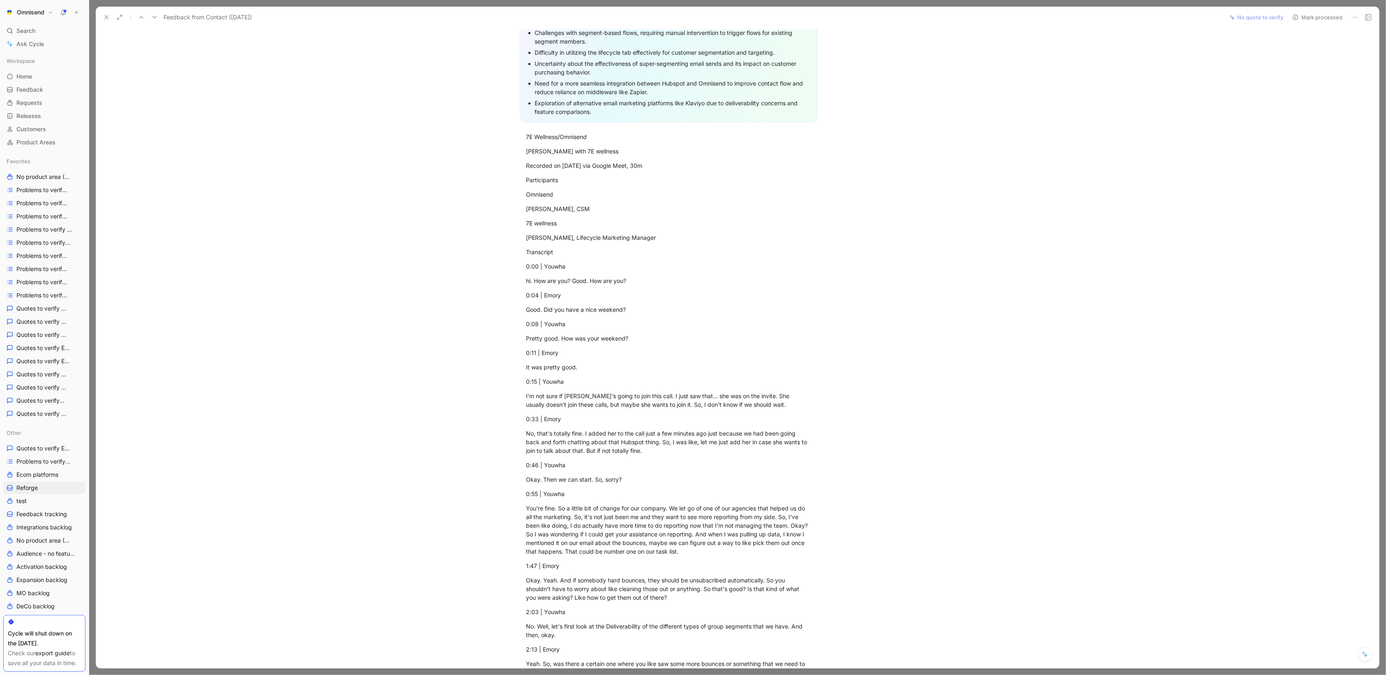
scroll to position [353, 0]
click at [527, 158] on div "[PERSON_NAME] with 7E wellness" at bounding box center [669, 153] width 284 height 9
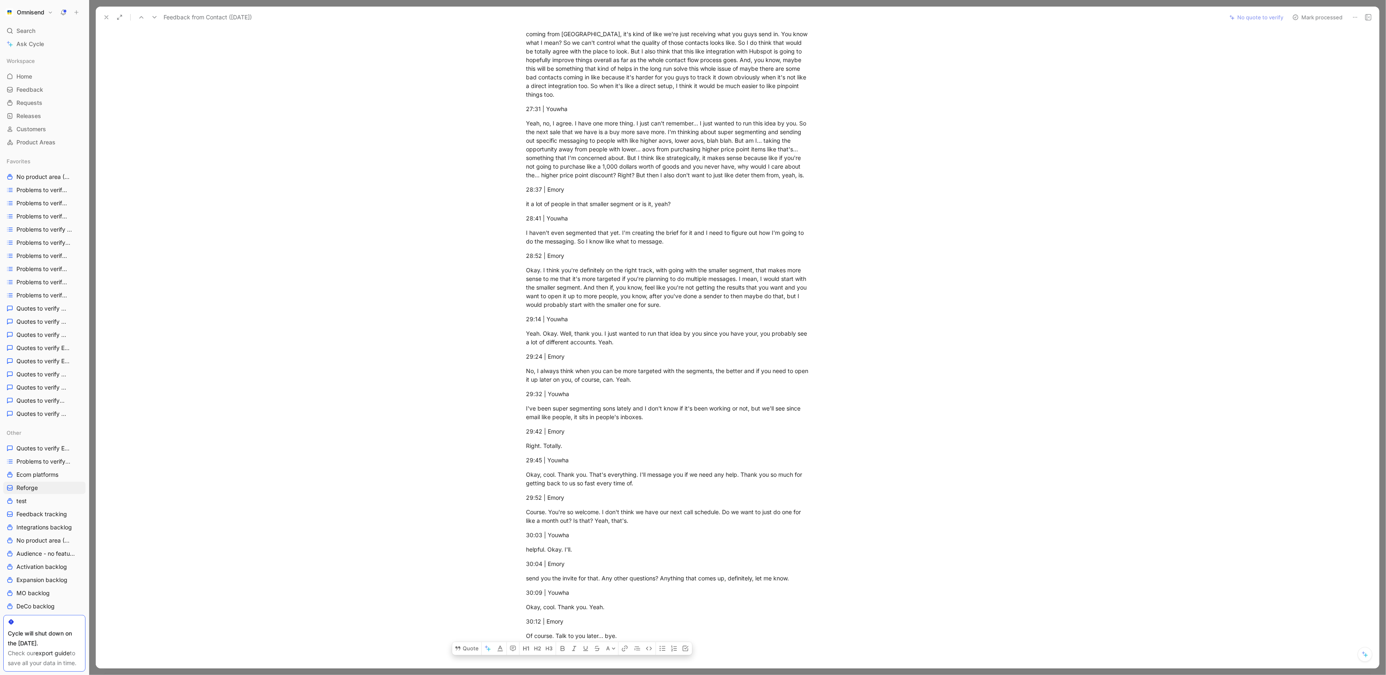
scroll to position [5998, 0]
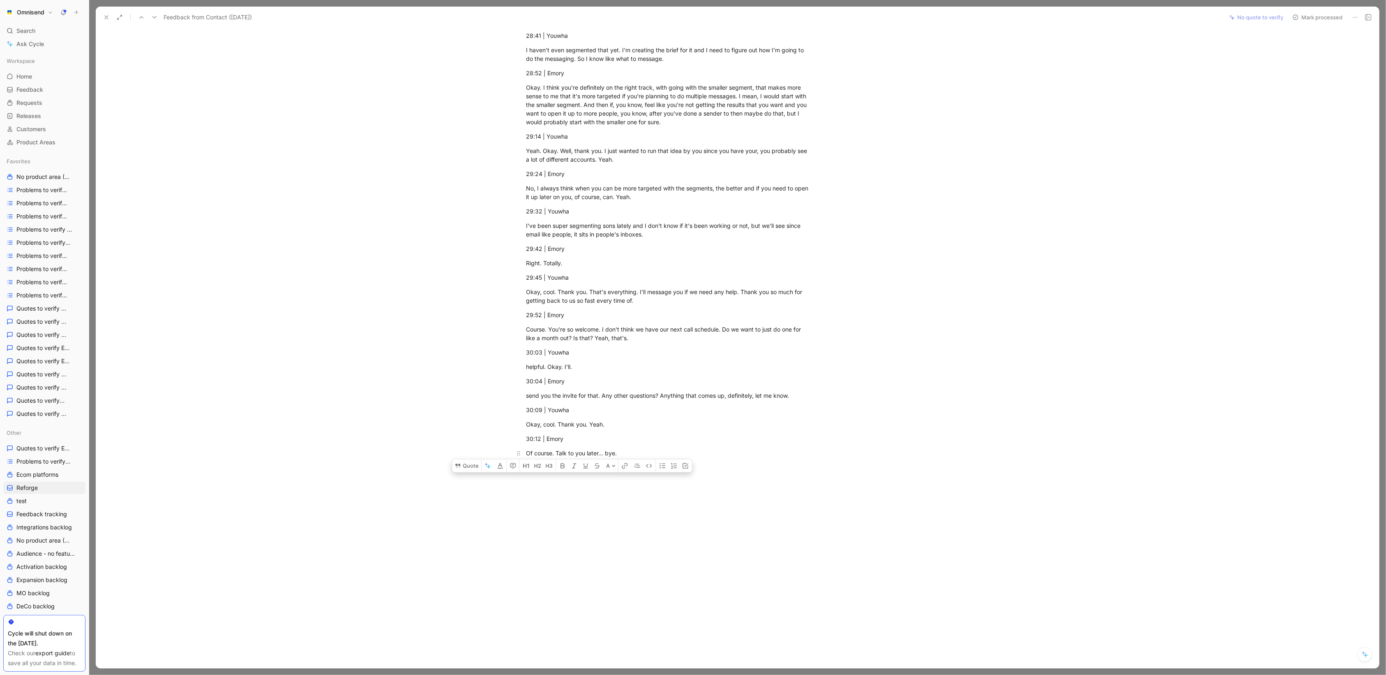
drag, startPoint x: 526, startPoint y: 146, endPoint x: 702, endPoint y: 446, distance: 347.7
copy div "0L Ipsumdol/Sitametc Adipi Elitsed doei 2T incididu Utlabore et Dol 0, 3355 mag…"
click at [103, 20] on icon at bounding box center [106, 17] width 7 height 7
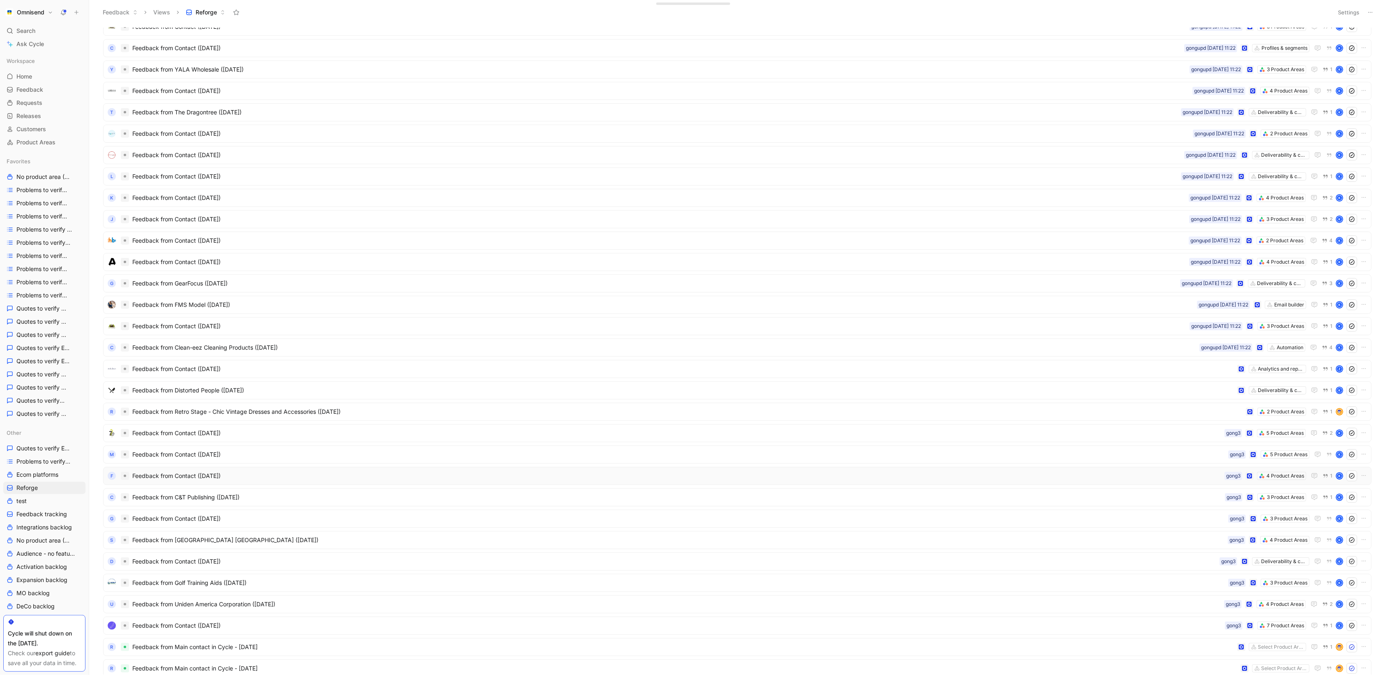
scroll to position [670, 0]
click at [756, 448] on span "Feedback from Contact ([DATE])" at bounding box center [678, 451] width 1093 height 10
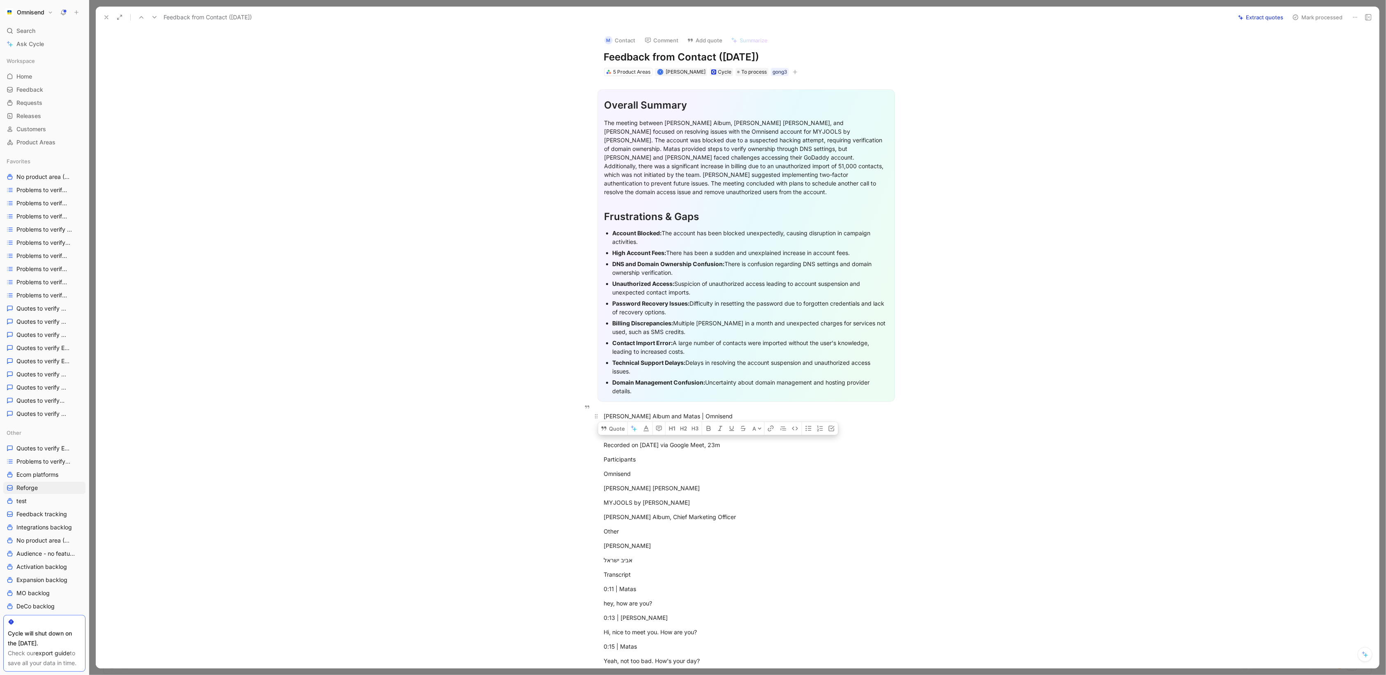
drag, startPoint x: 868, startPoint y: 456, endPoint x: 609, endPoint y: 402, distance: 265.0
copy div "Loremips Dolor sit Ametc | Adipisci Elits Doeiusmodt inci UTLABOR et DOLOR Magn…"
click at [106, 19] on icon at bounding box center [106, 17] width 7 height 7
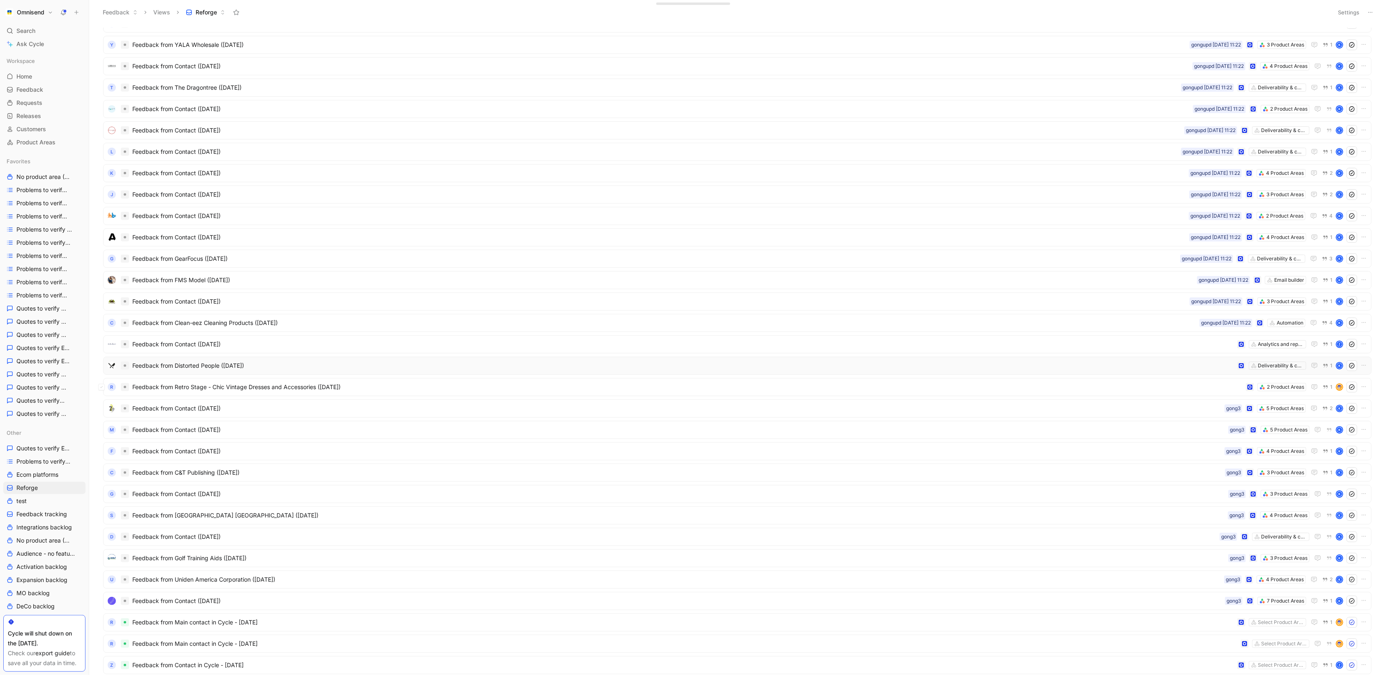
scroll to position [691, 0]
click at [628, 318] on span "Feedback from Clean-eez Cleaning Products ([DATE])" at bounding box center [664, 322] width 1064 height 10
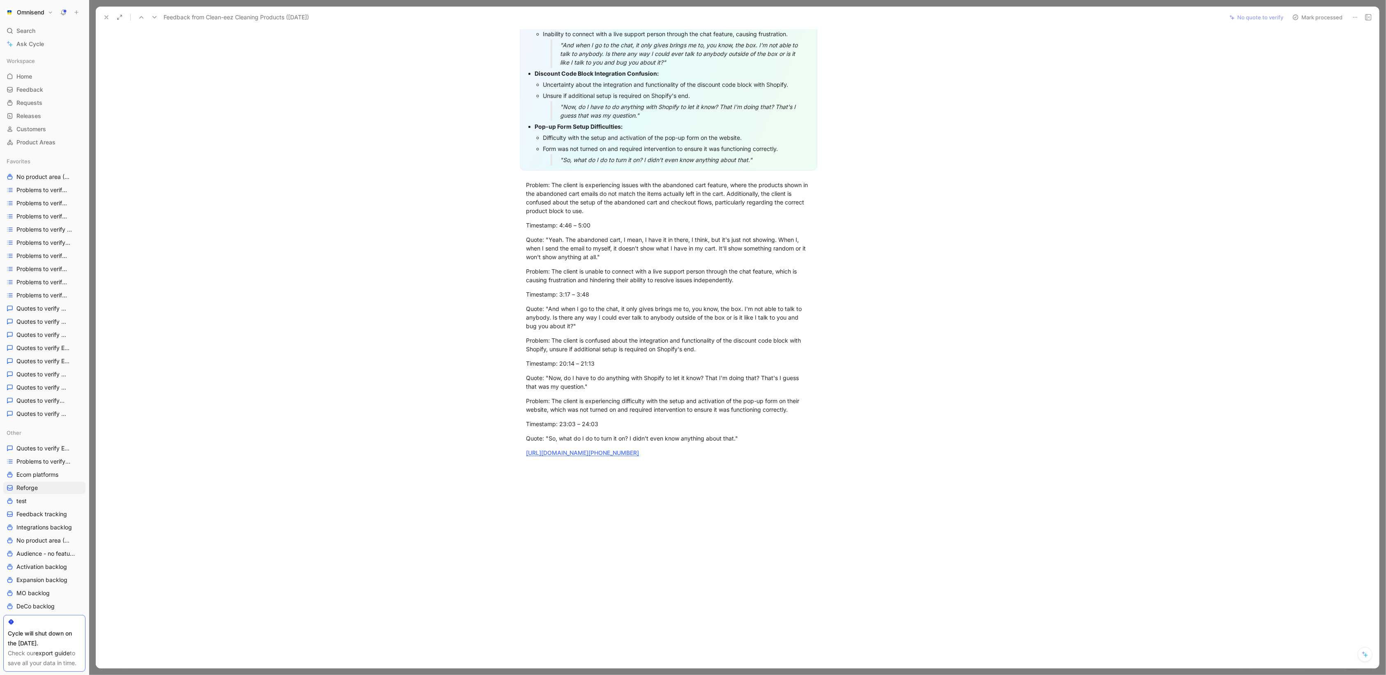
scroll to position [423, 0]
click at [111, 20] on button at bounding box center [107, 18] width 12 height 12
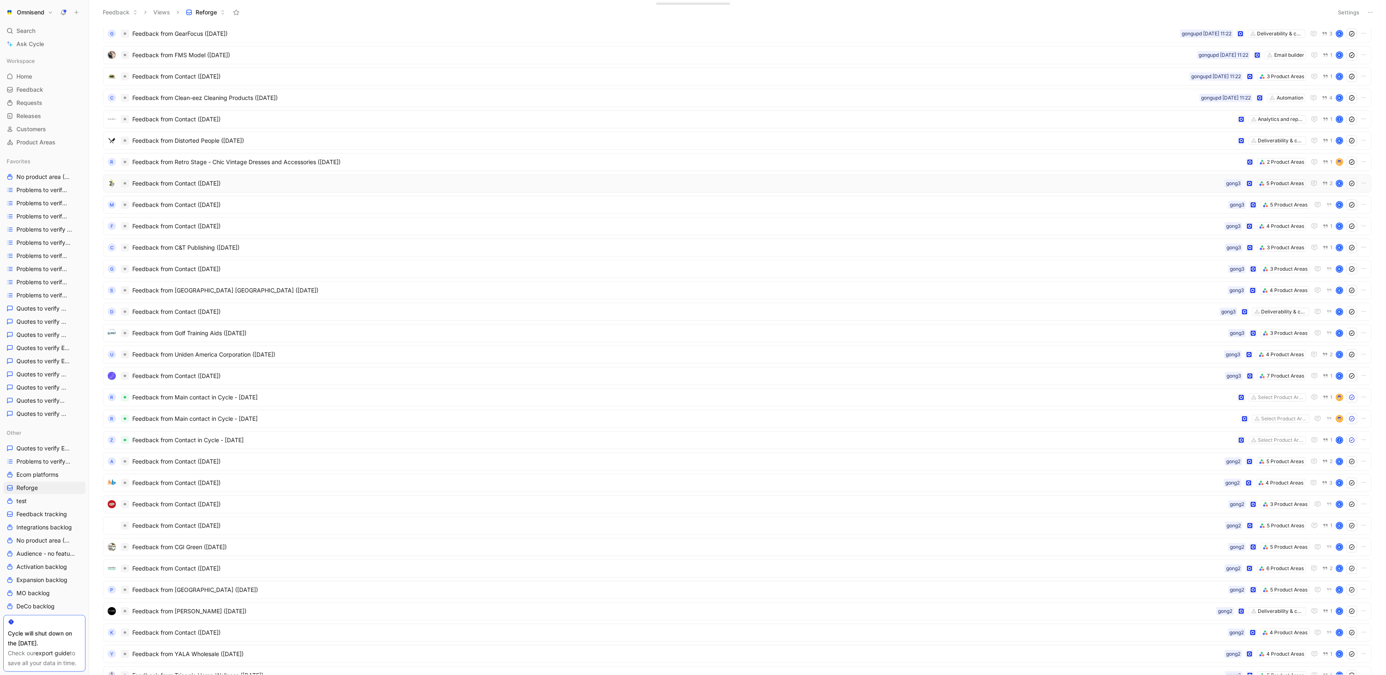
scroll to position [917, 0]
click at [706, 354] on span "Feedback from Uniden America Corporation ([DATE])" at bounding box center [676, 354] width 1089 height 10
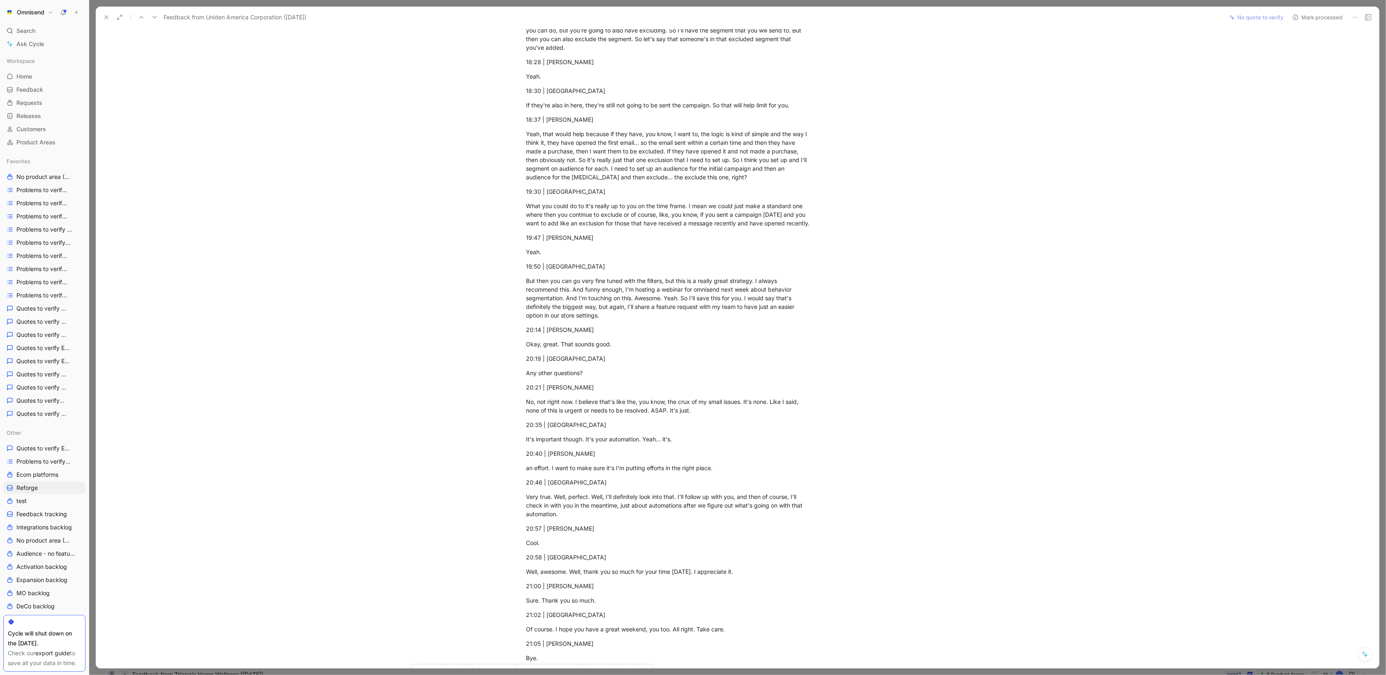
scroll to position [3388, 0]
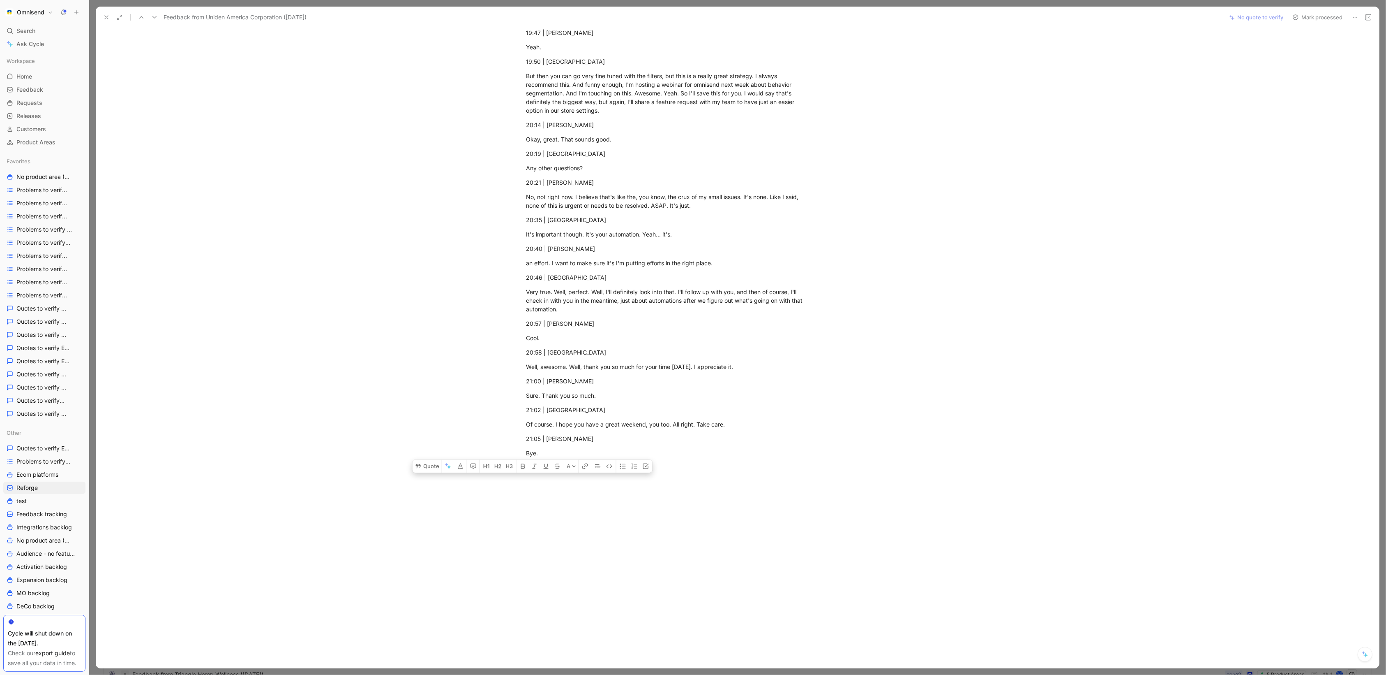
drag, startPoint x: 527, startPoint y: 202, endPoint x: 776, endPoint y: 479, distance: 372.0
copy div "Loremi // Dolorsit Ametco Adipi elit Seddoe Tempori Utlaboreetd Magnaali en Adm…"
click at [106, 18] on icon at bounding box center [106, 17] width 7 height 7
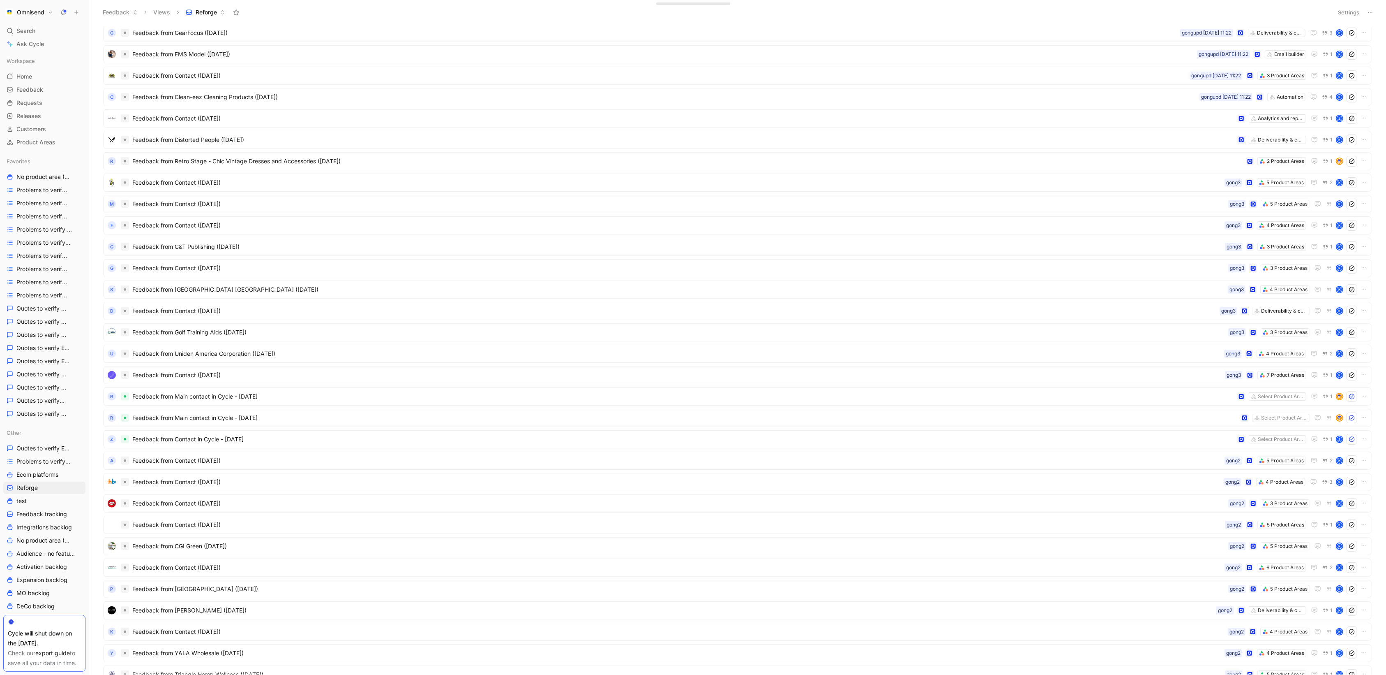
click at [1347, 9] on button "Settings" at bounding box center [1349, 13] width 29 height 12
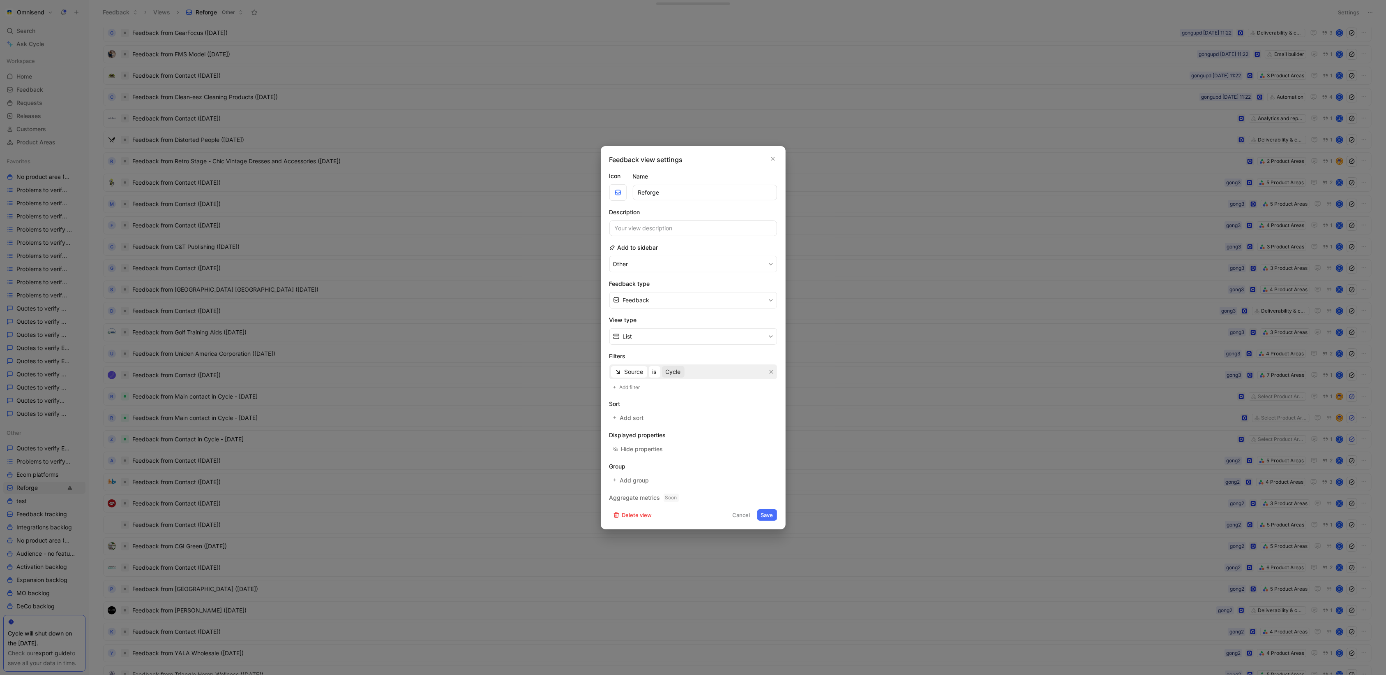
click at [670, 369] on span "Cycle" at bounding box center [673, 372] width 15 height 10
click at [757, 437] on div at bounding box center [763, 433] width 12 height 7
click at [757, 497] on div at bounding box center [763, 495] width 12 height 7
click at [766, 511] on button "Save" at bounding box center [768, 515] width 20 height 12
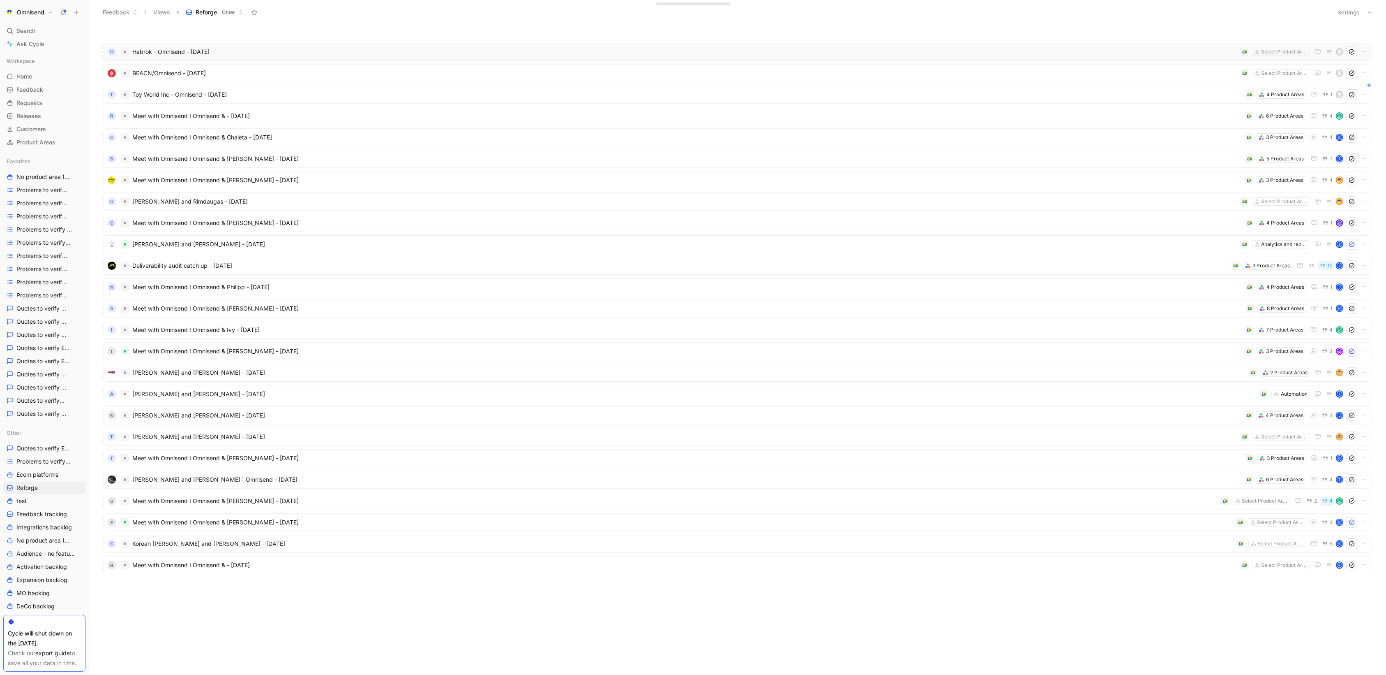
click at [938, 44] on div "H Habrok - Omnisend - [DATE] Select Product Areas T" at bounding box center [737, 52] width 1269 height 18
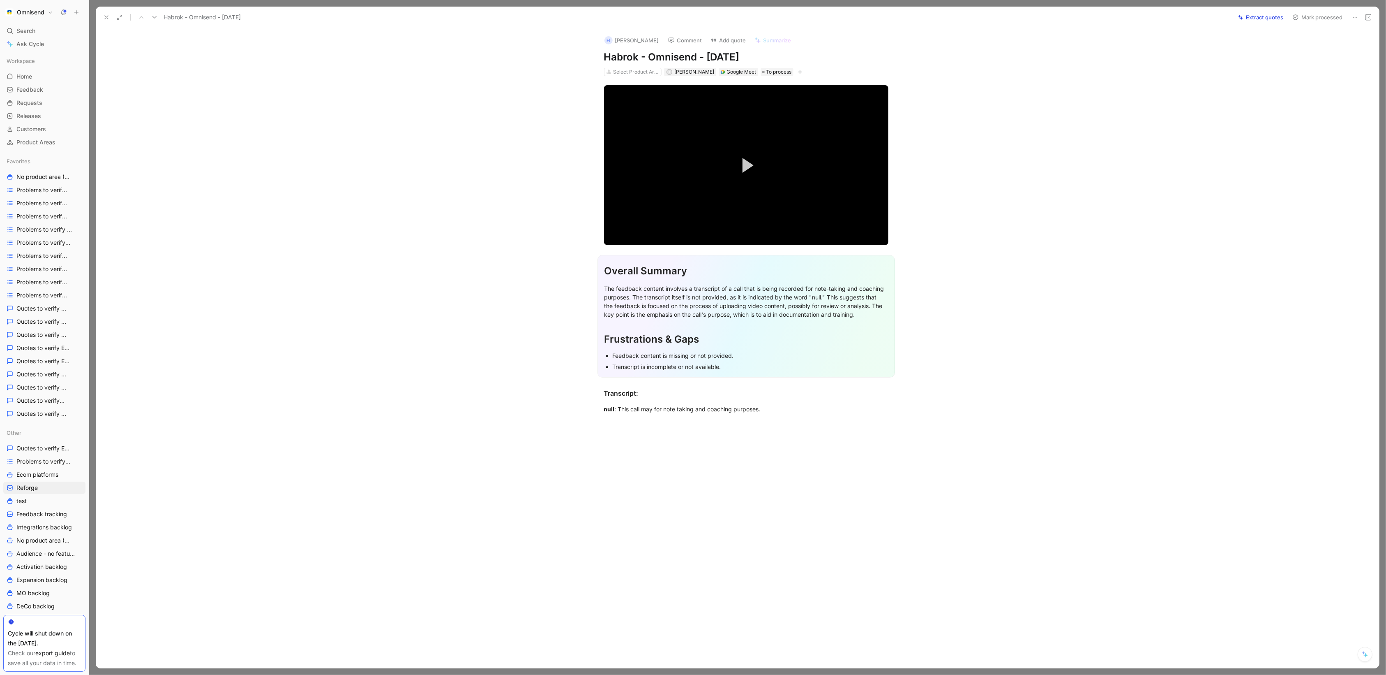
click at [107, 15] on icon at bounding box center [106, 17] width 7 height 7
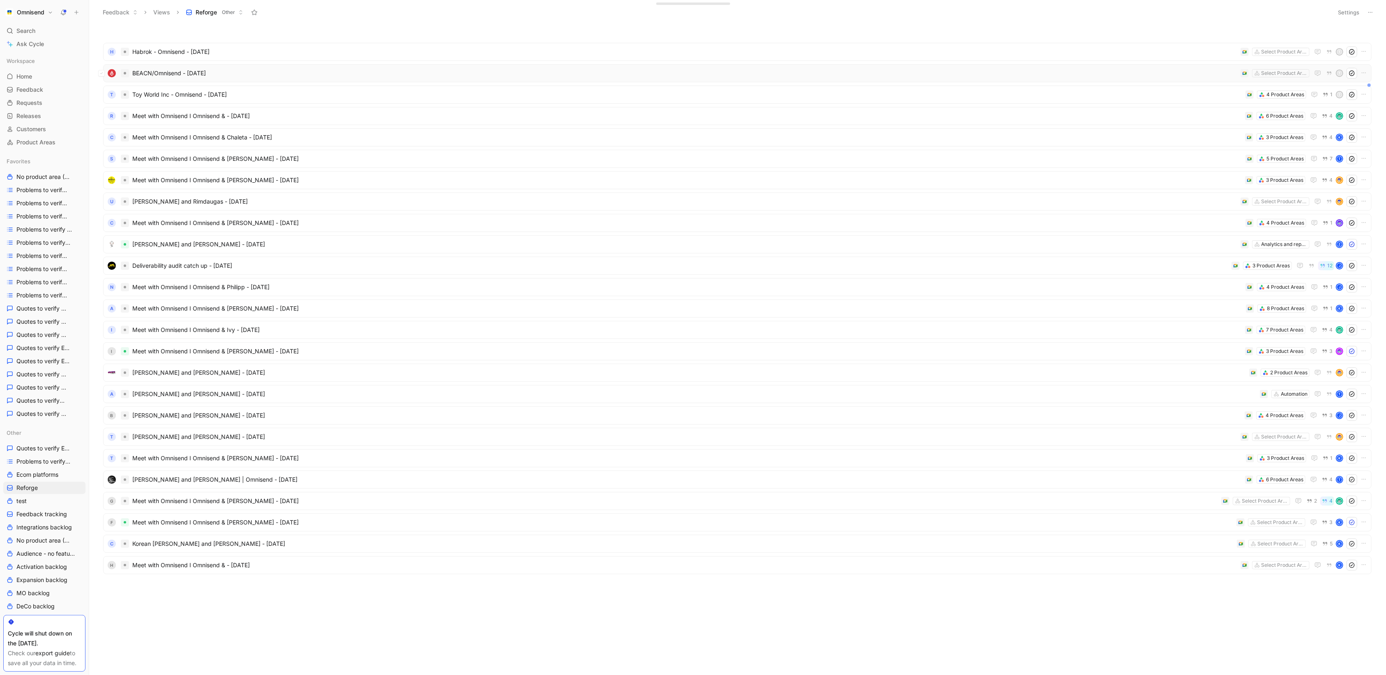
click at [757, 65] on div "BEACN/Omnisend - [DATE] Select Product Areas T" at bounding box center [737, 73] width 1269 height 18
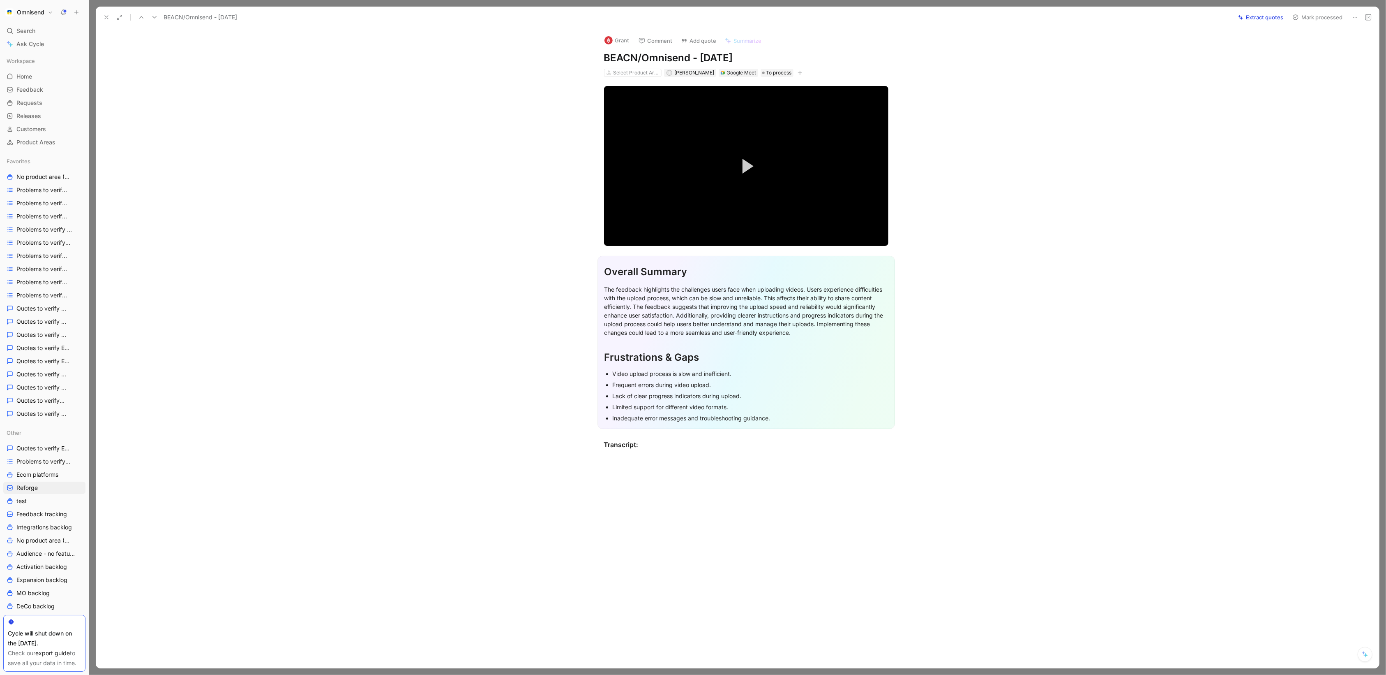
click at [109, 18] on icon at bounding box center [106, 17] width 7 height 7
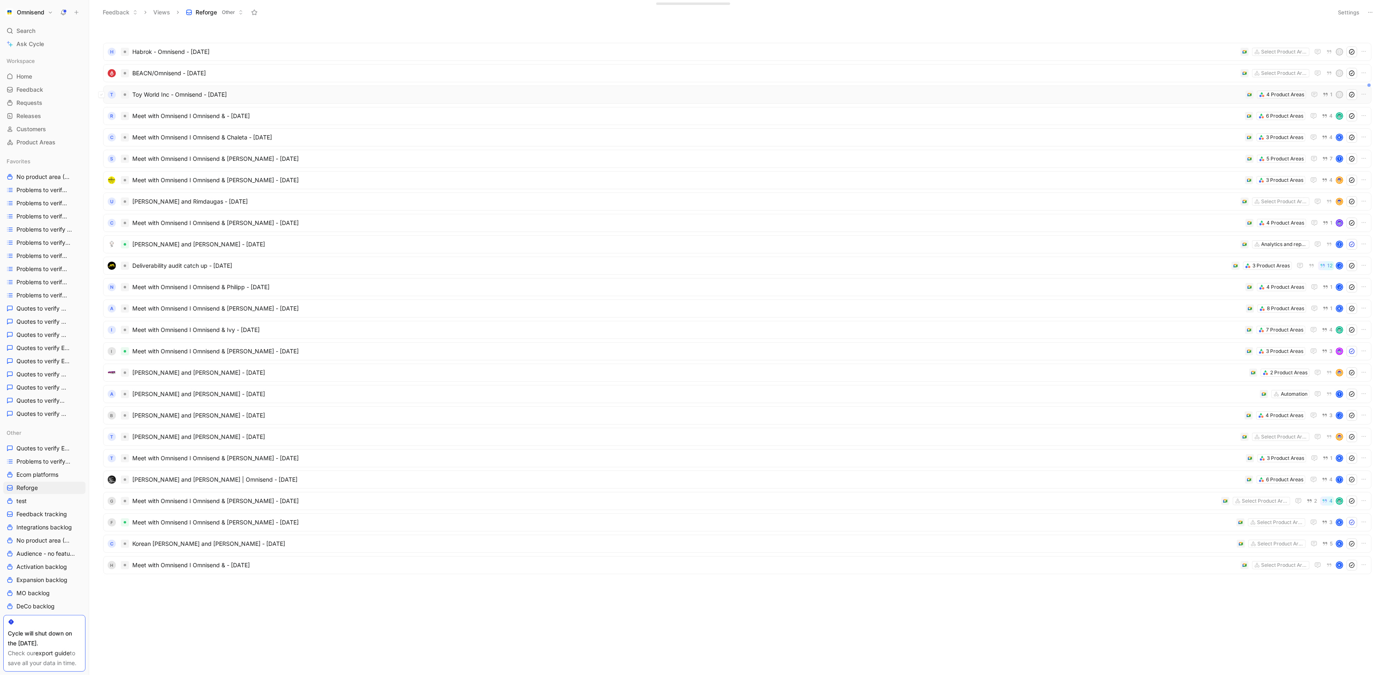
click at [795, 88] on div "T Toy World Inc - Omnisend - [DATE] 4 Product Areas 1 T" at bounding box center [737, 94] width 1269 height 18
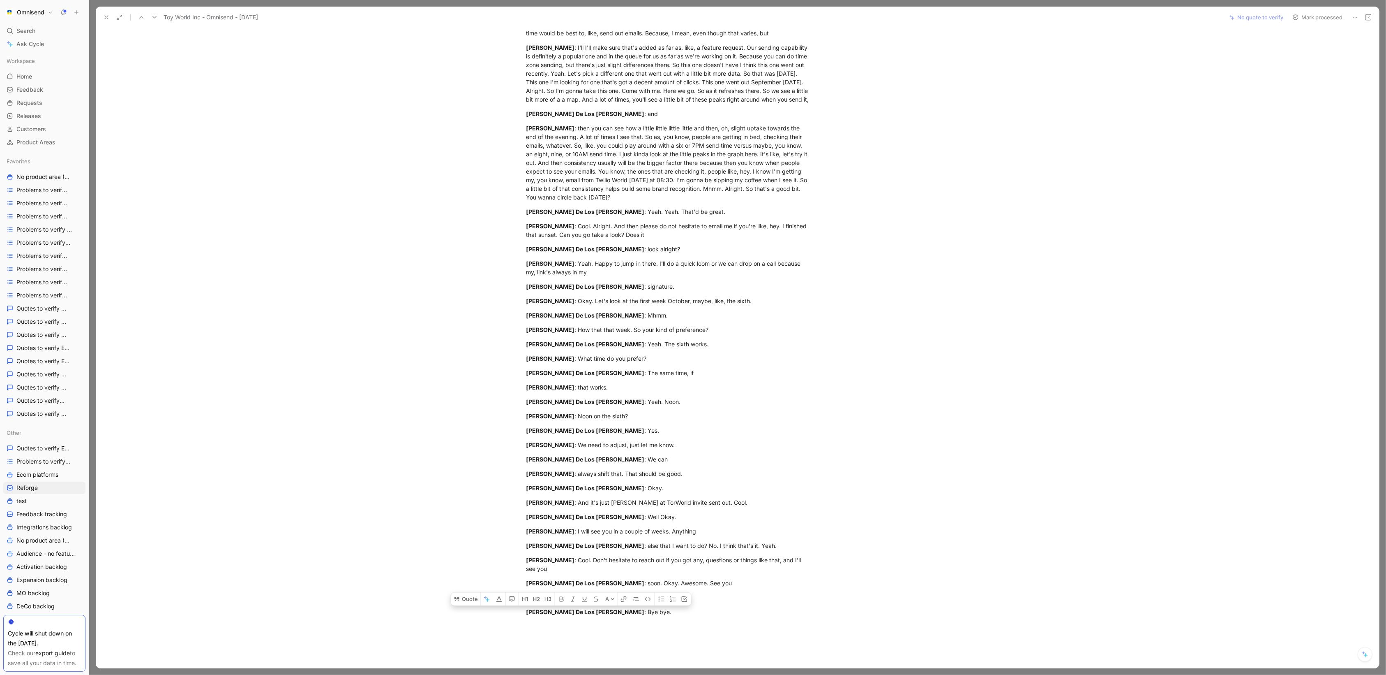
scroll to position [3531, 0]
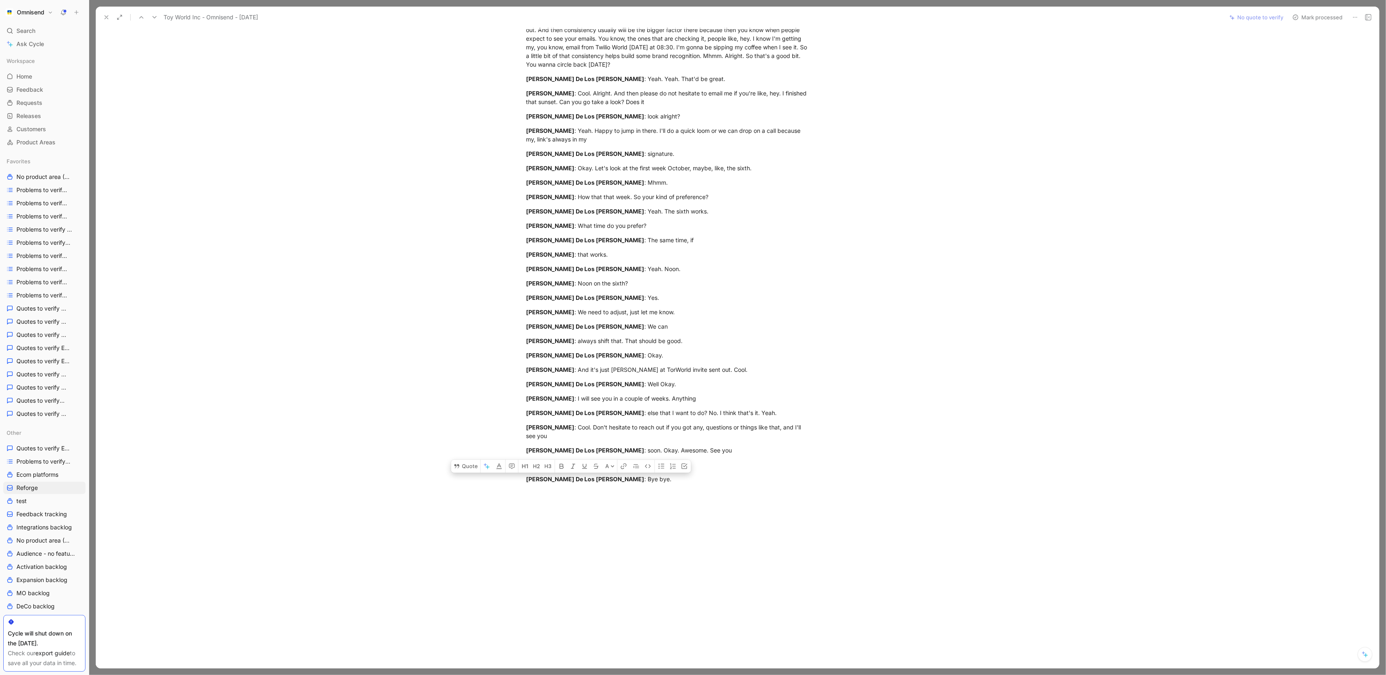
drag, startPoint x: 527, startPoint y: 403, endPoint x: 710, endPoint y: 462, distance: 192.5
copy div "Transcript: Omnisend Notetaker : Coaching purposes. [PERSON_NAME] : Anything go…"
click at [107, 18] on use at bounding box center [106, 17] width 3 height 3
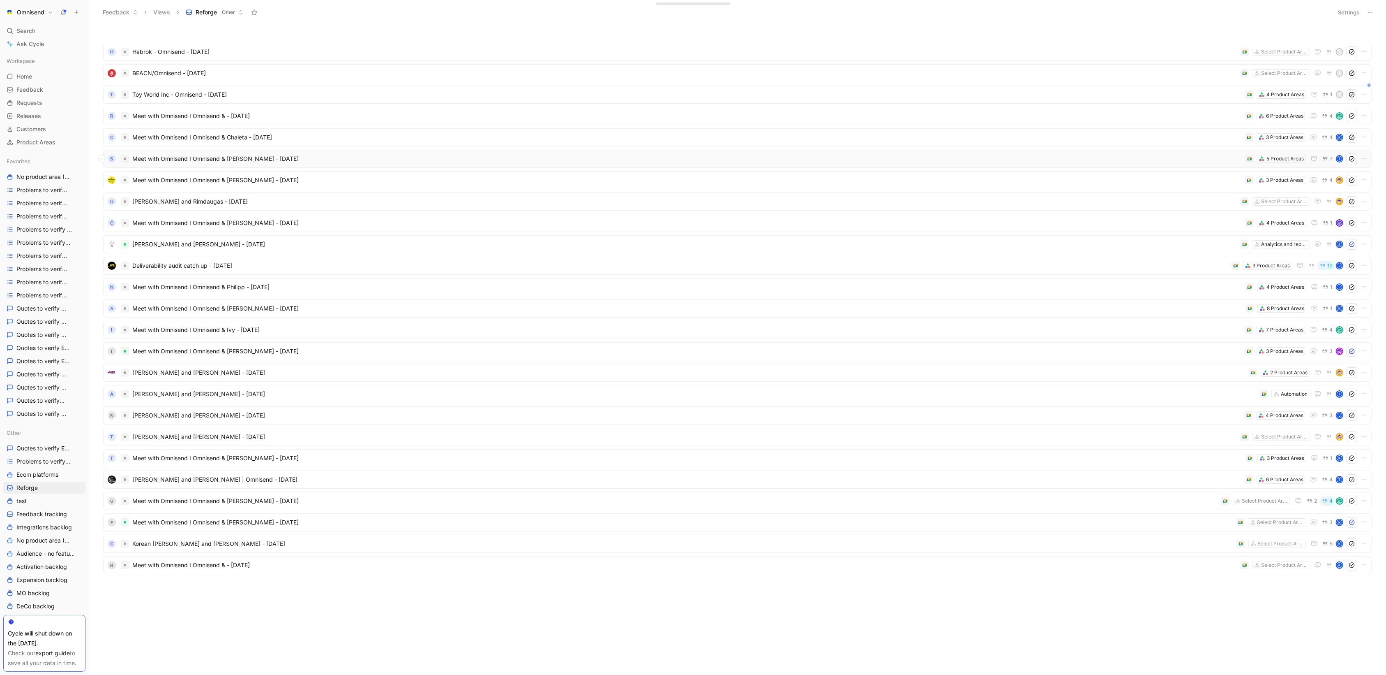
click at [1184, 157] on span "Meet with Omnisend I Omnisend & [PERSON_NAME] - [DATE]" at bounding box center [687, 159] width 1110 height 10
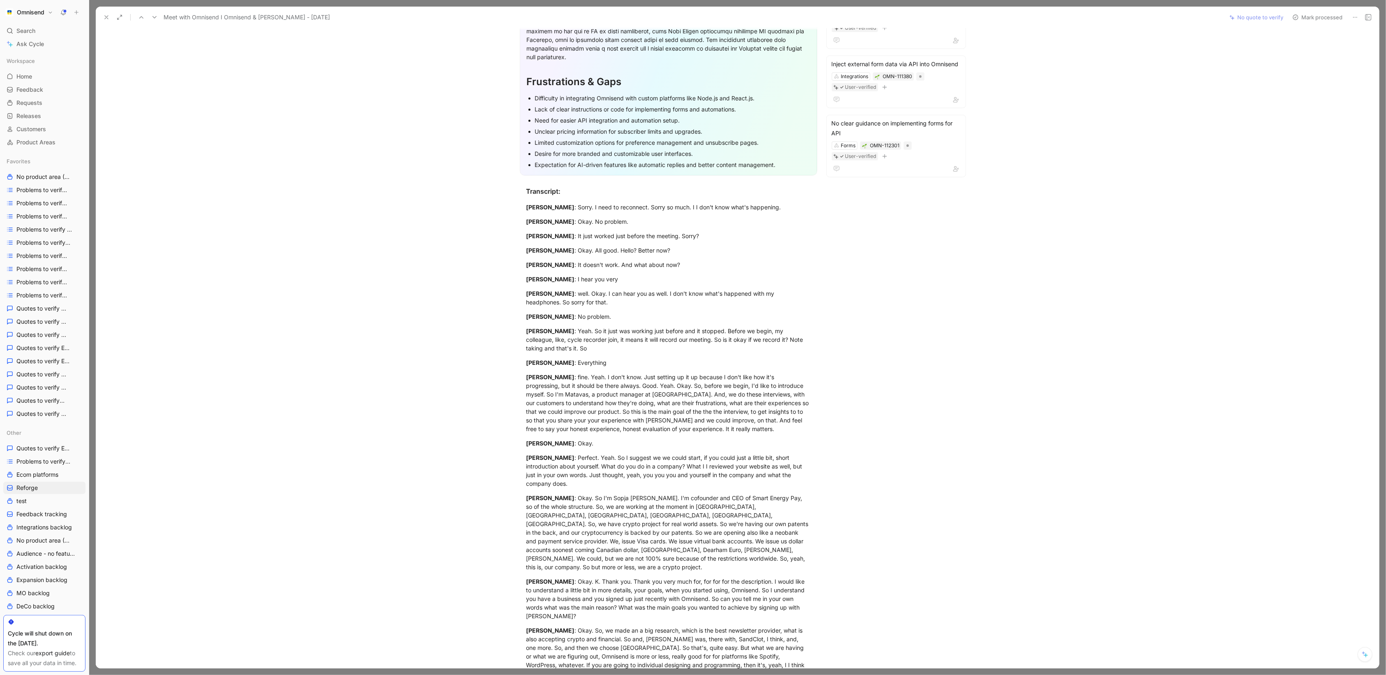
scroll to position [434, 0]
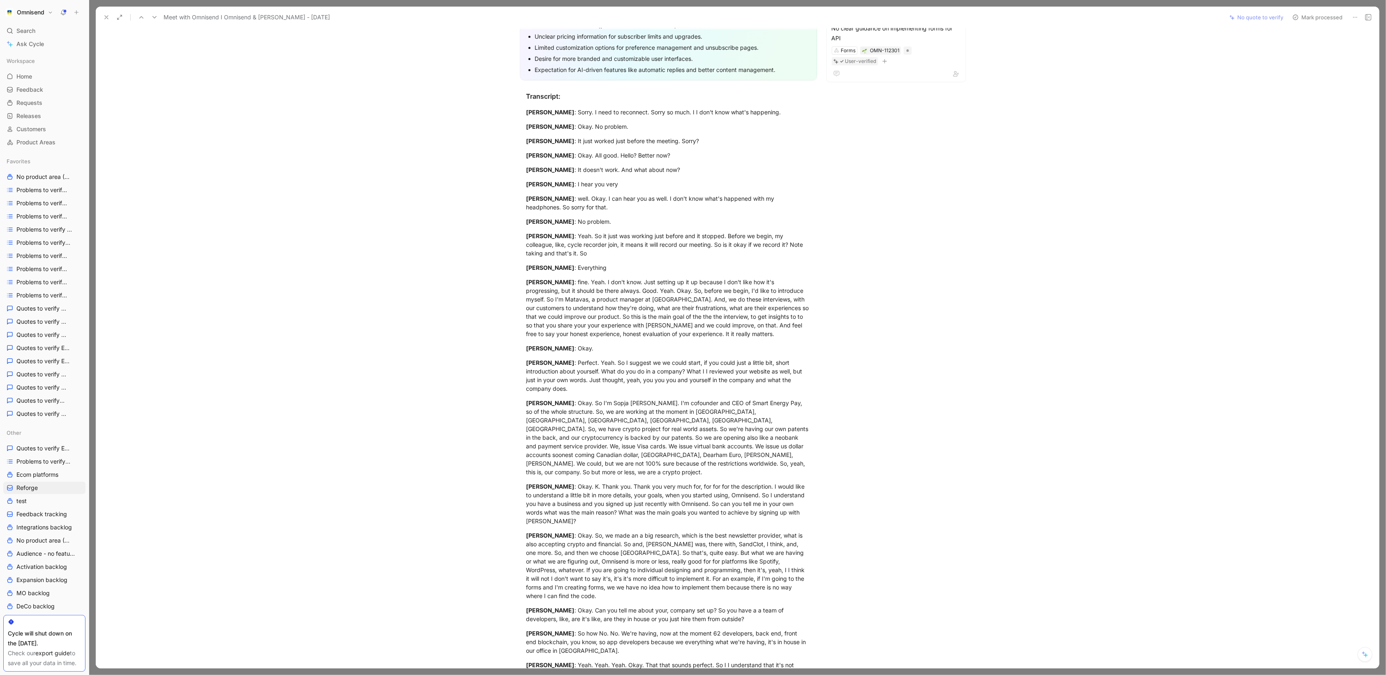
click at [100, 10] on div "Meet with Omnisend I Omnisend & [PERSON_NAME] - [DATE] No quote to verify Mark …" at bounding box center [738, 18] width 1284 height 22
click at [104, 16] on icon at bounding box center [106, 17] width 7 height 7
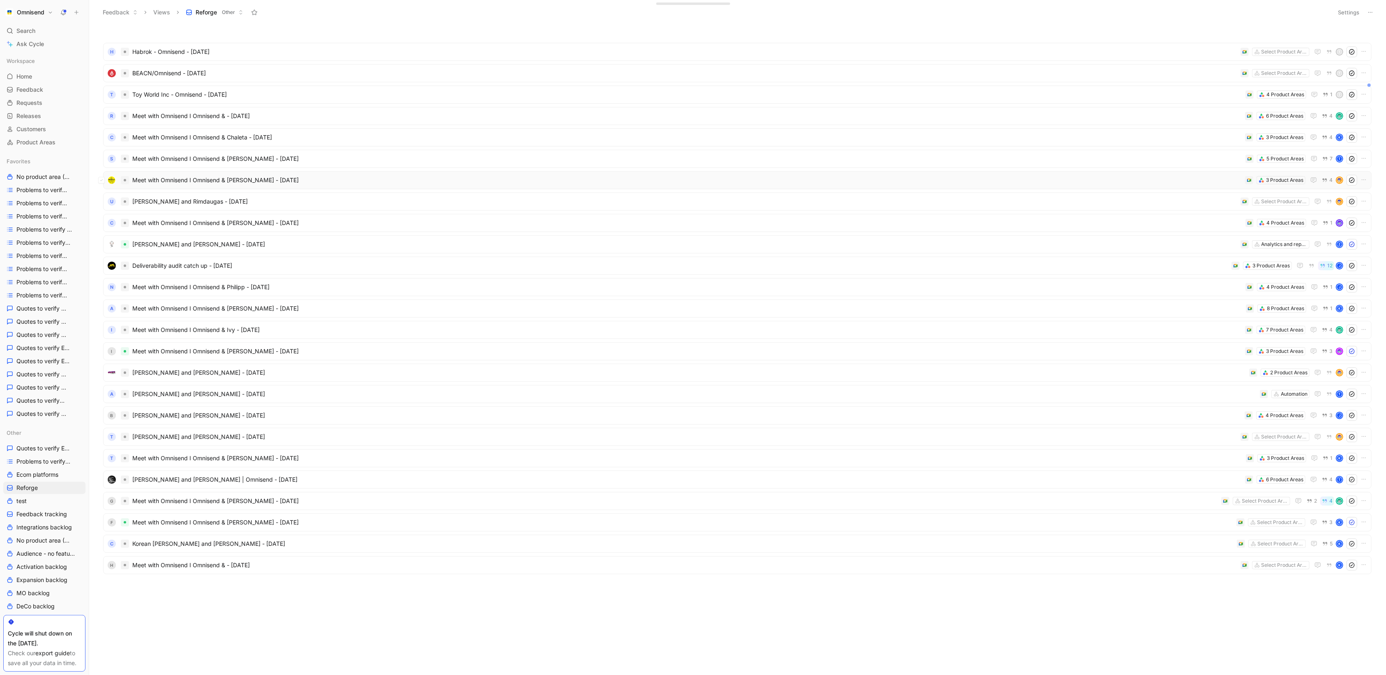
click at [1101, 182] on span "Meet with Omnisend I Omnisend & [PERSON_NAME] - [DATE]" at bounding box center [687, 180] width 1110 height 10
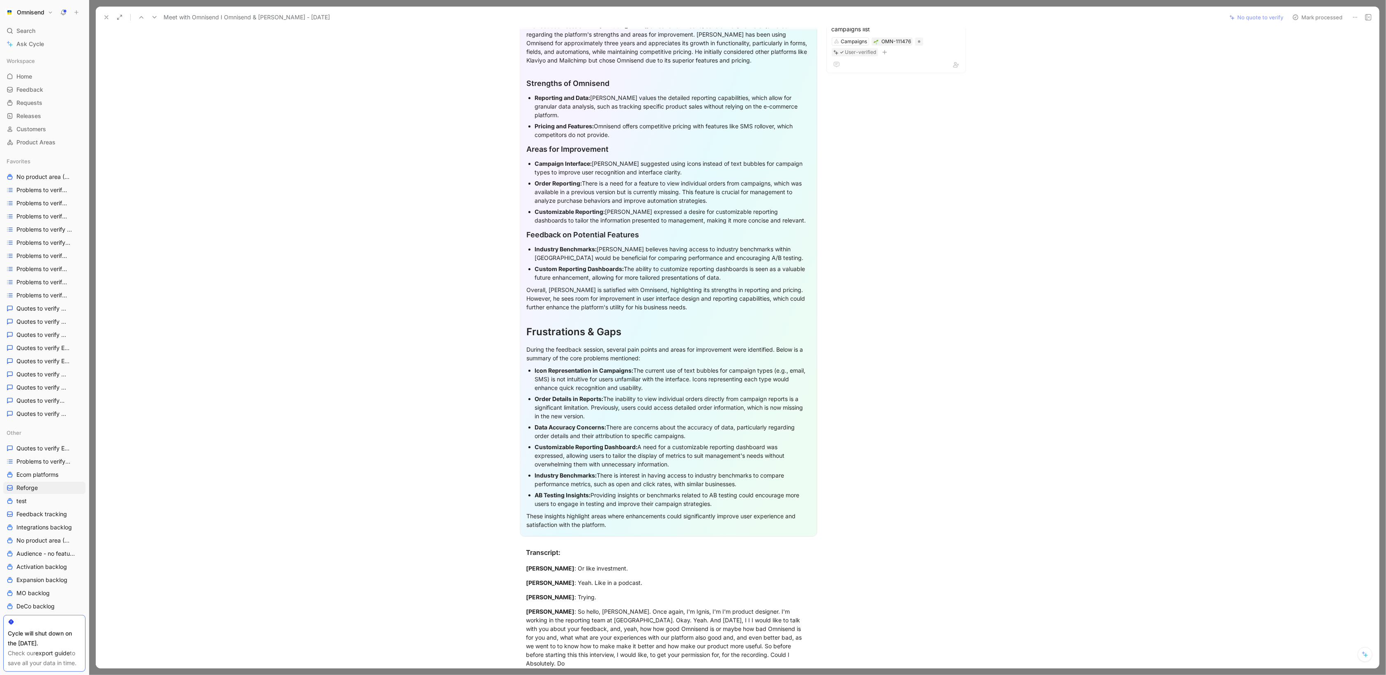
scroll to position [702, 0]
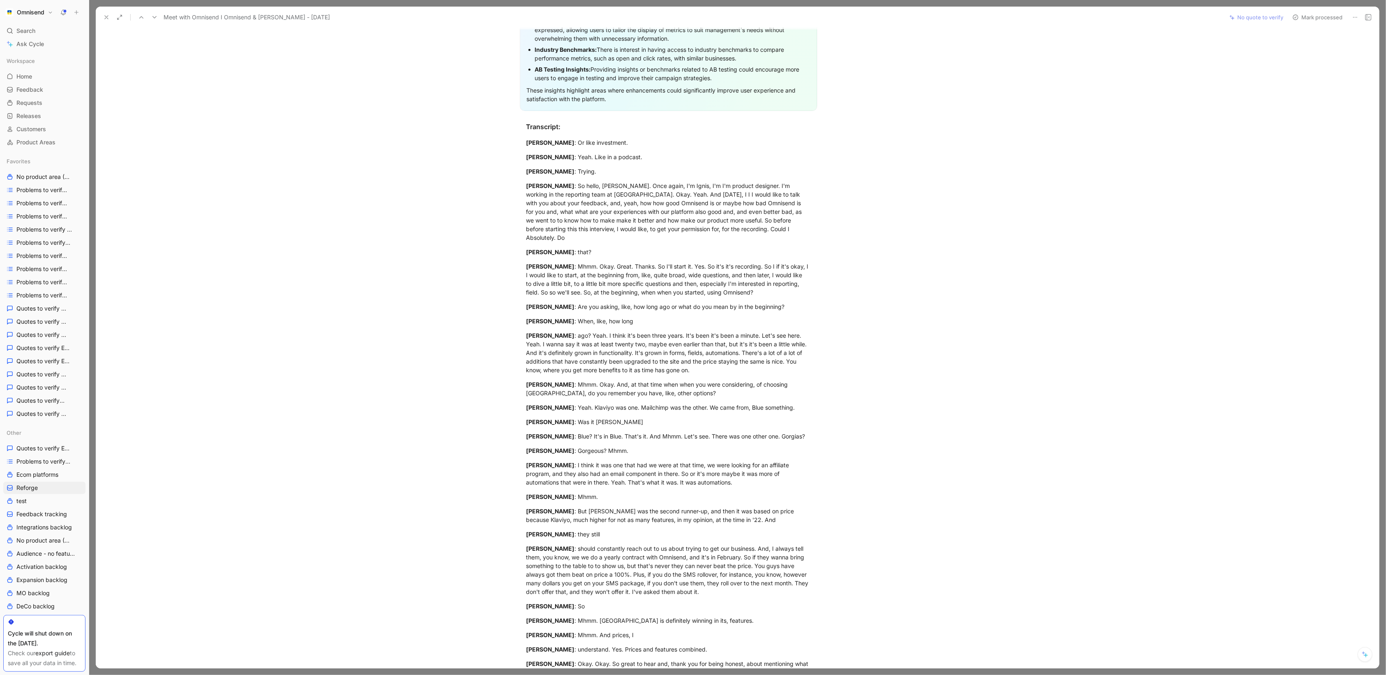
click at [105, 16] on use at bounding box center [106, 17] width 3 height 3
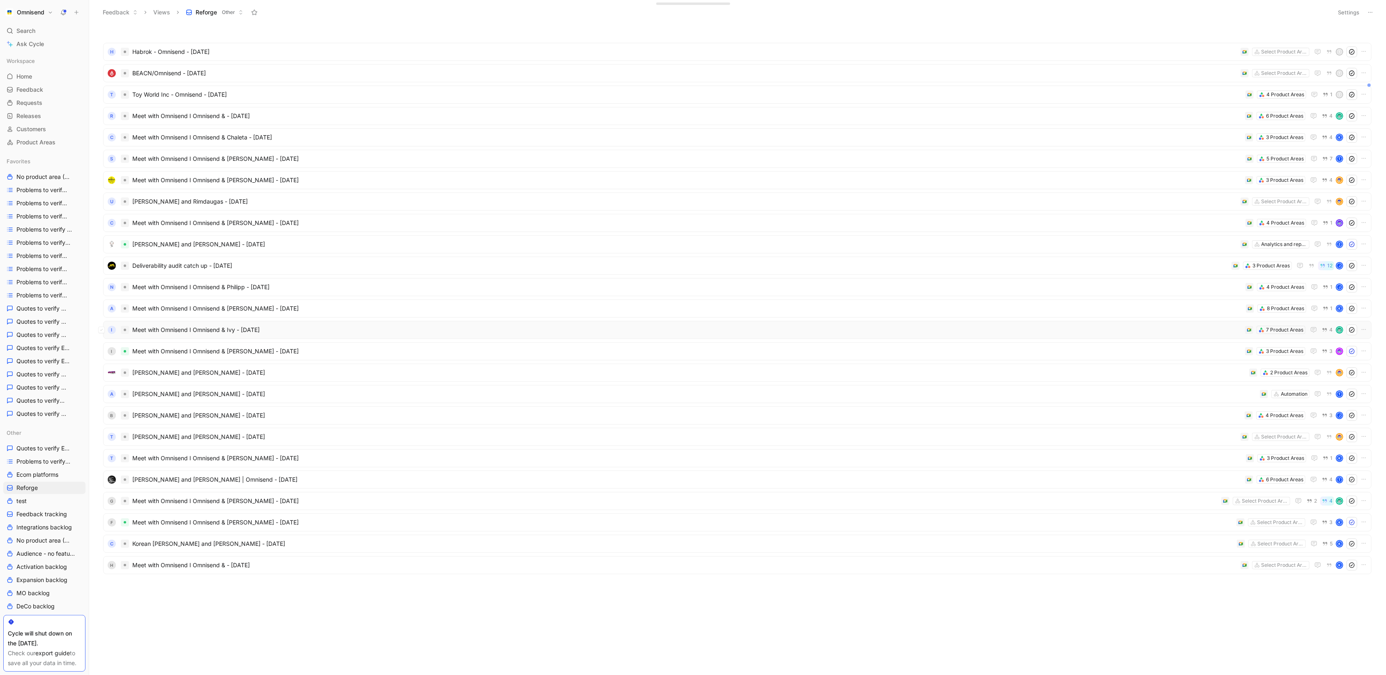
click at [1198, 332] on span "Meet with Omnisend I Omnisend & Ivy - [DATE]" at bounding box center [687, 330] width 1110 height 10
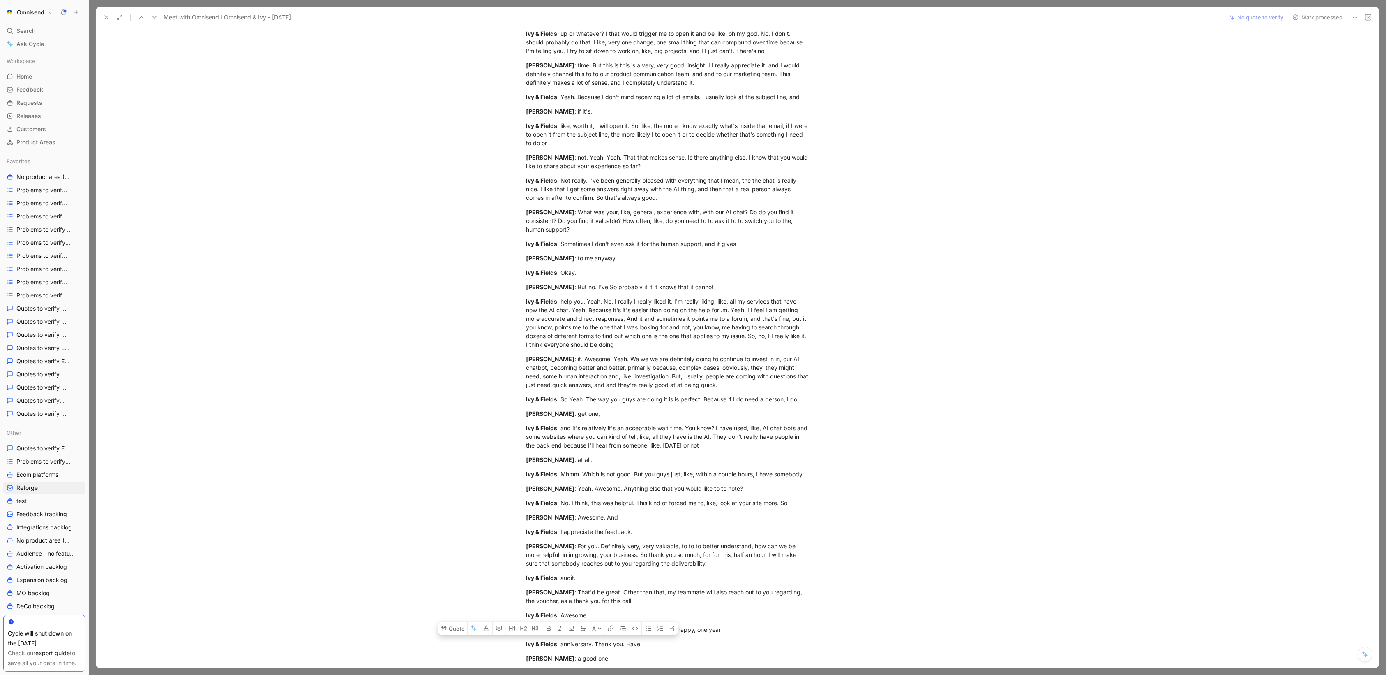
scroll to position [2573, 0]
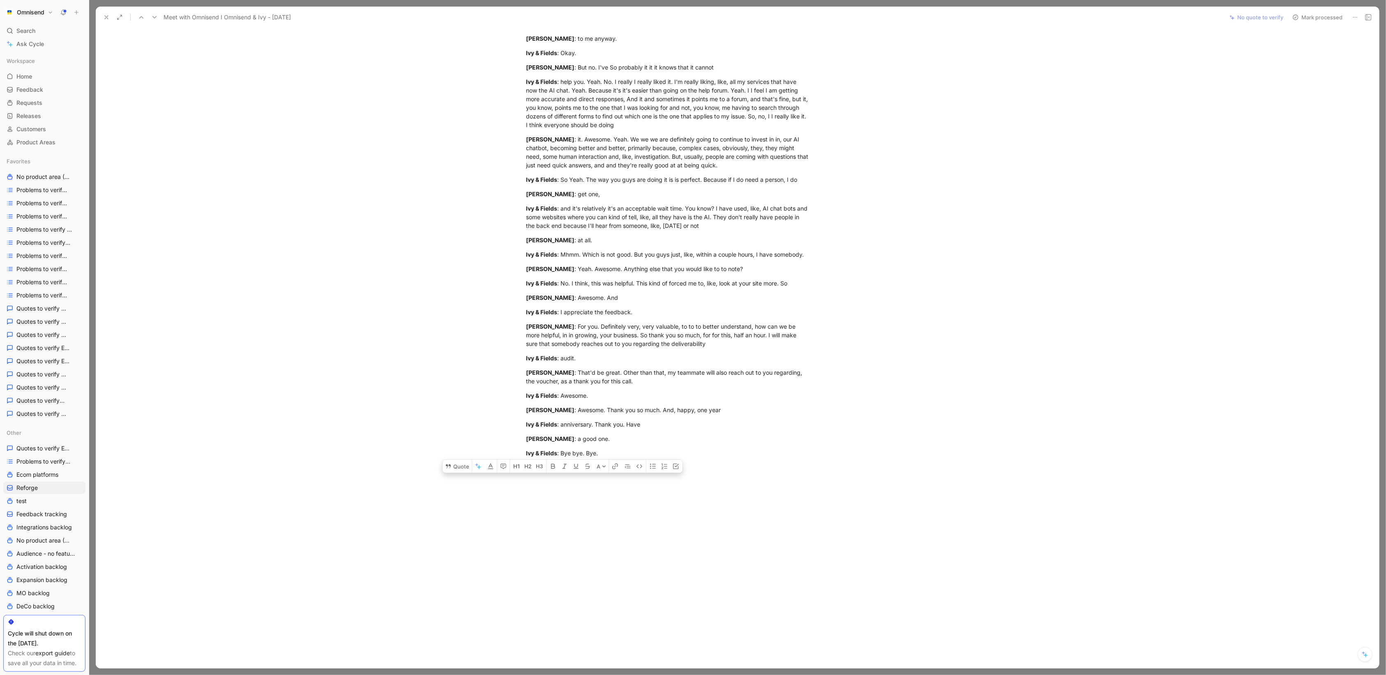
drag, startPoint x: 528, startPoint y: 267, endPoint x: 766, endPoint y: 475, distance: 316.3
copy div "Loremipsum: Dolorsi Ametconsect : A elitse doei te in utlab etdo, magn a enimad…"
click at [106, 16] on icon at bounding box center [106, 17] width 7 height 7
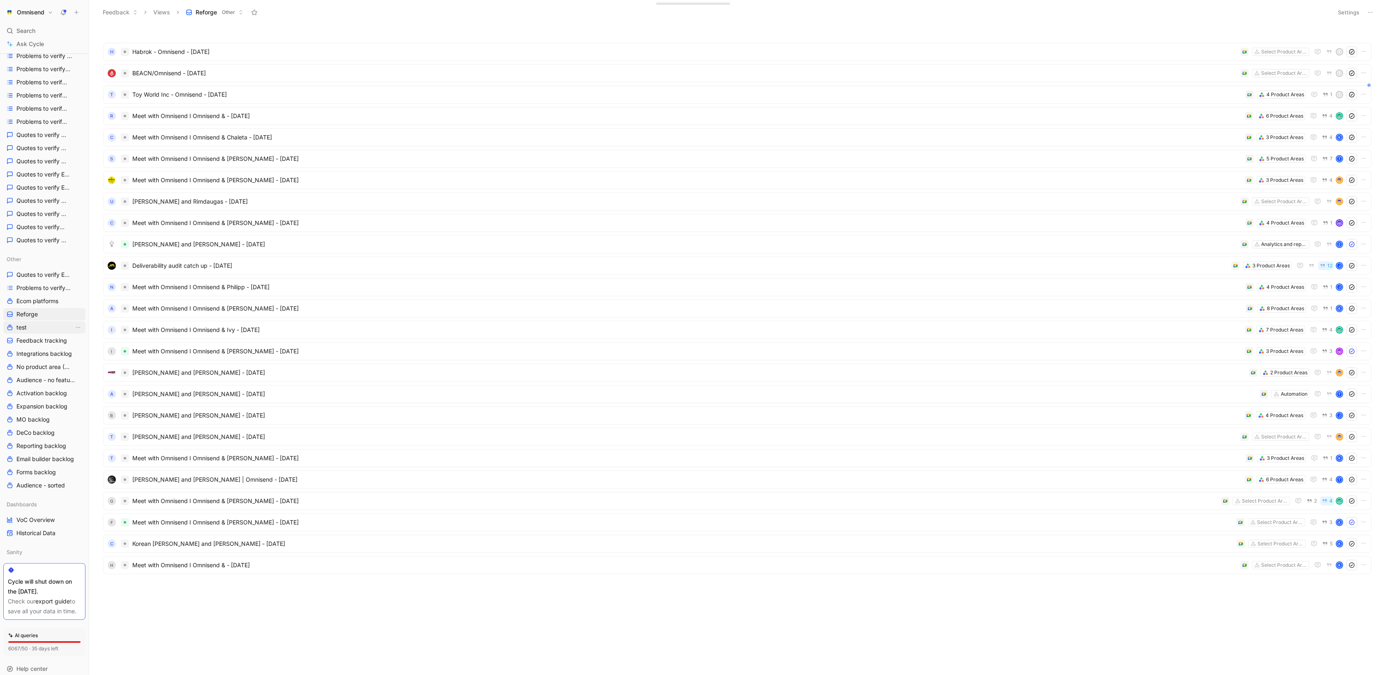
scroll to position [193, 0]
click at [53, 162] on link "Quotes to verify Email builder" at bounding box center [44, 168] width 82 height 12
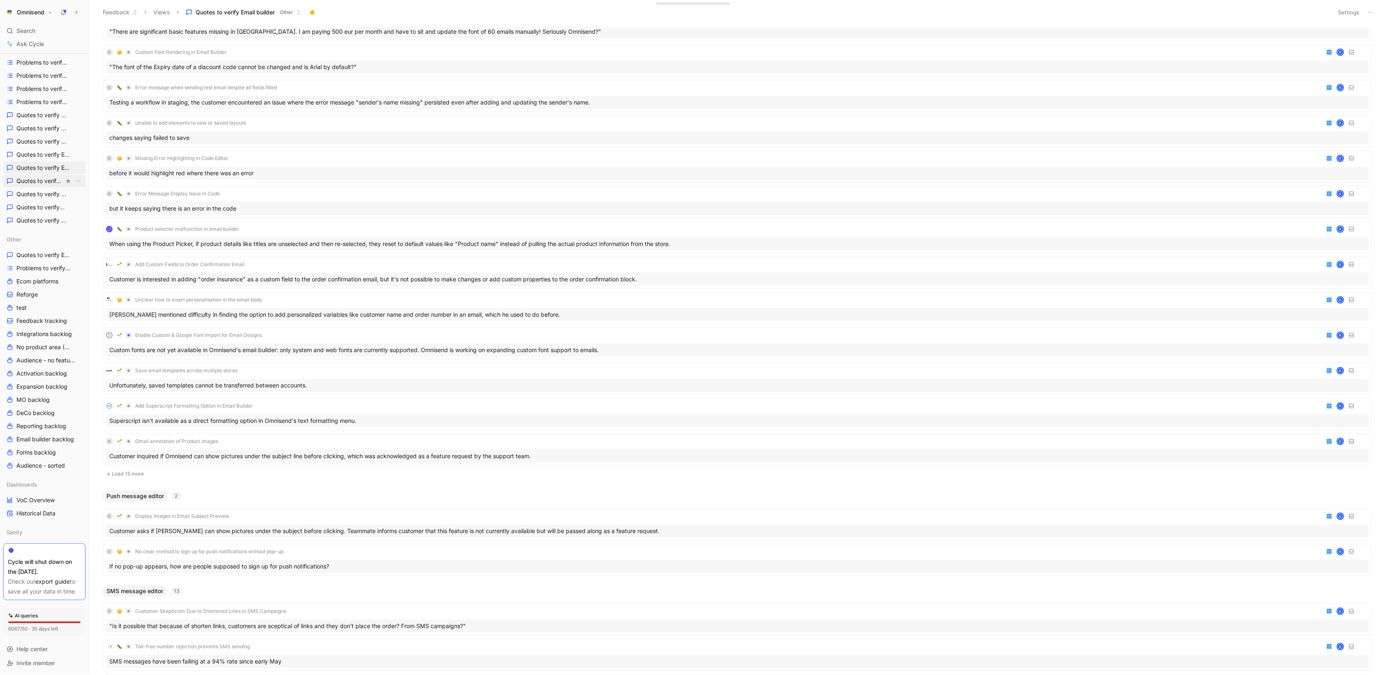
scroll to position [129, 0]
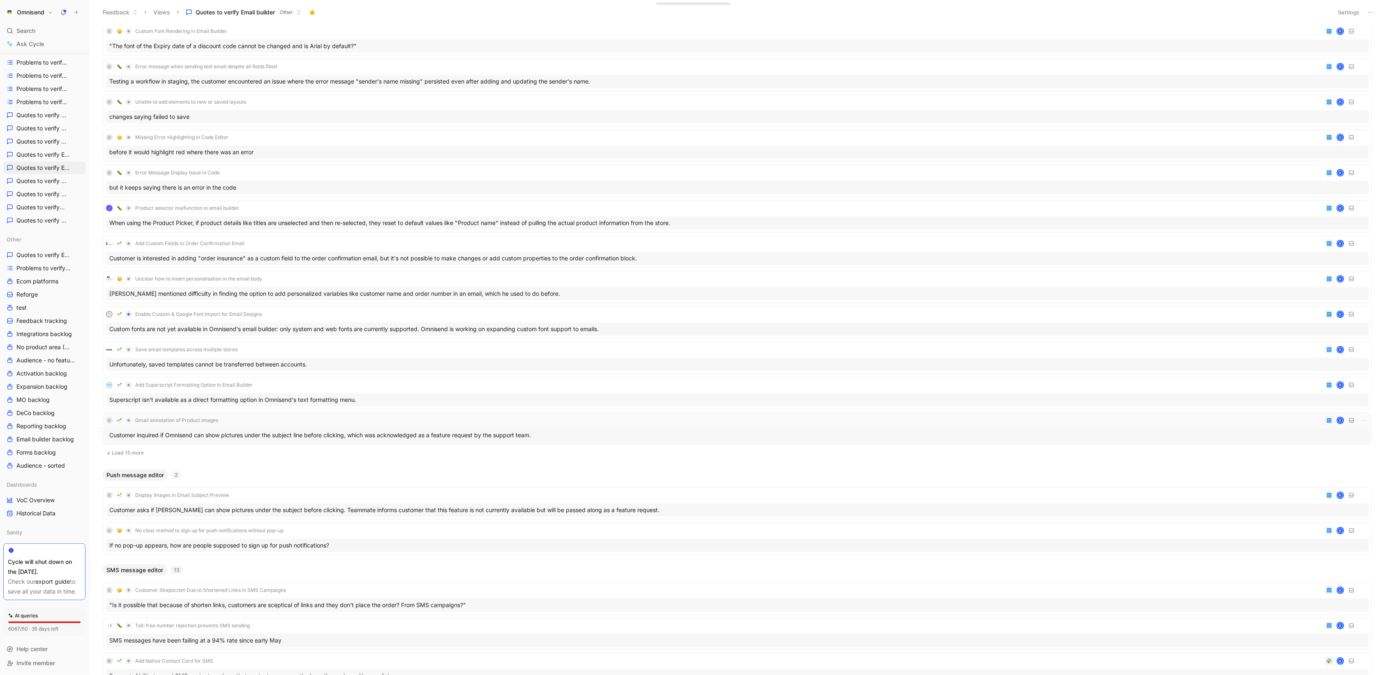
click at [416, 430] on div "Customer inquired if Omnisend can show pictures under the subject line before c…" at bounding box center [737, 434] width 1263 height 13
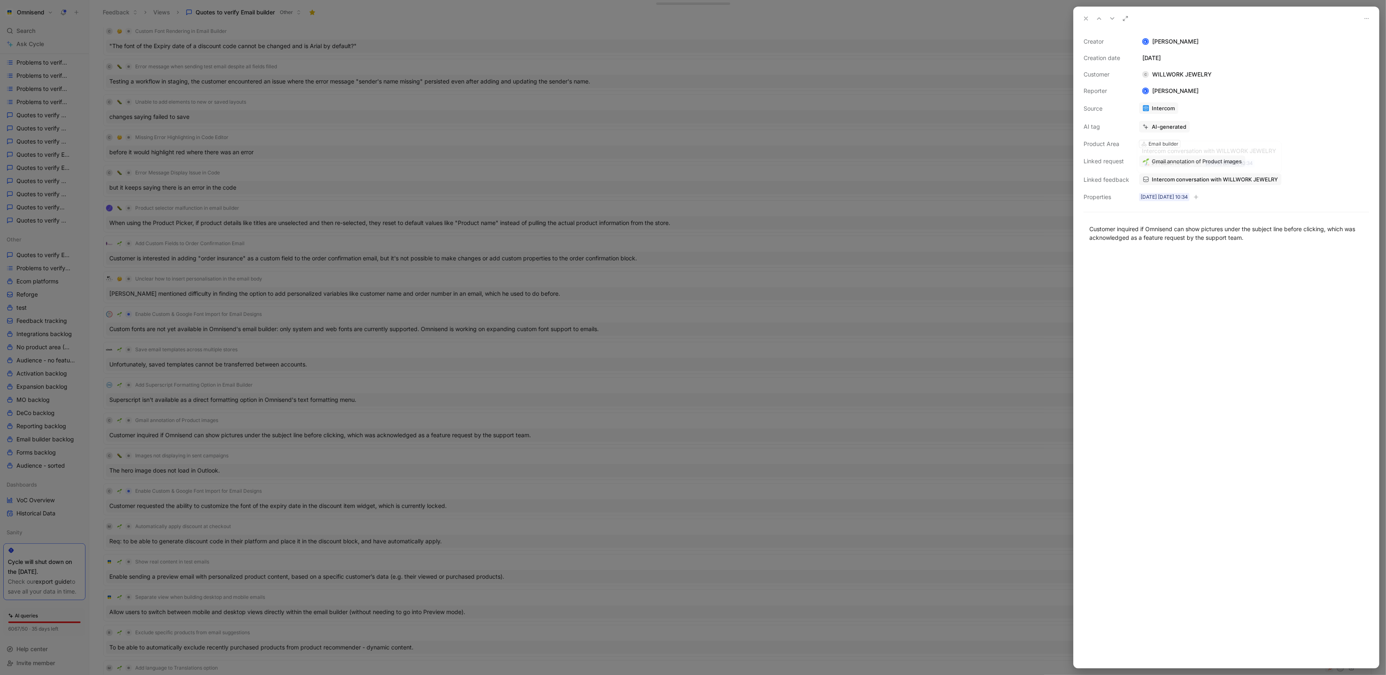
click at [1236, 176] on span "Intercom conversation with WILLWORK JEWELRY" at bounding box center [1215, 179] width 126 height 7
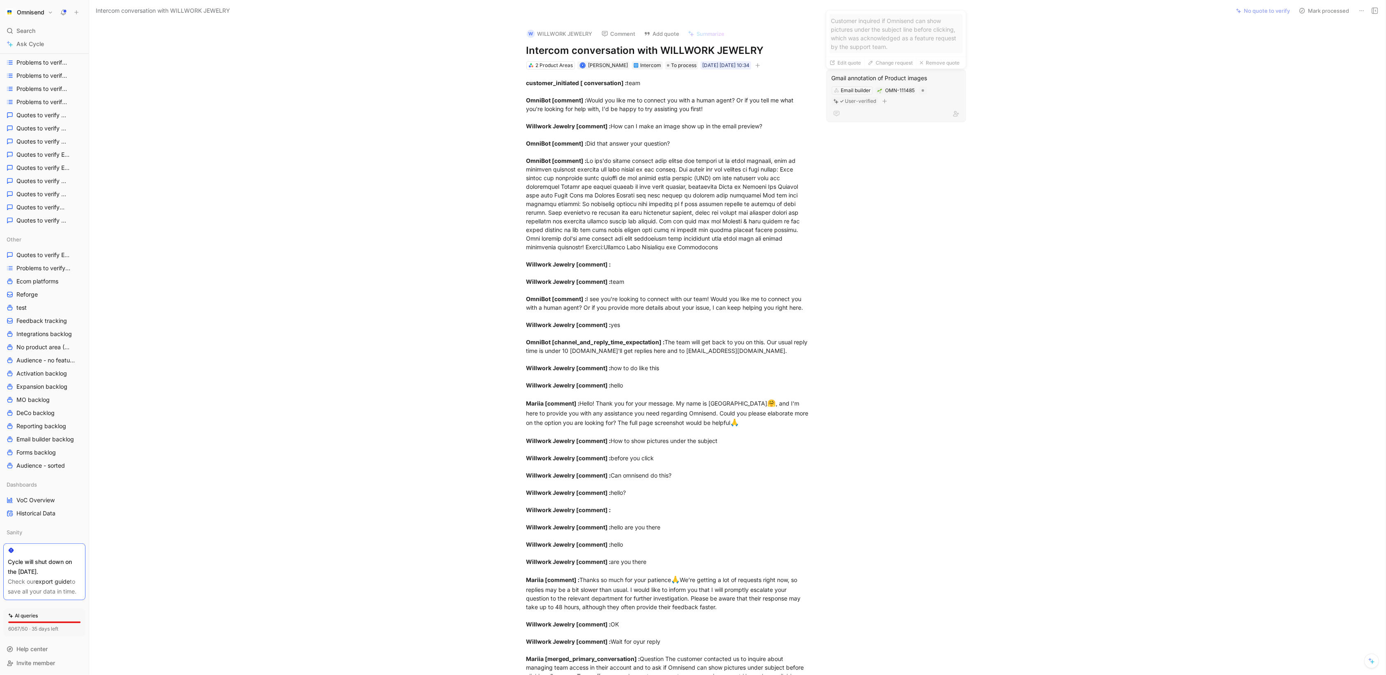
click at [909, 73] on div "Gmail annotation of Product images" at bounding box center [896, 78] width 129 height 10
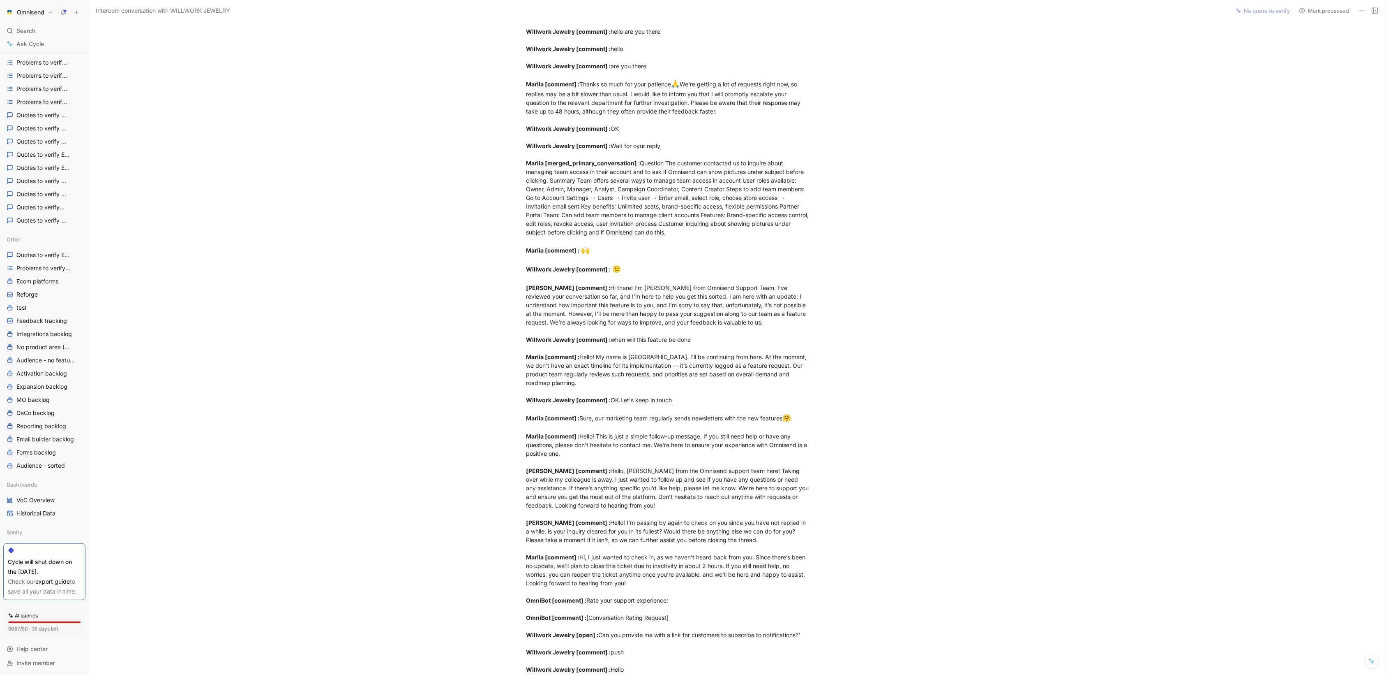
scroll to position [731, 0]
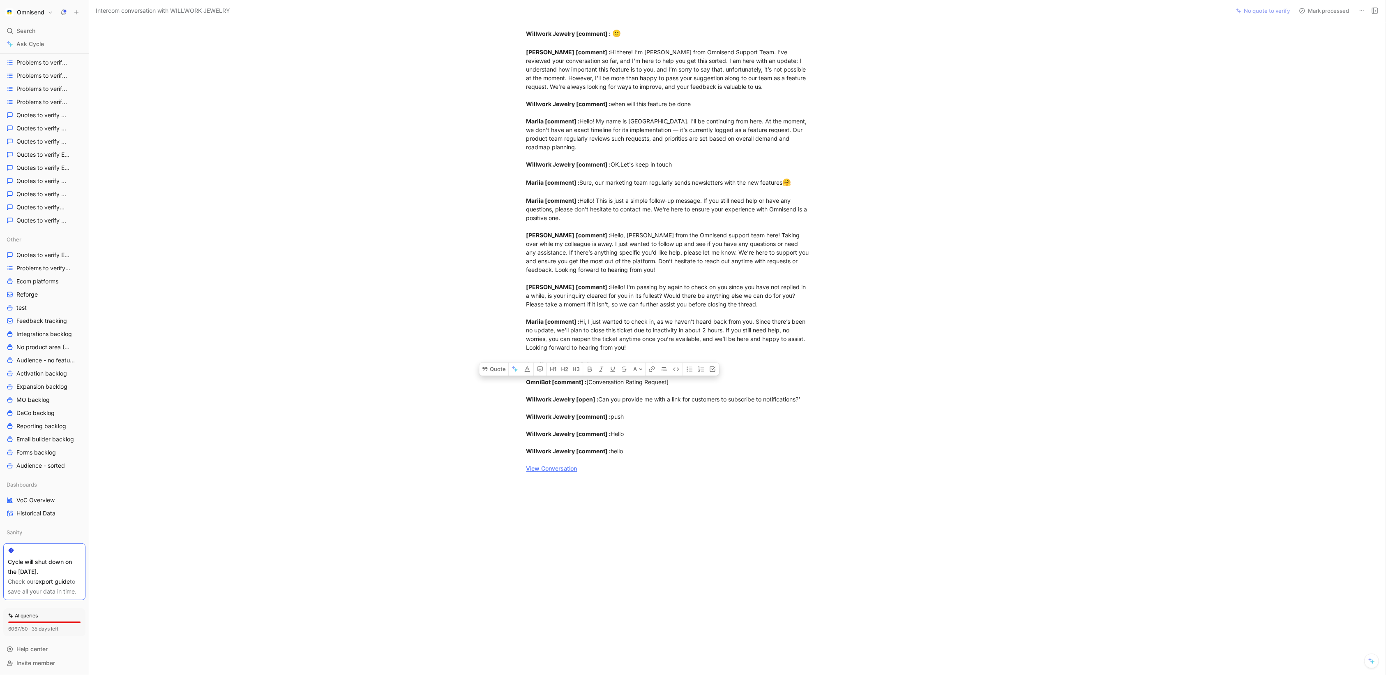
drag, startPoint x: 527, startPoint y: 82, endPoint x: 684, endPoint y: 357, distance: 316.9
copy div "customer_initiated [ conversation] : team OmniBot [comment] : Would you like me…"
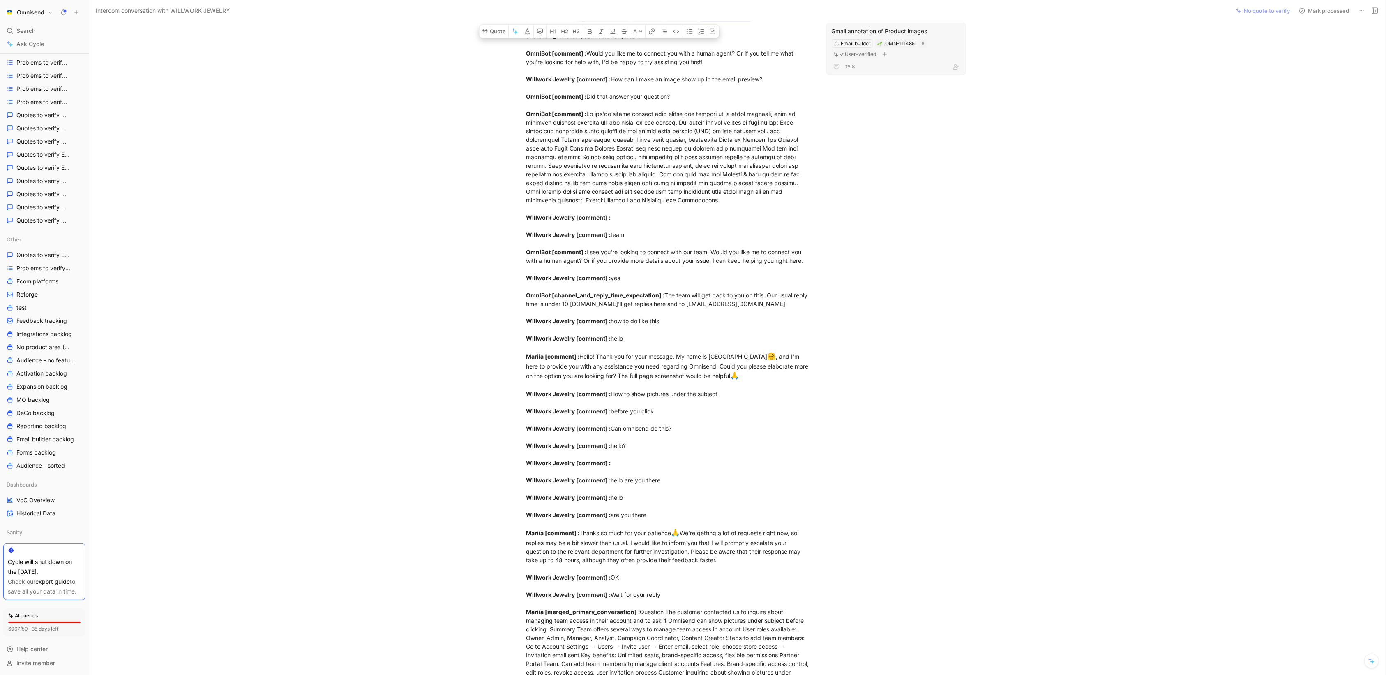
scroll to position [0, 0]
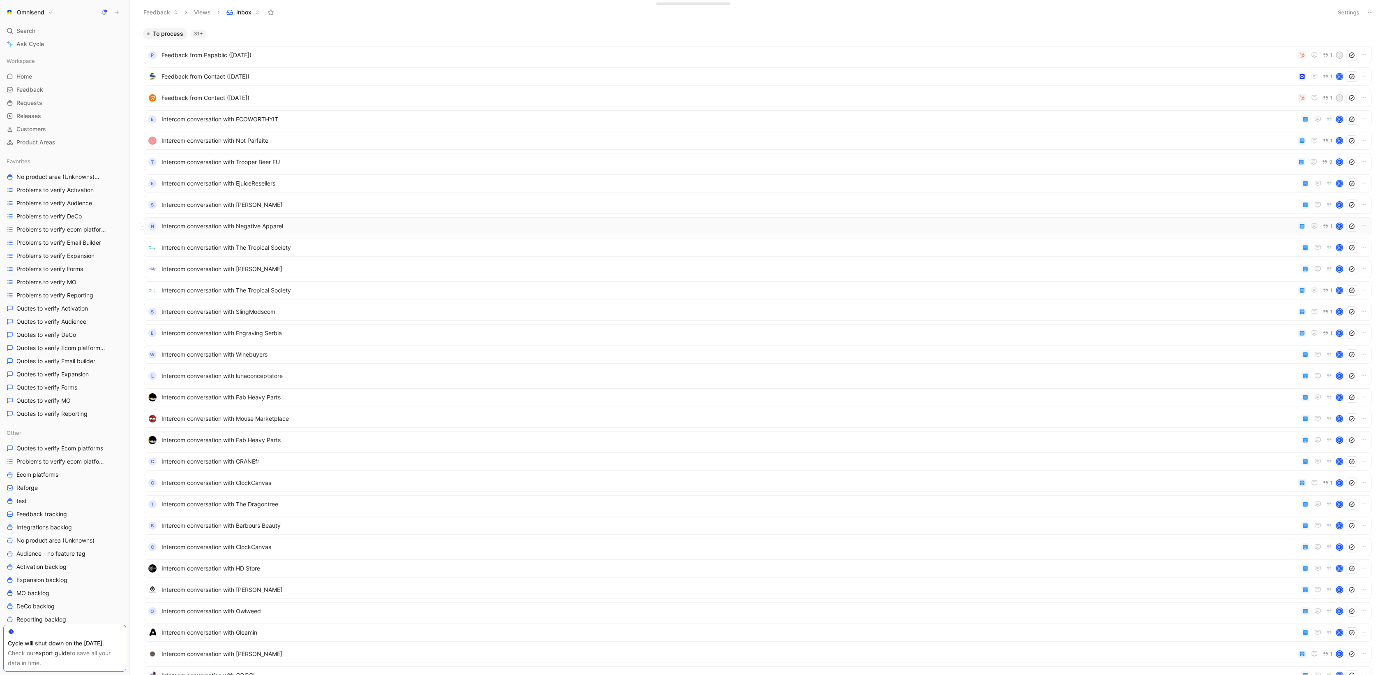
click at [889, 228] on span "Intercom conversation with Negative Apparel" at bounding box center [729, 226] width 1134 height 10
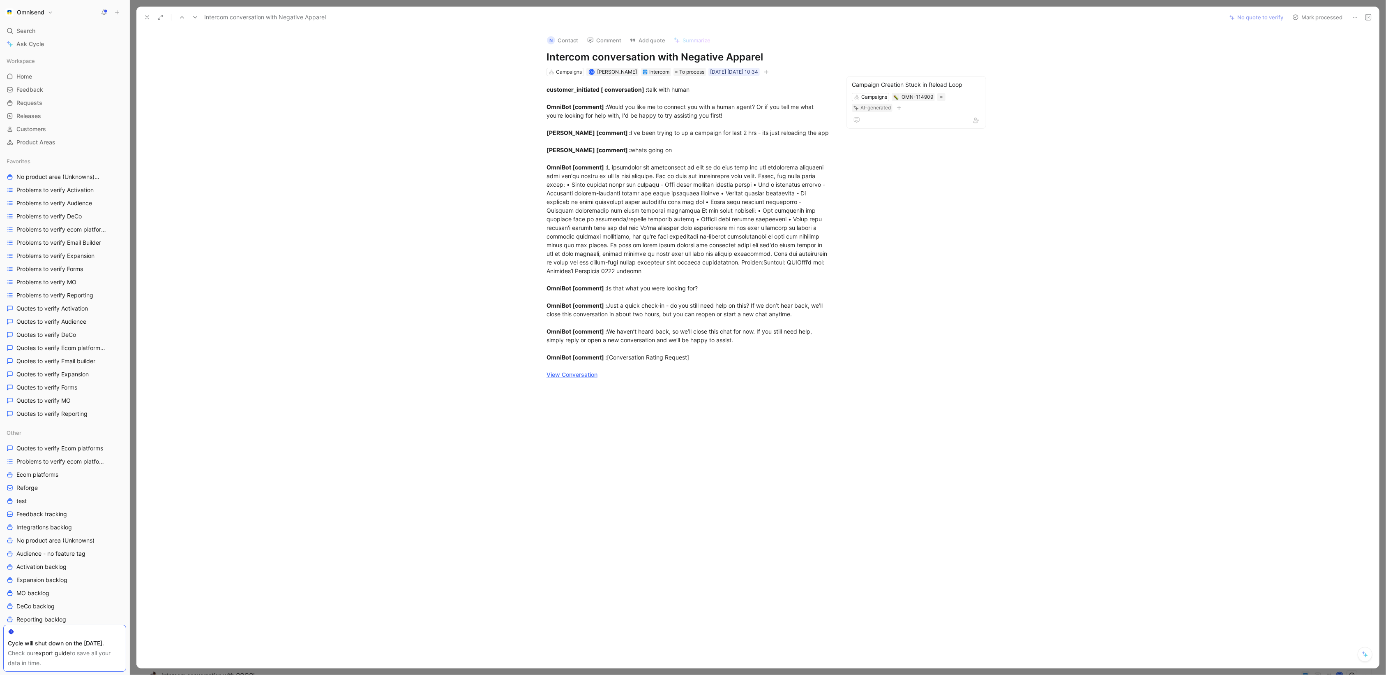
click at [148, 19] on icon at bounding box center [147, 17] width 7 height 7
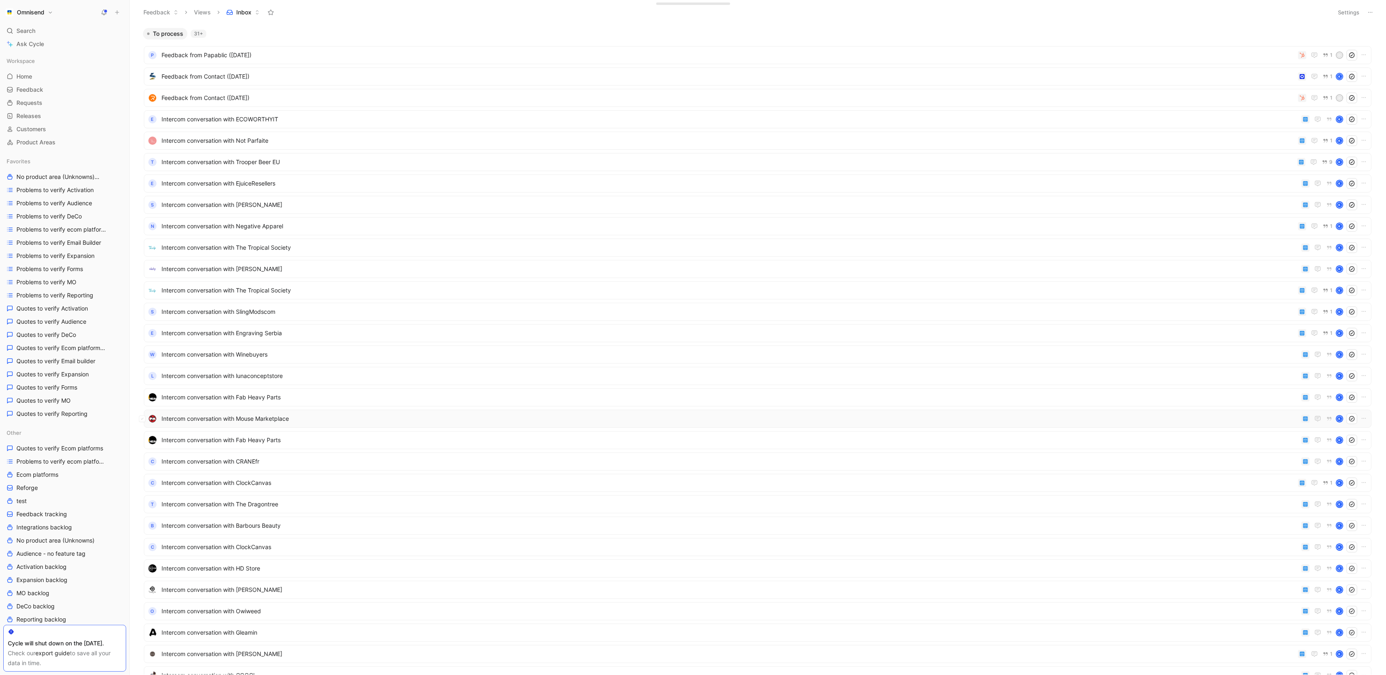
click at [830, 411] on div "Intercom conversation with Mouse Marketplace K" at bounding box center [758, 418] width 1228 height 18
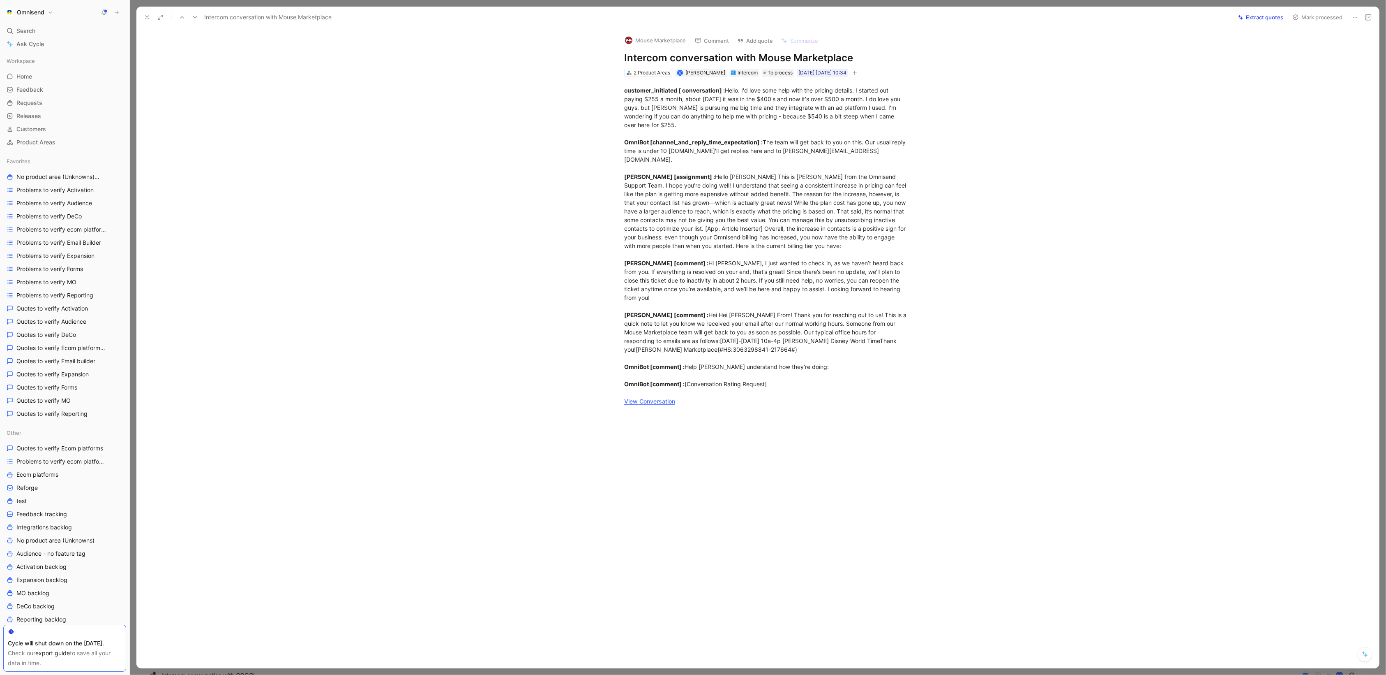
click at [147, 17] on use at bounding box center [147, 17] width 3 height 3
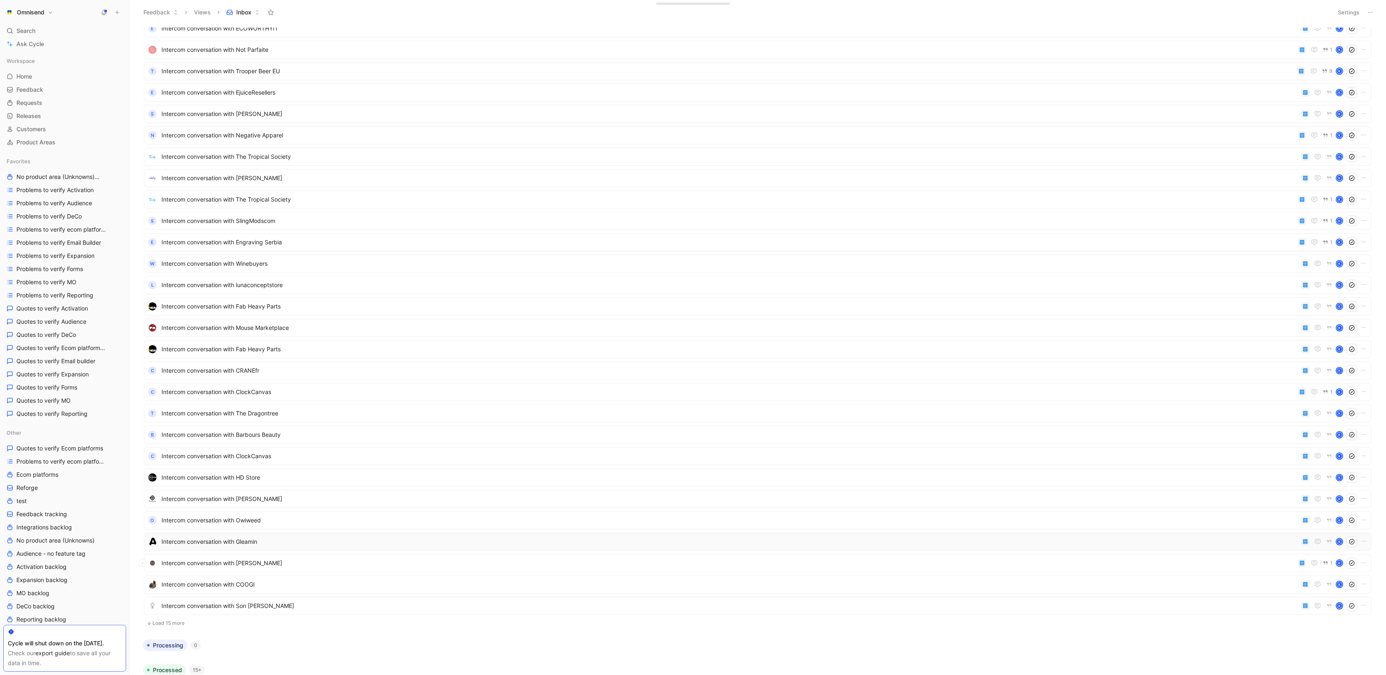
scroll to position [91, 0]
click at [855, 538] on span "Intercom conversation with Gleamin" at bounding box center [730, 541] width 1137 height 10
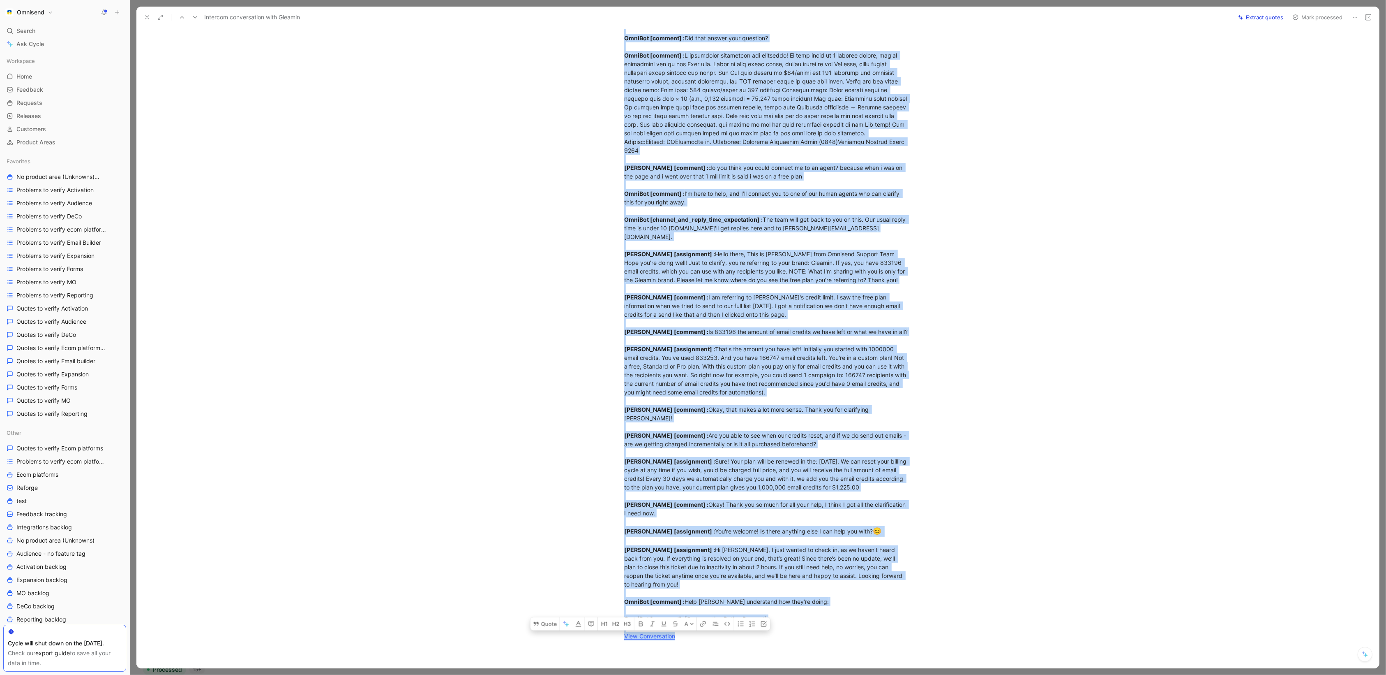
scroll to position [417, 0]
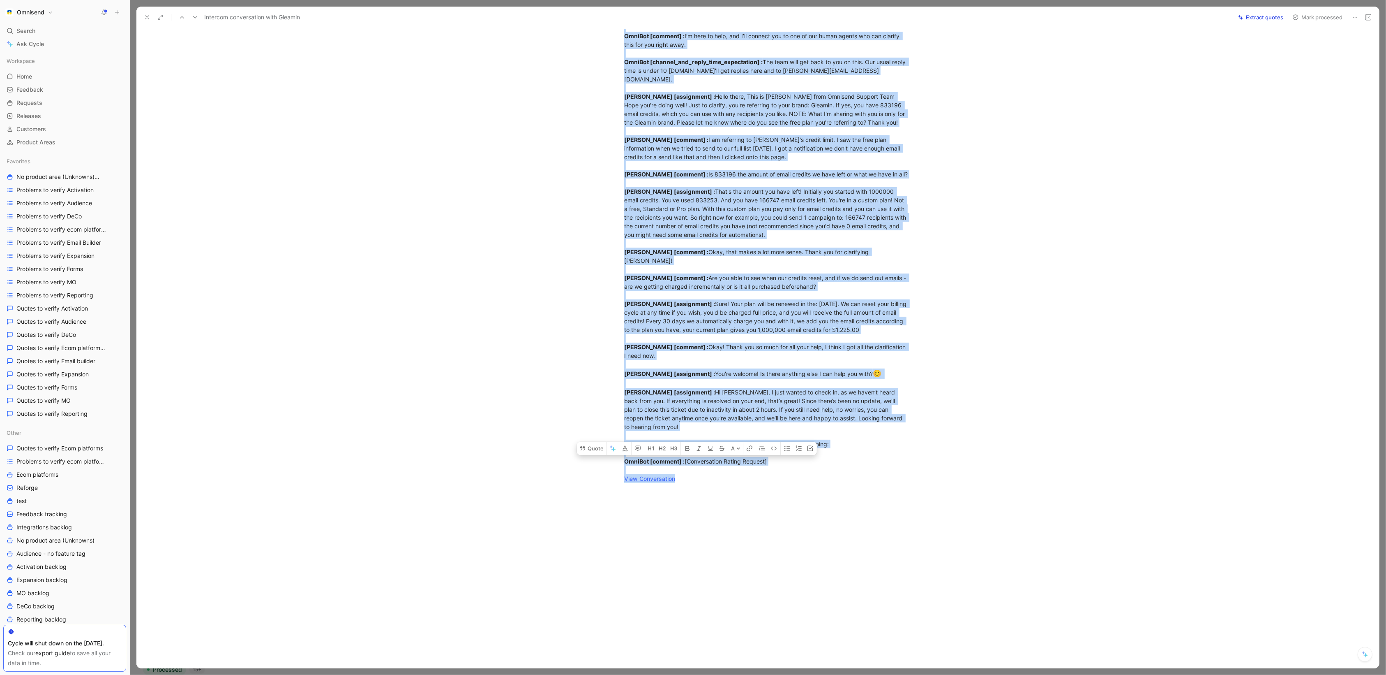
drag, startPoint x: 624, startPoint y: 92, endPoint x: 835, endPoint y: 434, distance: 402.1
click at [835, 434] on p "customer_initiated [ conversation] : We're running into some confusion about ou…" at bounding box center [767, 76] width 316 height 818
copy div "customer_initiated [ conversation] : We're running into some confusion about ou…"
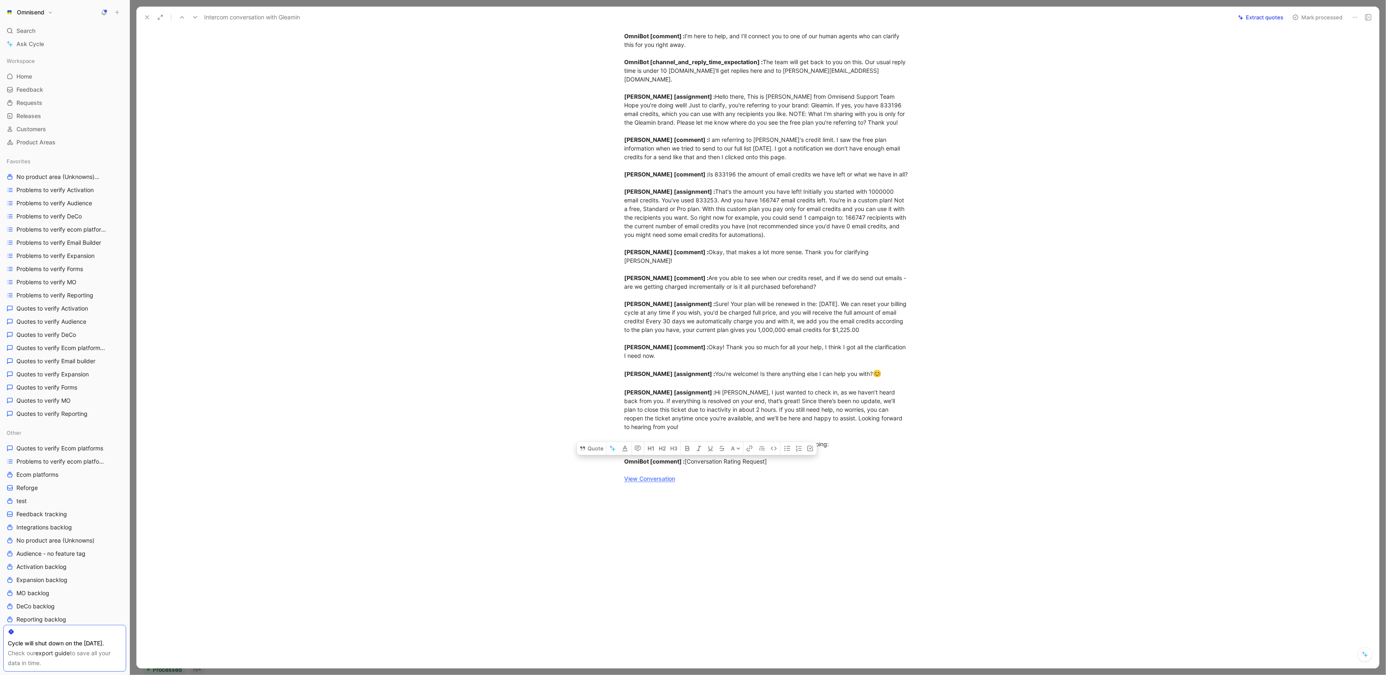
click at [231, 4] on div at bounding box center [758, 337] width 1257 height 675
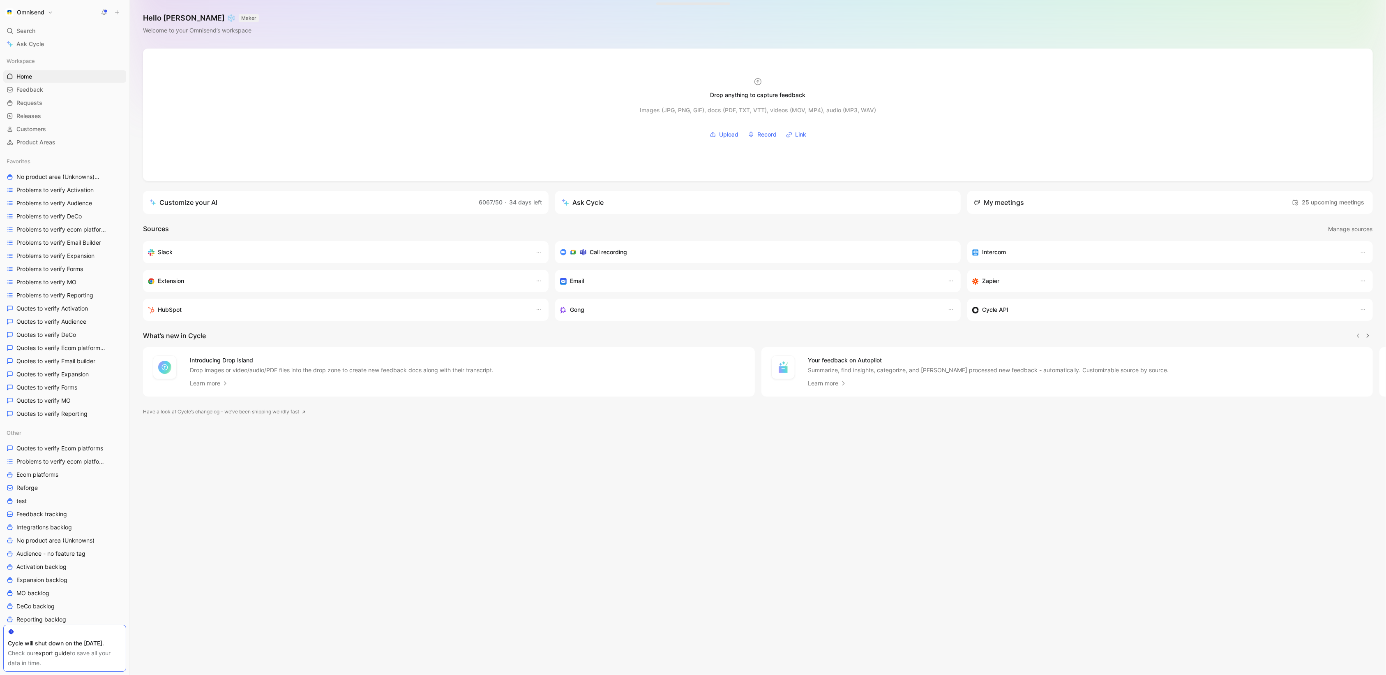
click at [55, 646] on div "Cycle will shut down on the [DATE]." at bounding box center [65, 643] width 114 height 10
click at [55, 651] on link "export guide" at bounding box center [52, 652] width 35 height 7
